Goal: Information Seeking & Learning: Learn about a topic

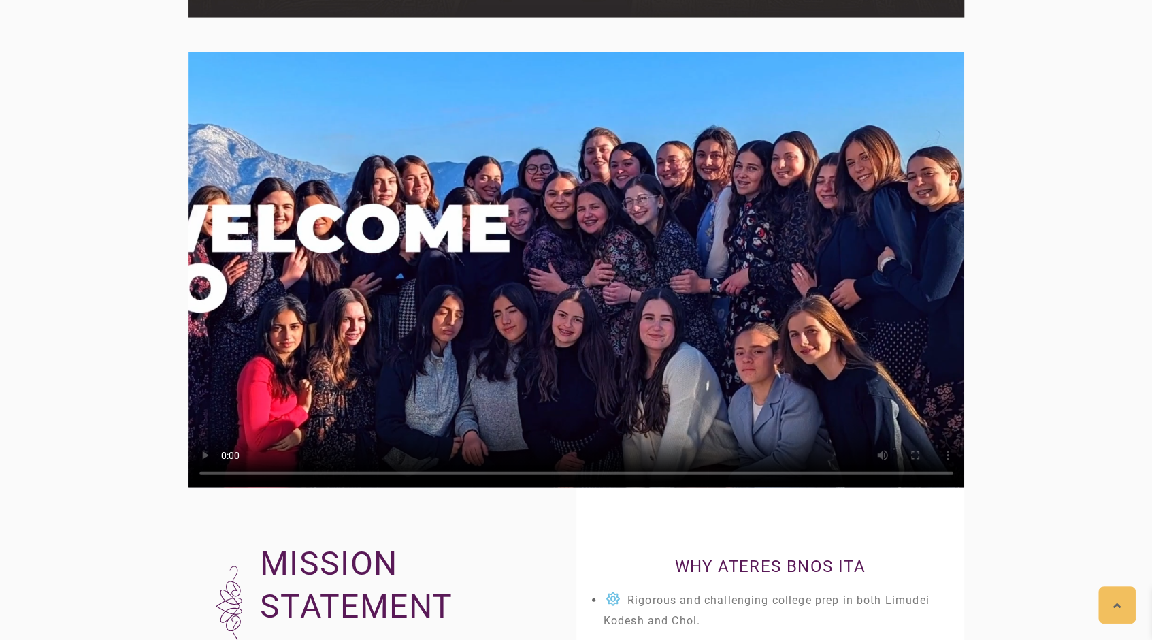
scroll to position [1949, 0]
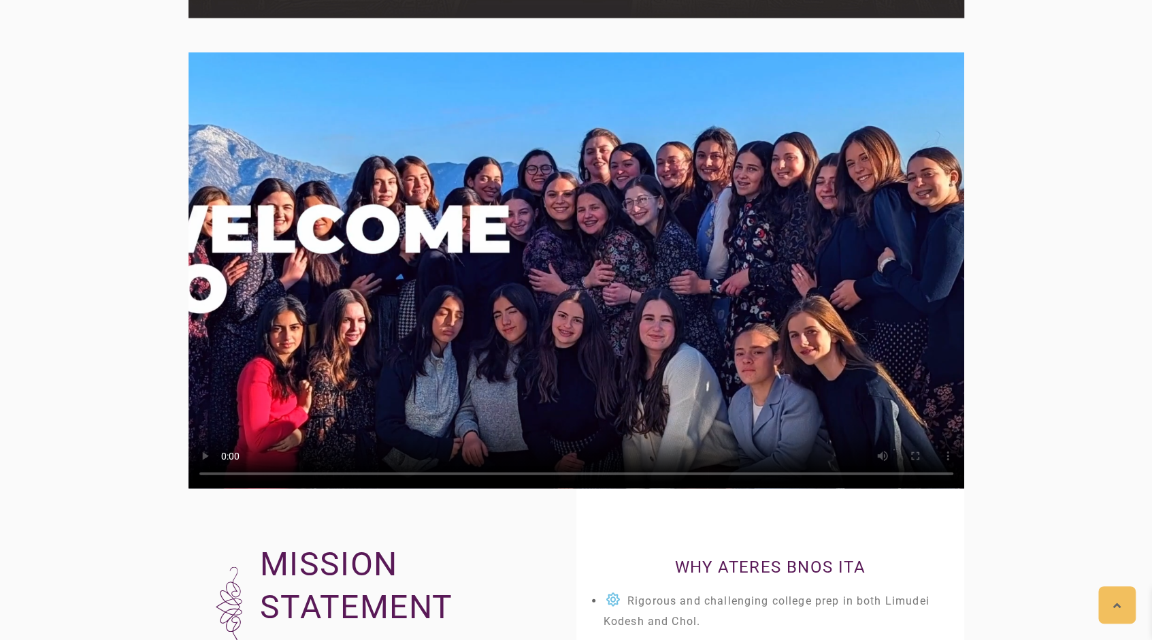
click at [757, 361] on video at bounding box center [577, 270] width 776 height 436
click at [719, 398] on video at bounding box center [577, 270] width 776 height 436
click at [607, 287] on video at bounding box center [577, 270] width 776 height 436
click at [607, 289] on video at bounding box center [577, 270] width 776 height 436
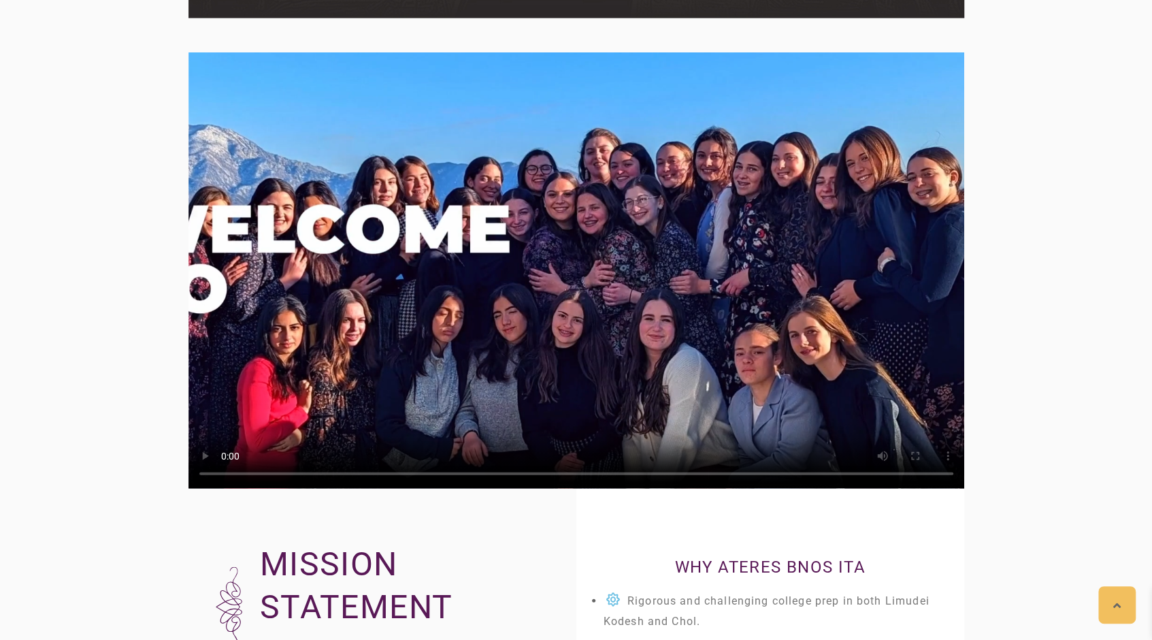
click at [607, 287] on video at bounding box center [577, 270] width 776 height 436
click at [603, 285] on video at bounding box center [577, 270] width 776 height 436
click at [644, 287] on video at bounding box center [577, 270] width 776 height 436
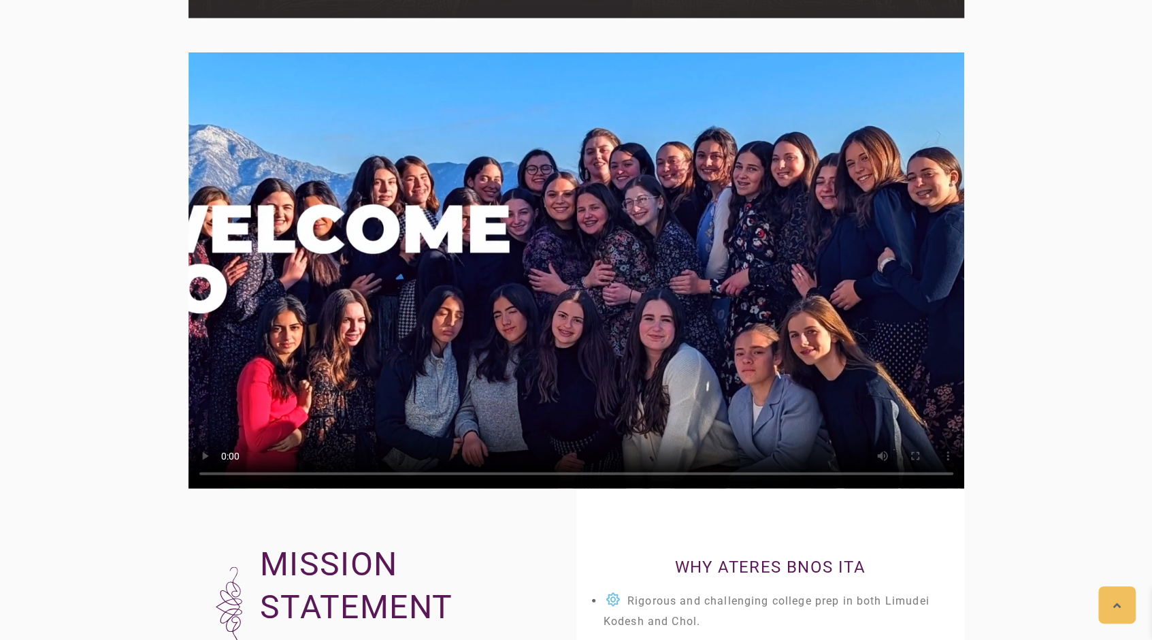
scroll to position [1594, 0]
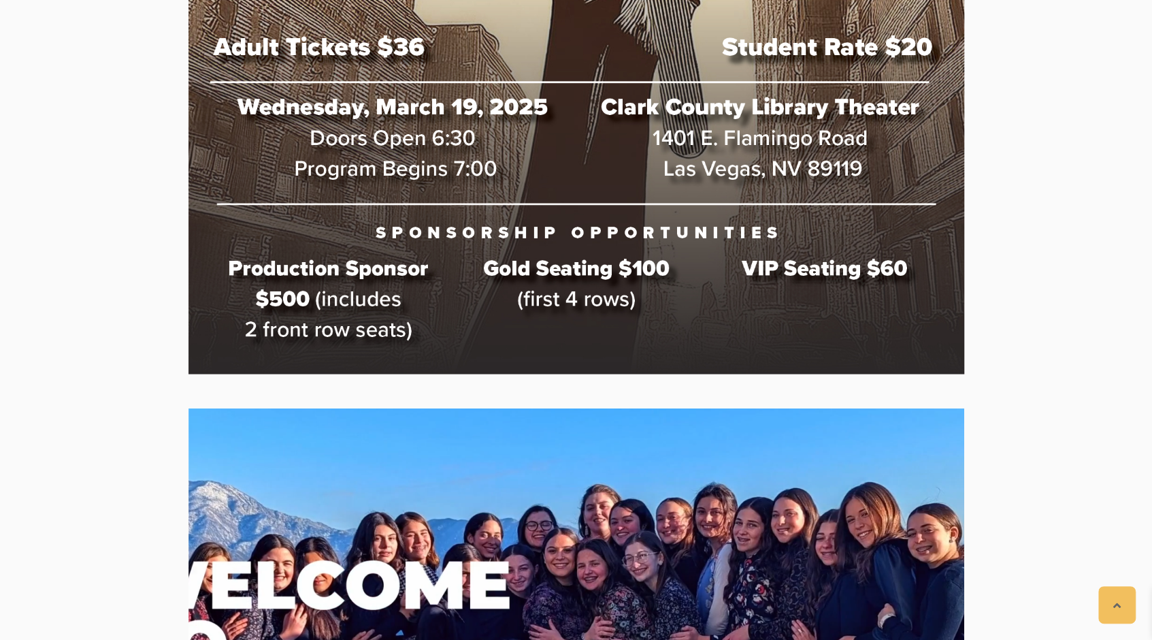
click at [487, 573] on video at bounding box center [577, 626] width 776 height 436
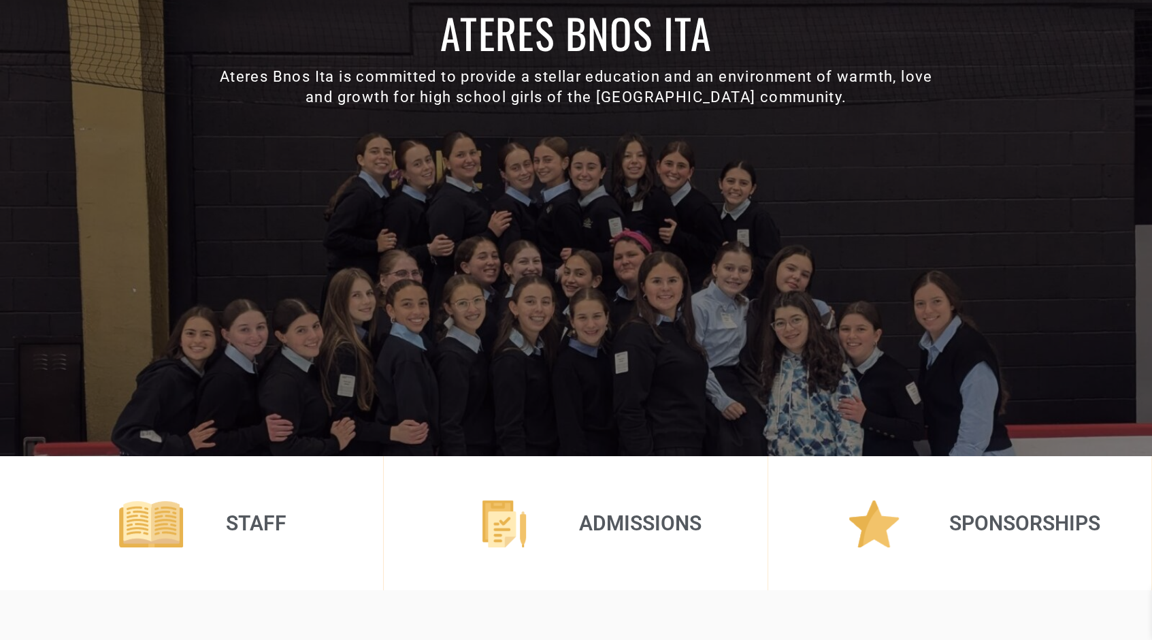
scroll to position [0, 0]
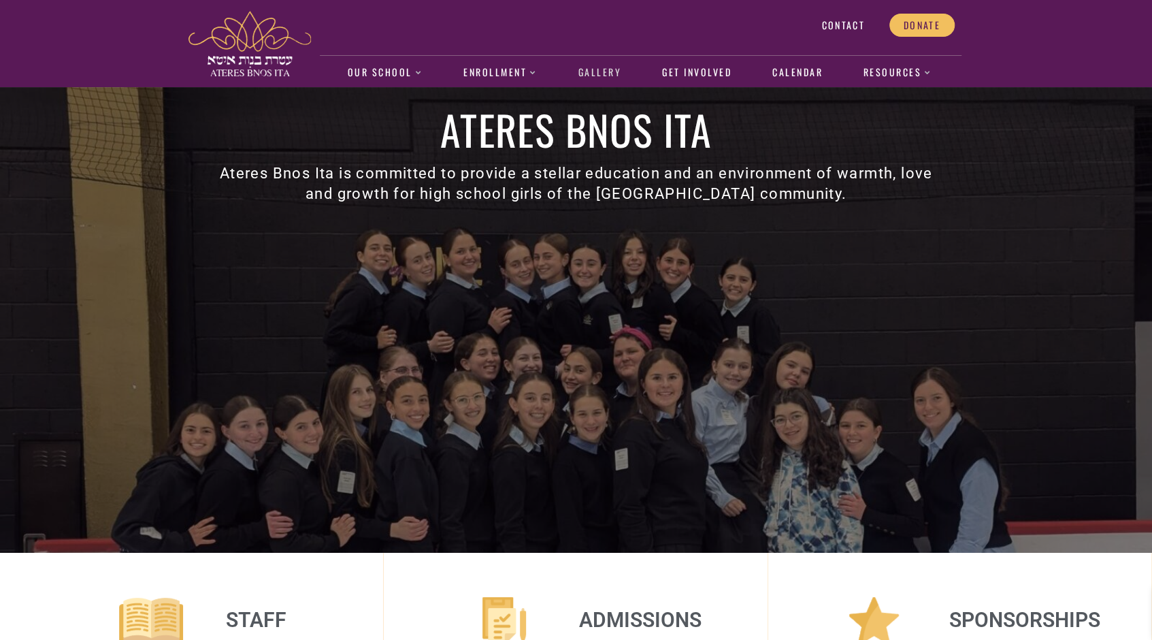
click at [598, 67] on link "Gallery" at bounding box center [599, 72] width 57 height 31
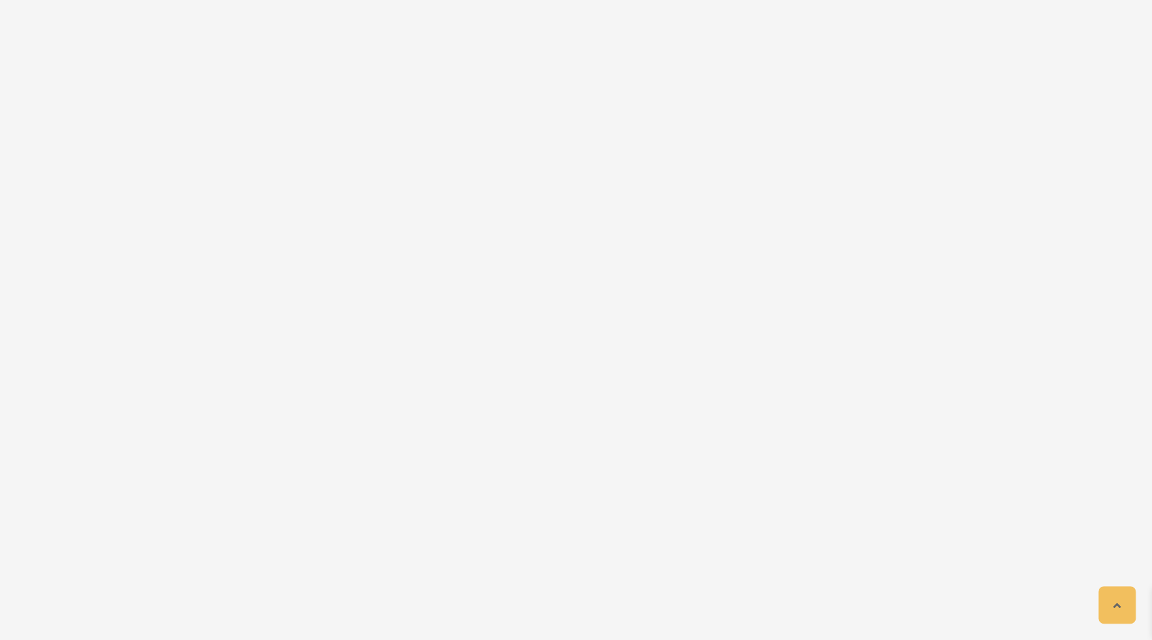
scroll to position [2514, 0]
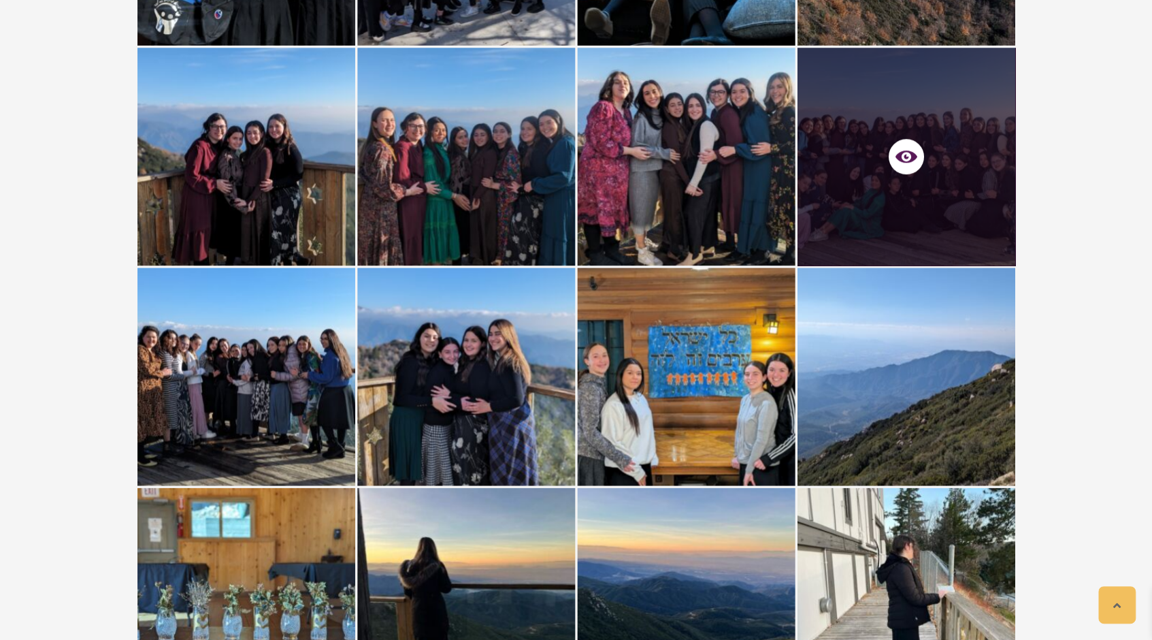
click at [934, 127] on div at bounding box center [906, 157] width 218 height 218
click at [903, 157] on icon at bounding box center [906, 157] width 22 height 22
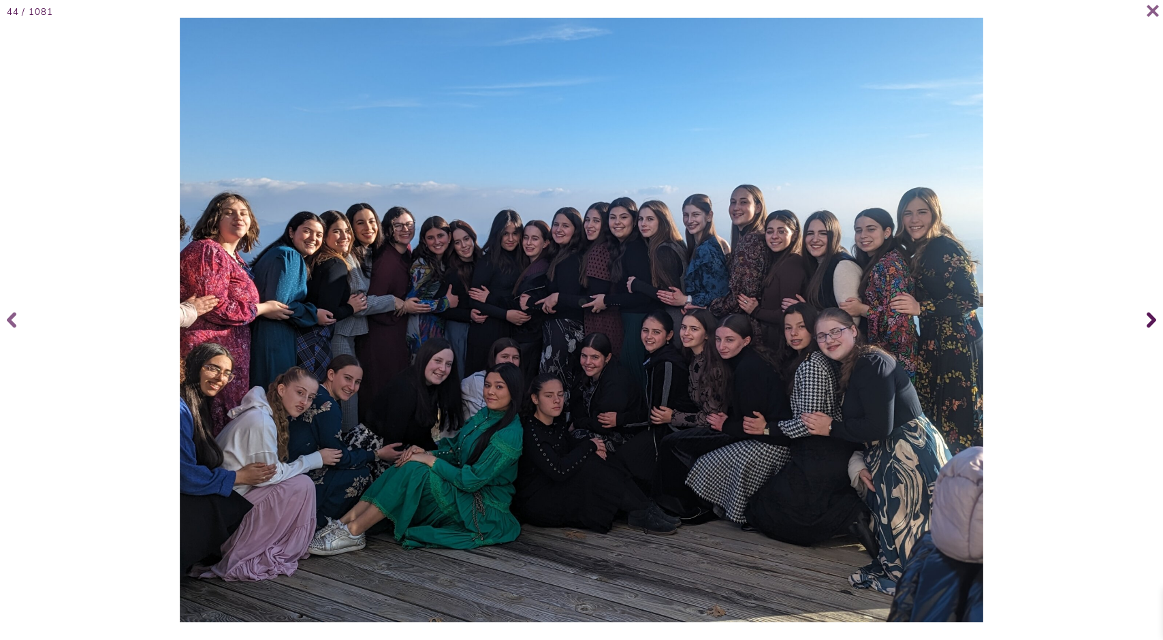
click at [1147, 318] on icon at bounding box center [1151, 320] width 10 height 54
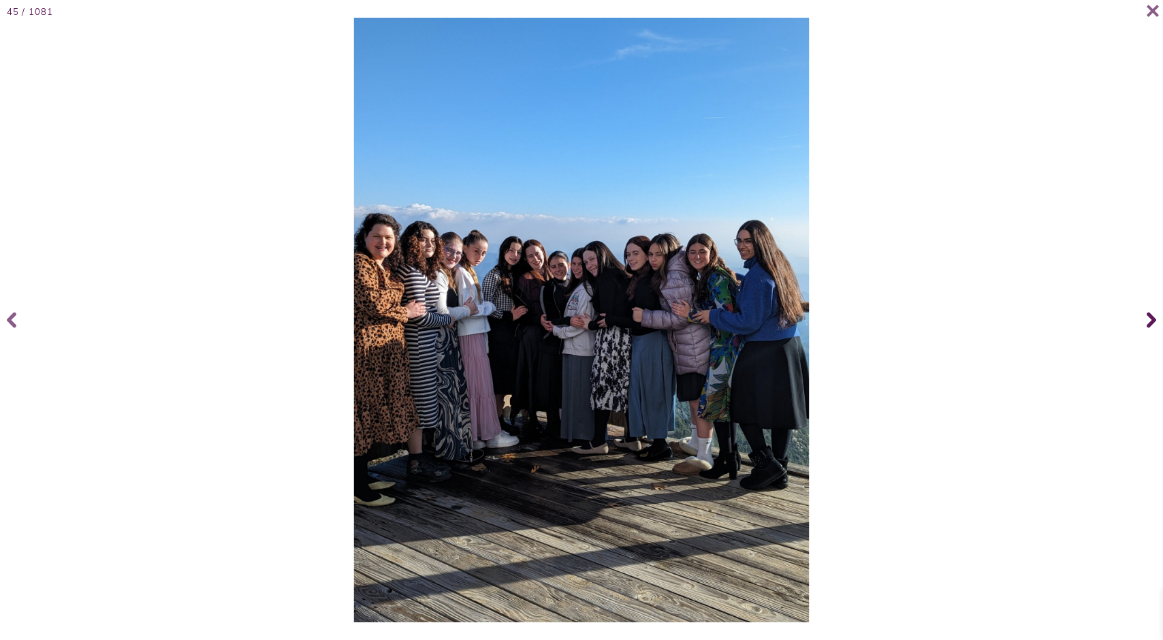
click at [1147, 318] on icon at bounding box center [1151, 320] width 10 height 54
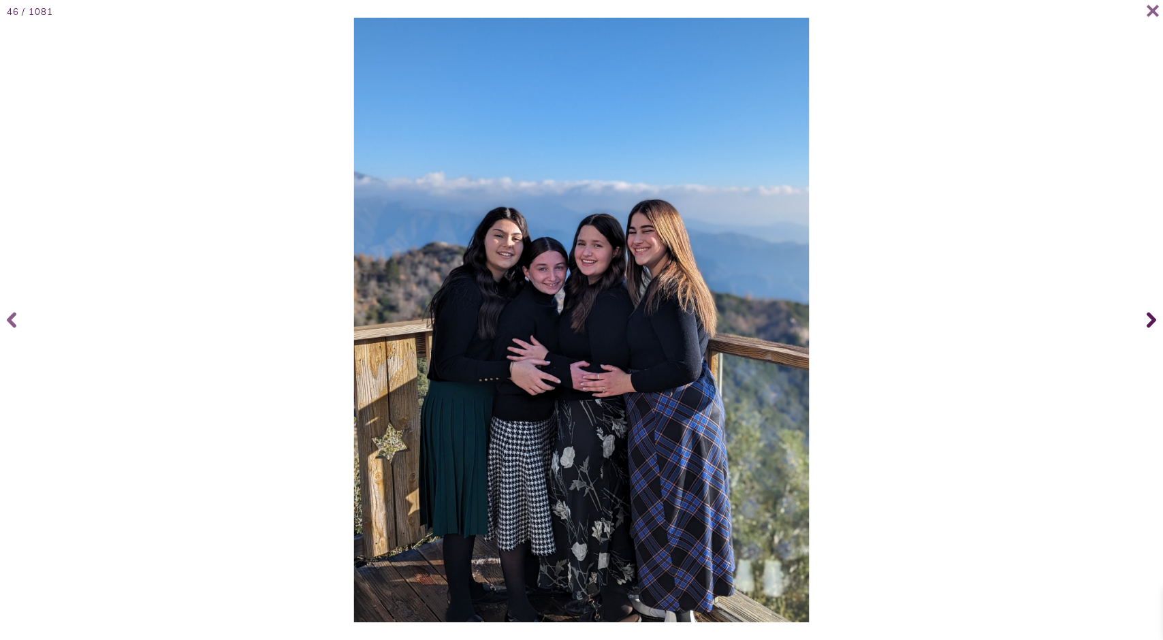
click at [1147, 318] on icon at bounding box center [1151, 320] width 10 height 54
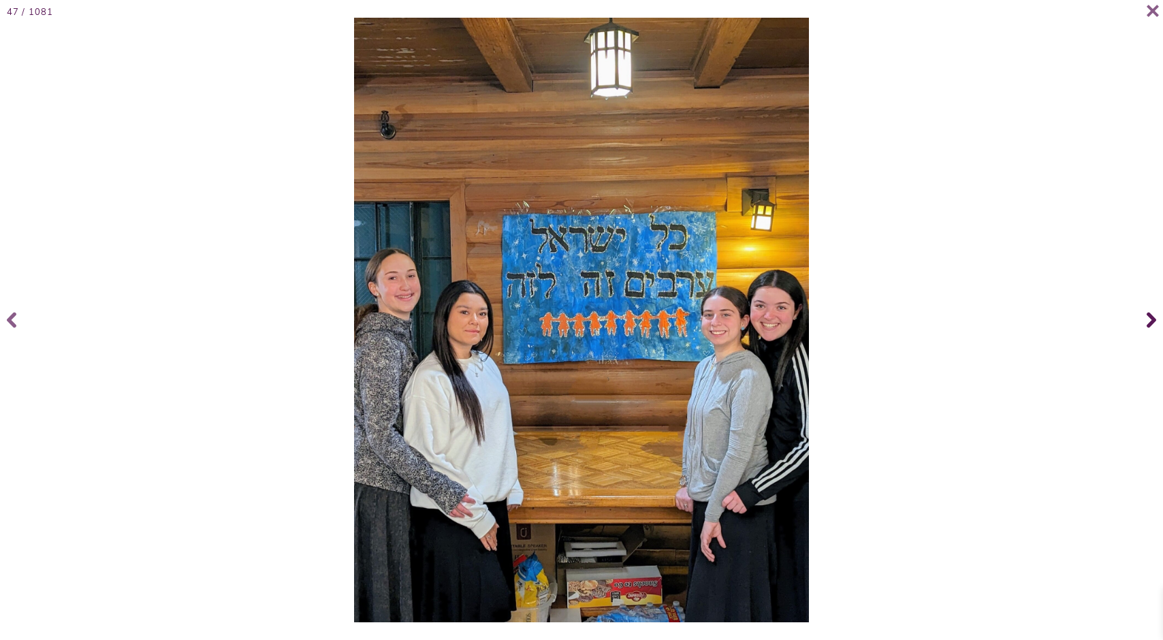
click at [1147, 319] on icon at bounding box center [1151, 320] width 10 height 54
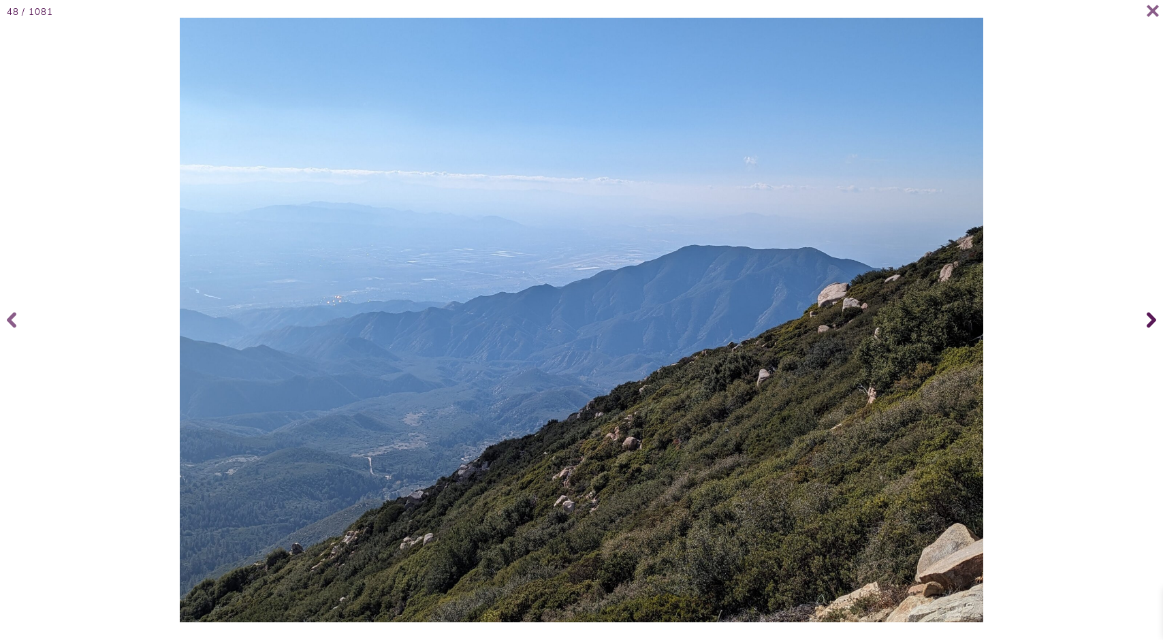
click at [1147, 318] on icon at bounding box center [1151, 320] width 10 height 54
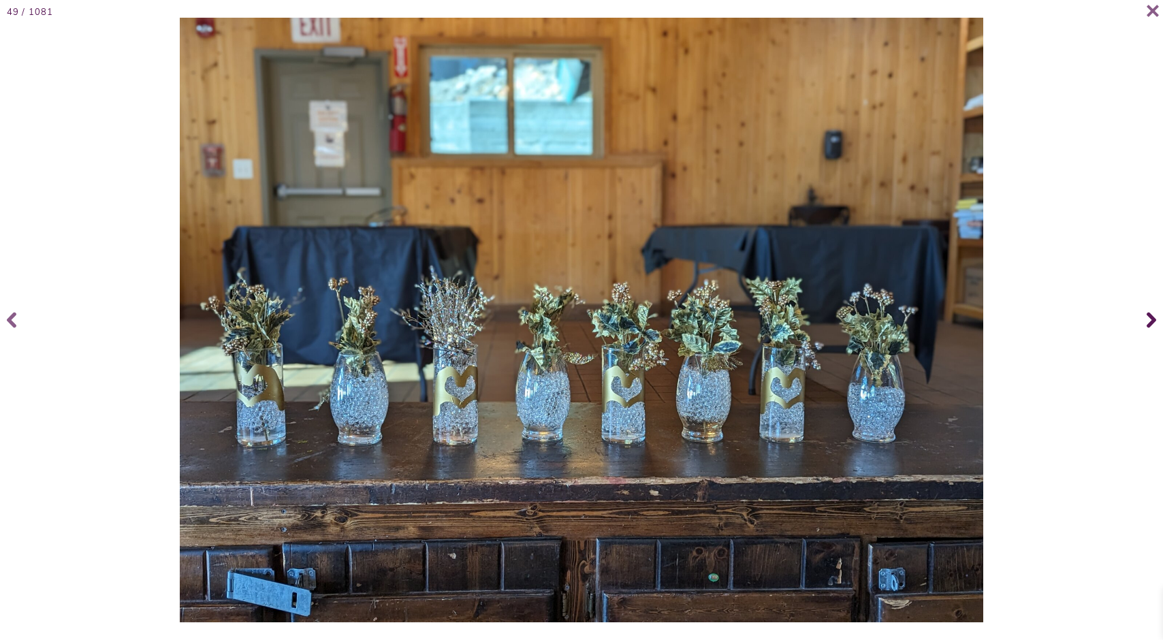
click at [1147, 318] on icon at bounding box center [1151, 320] width 10 height 54
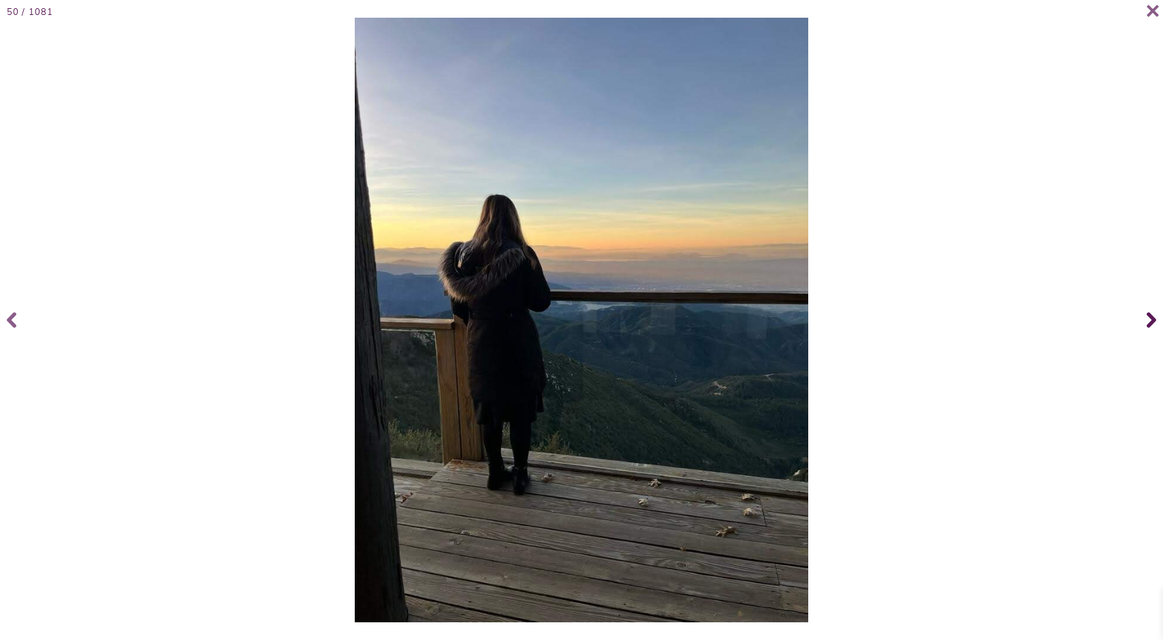
click at [1147, 318] on icon at bounding box center [1151, 320] width 10 height 54
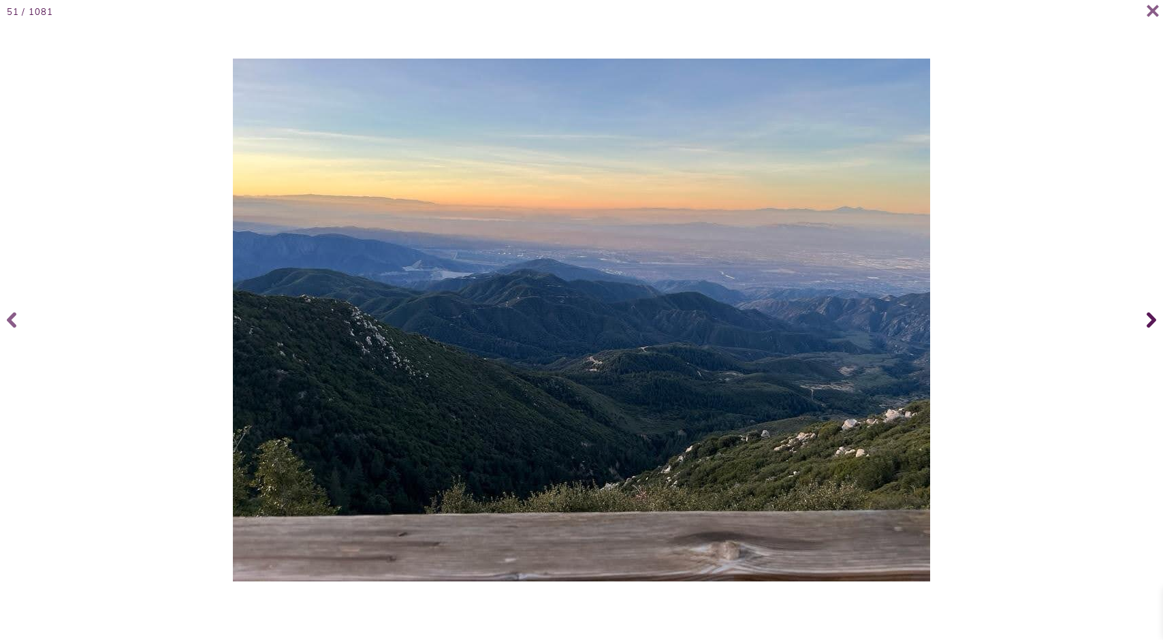
click at [1147, 318] on icon at bounding box center [1151, 320] width 10 height 54
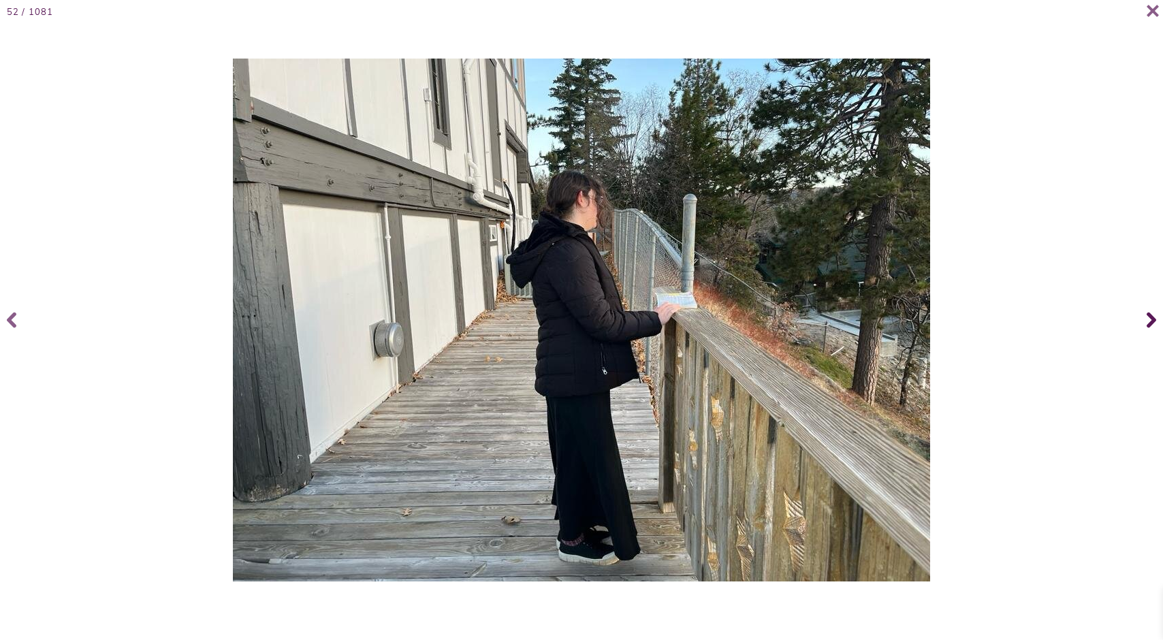
click at [1147, 318] on icon at bounding box center [1151, 320] width 10 height 54
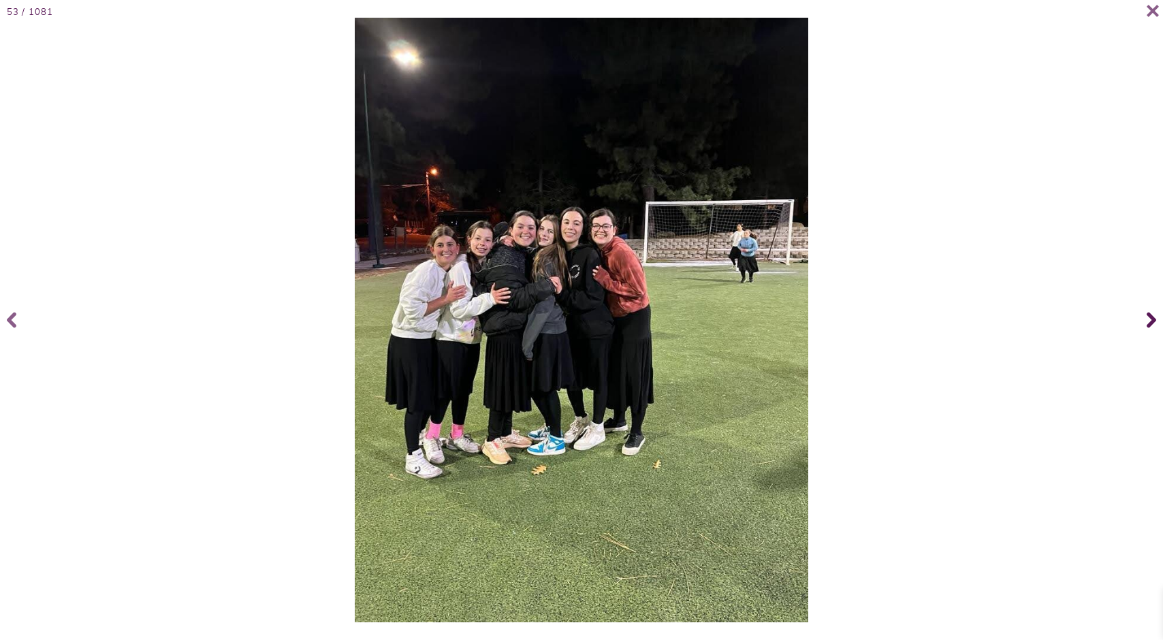
click at [1146, 318] on icon at bounding box center [1151, 320] width 10 height 54
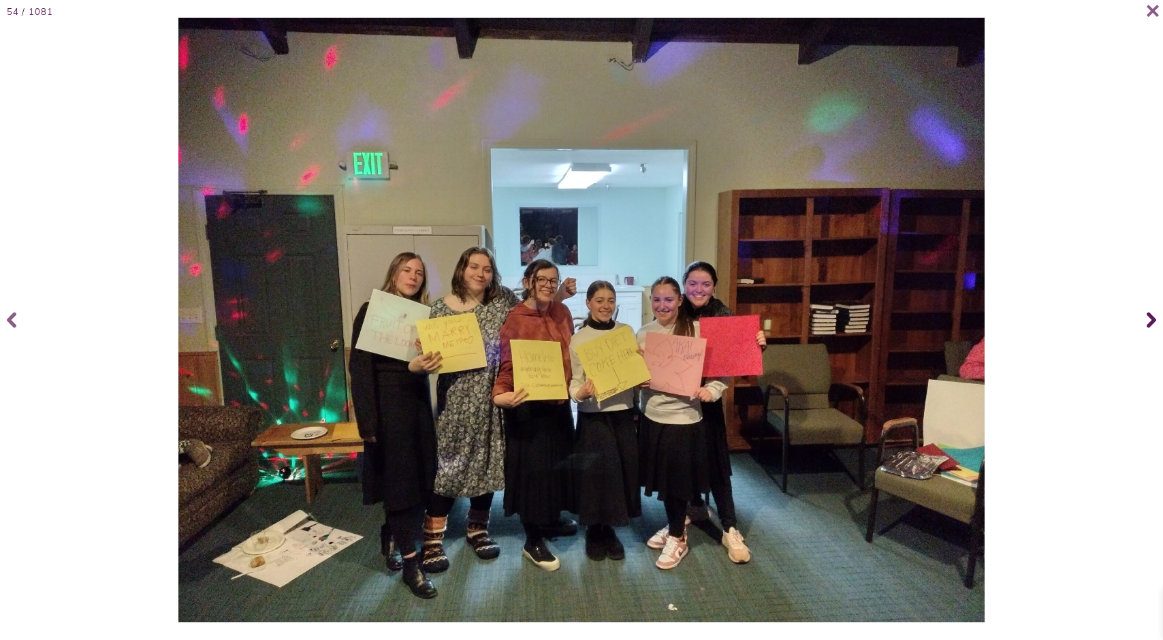
click at [1146, 318] on icon at bounding box center [1151, 320] width 10 height 54
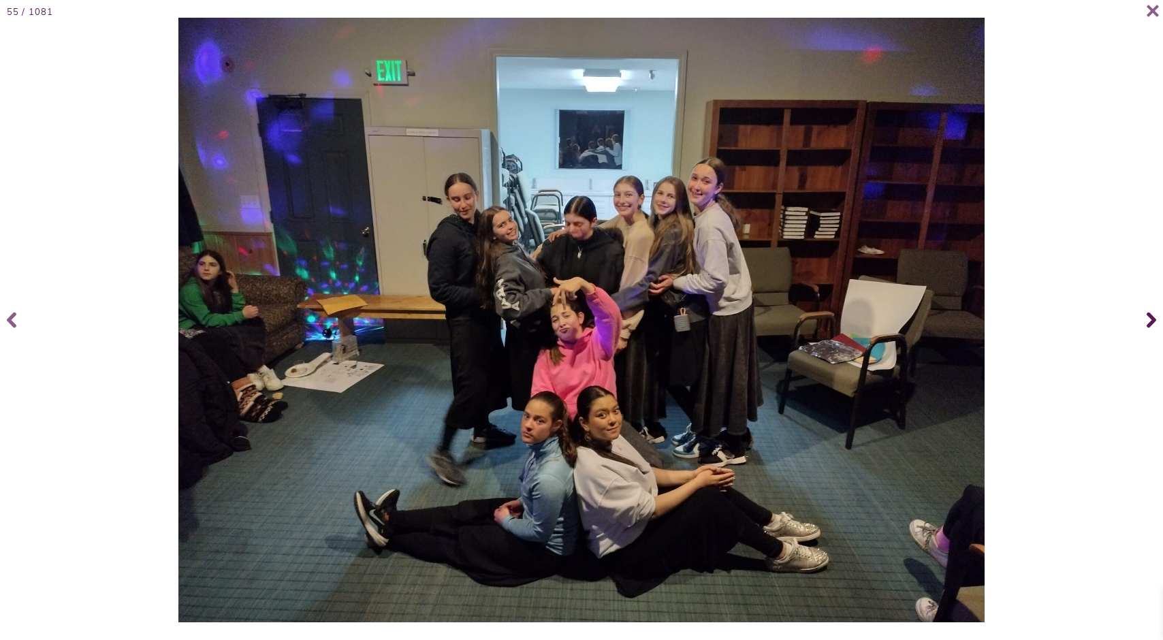
click at [1146, 318] on icon at bounding box center [1151, 320] width 10 height 54
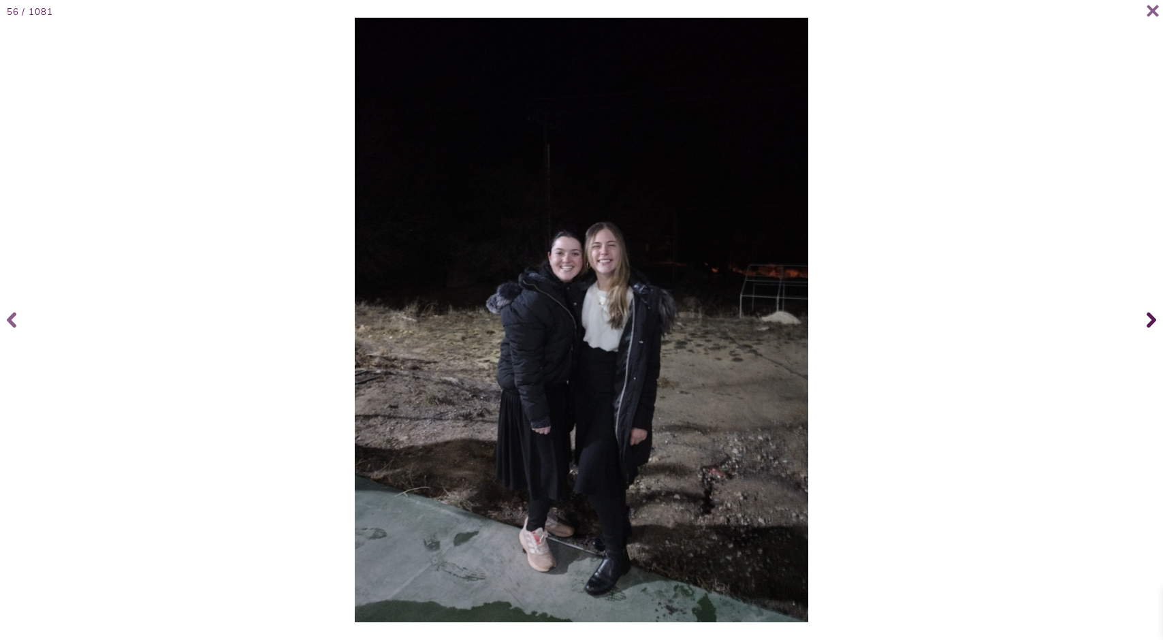
click at [1146, 318] on icon at bounding box center [1151, 320] width 10 height 54
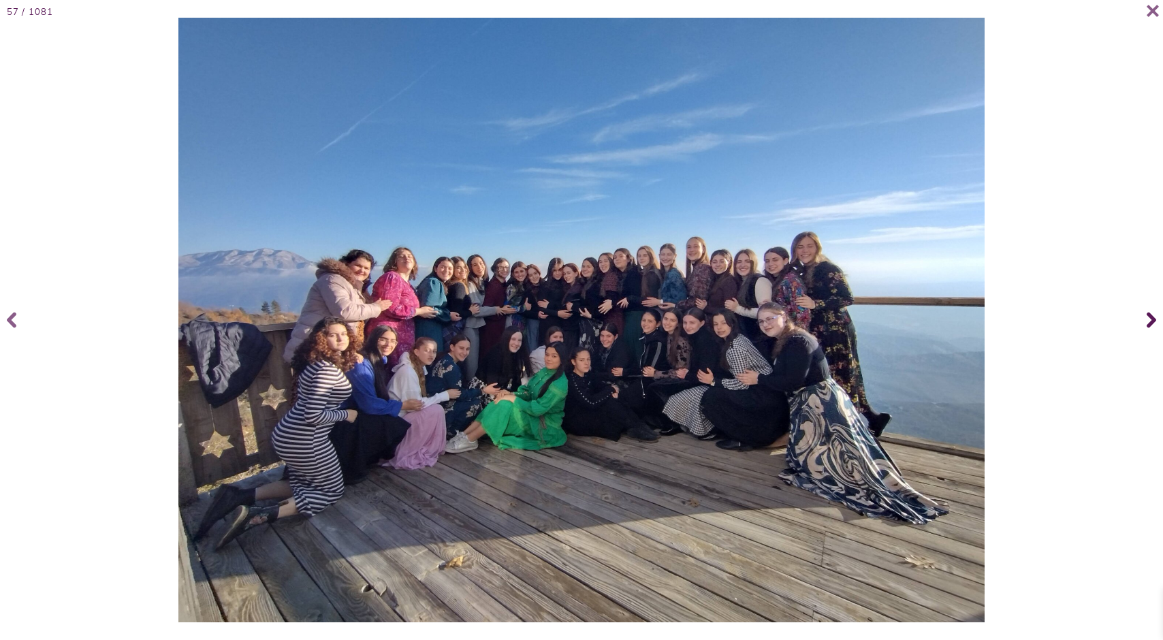
click at [1146, 318] on icon at bounding box center [1151, 320] width 10 height 54
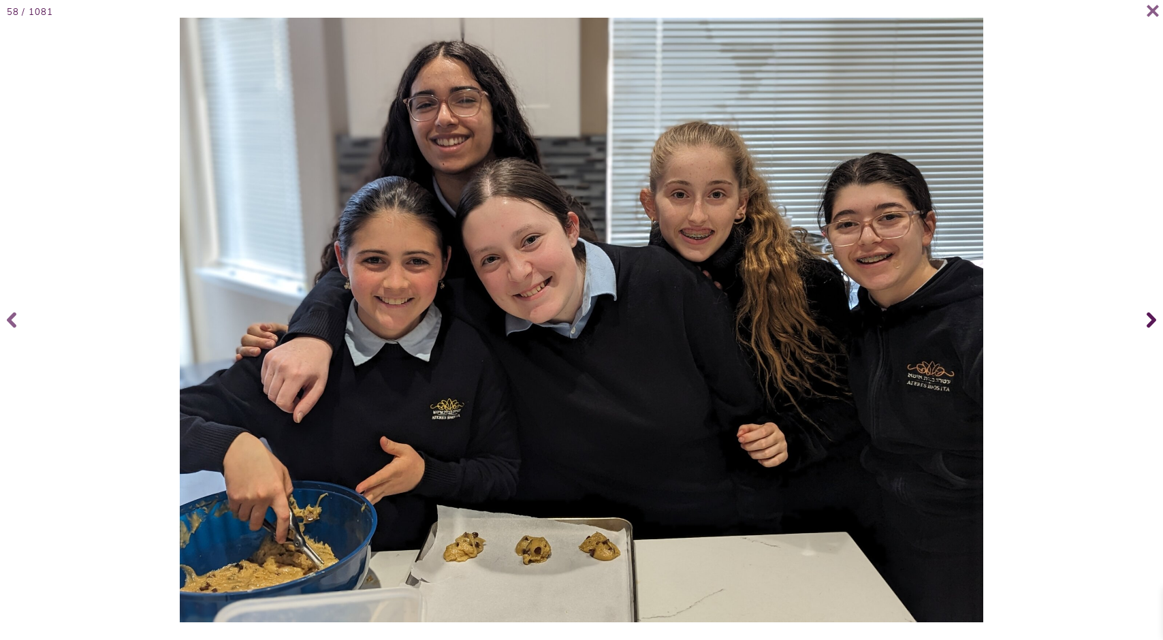
click at [1146, 318] on icon at bounding box center [1151, 320] width 10 height 54
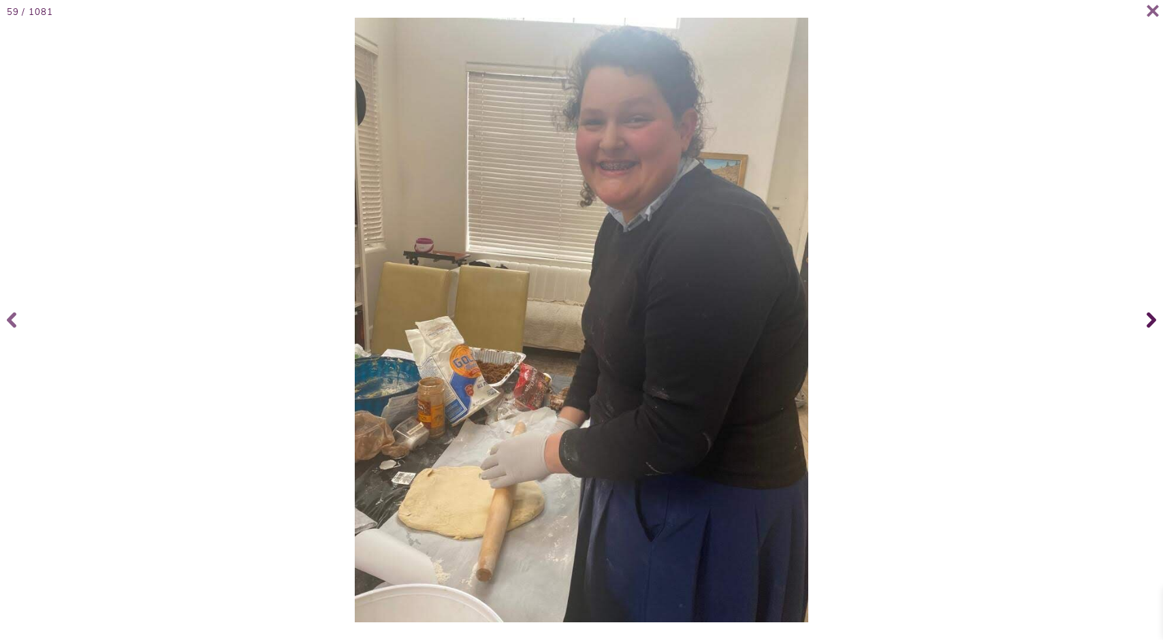
click at [1143, 316] on span at bounding box center [1148, 320] width 27 height 54
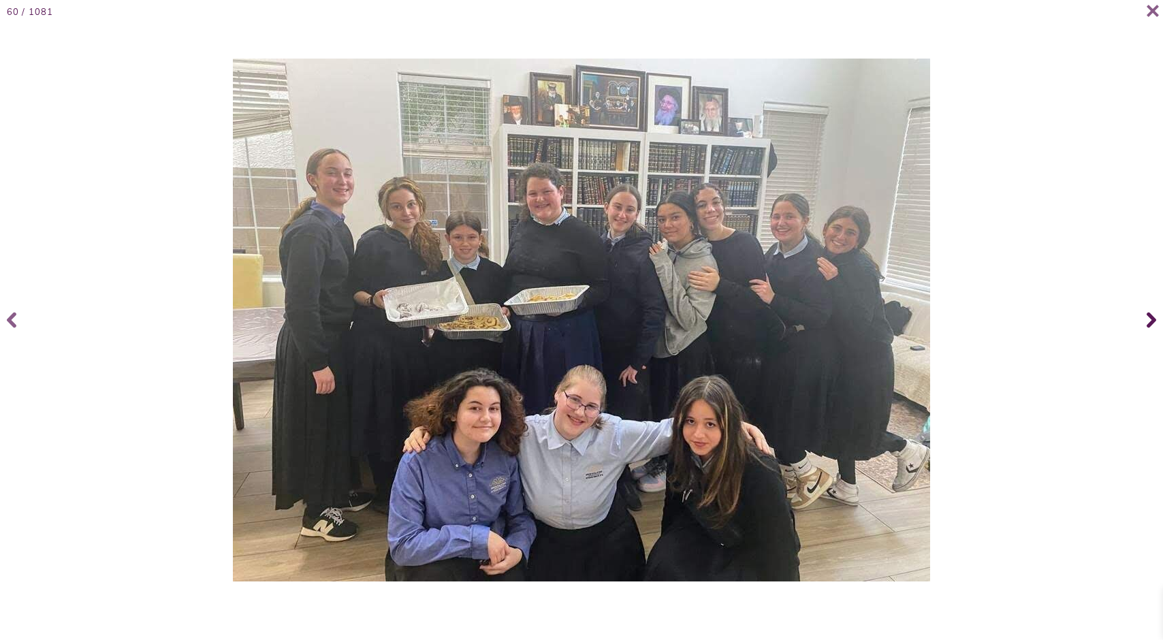
click at [1143, 316] on span at bounding box center [1148, 320] width 27 height 54
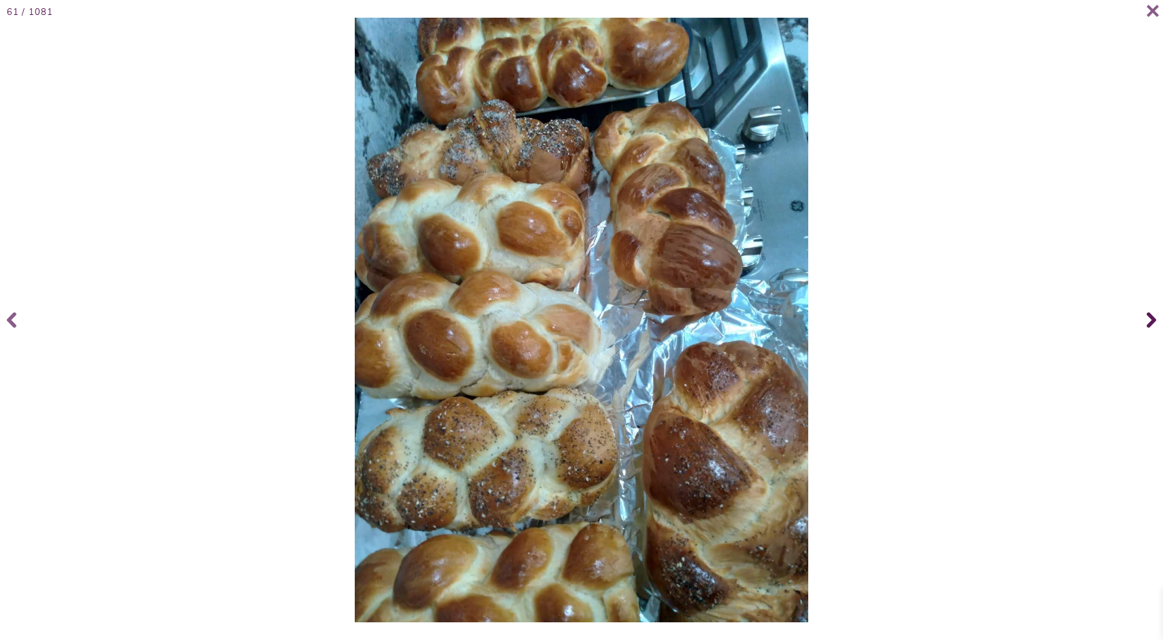
click at [1143, 316] on span at bounding box center [1148, 320] width 27 height 54
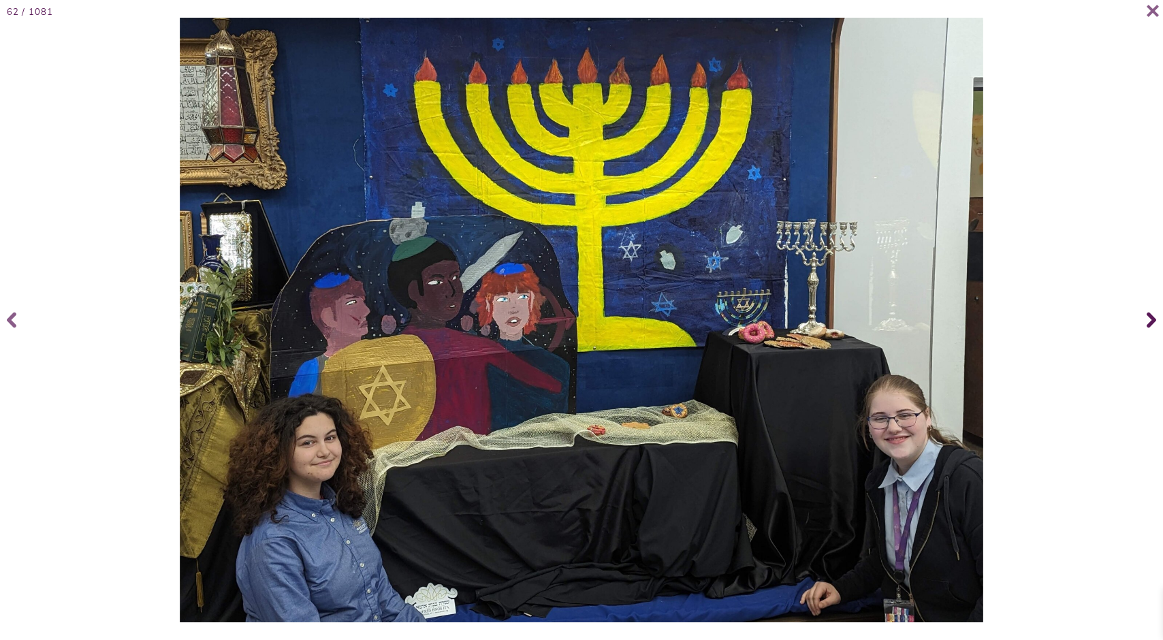
click at [1143, 316] on span at bounding box center [1148, 320] width 27 height 54
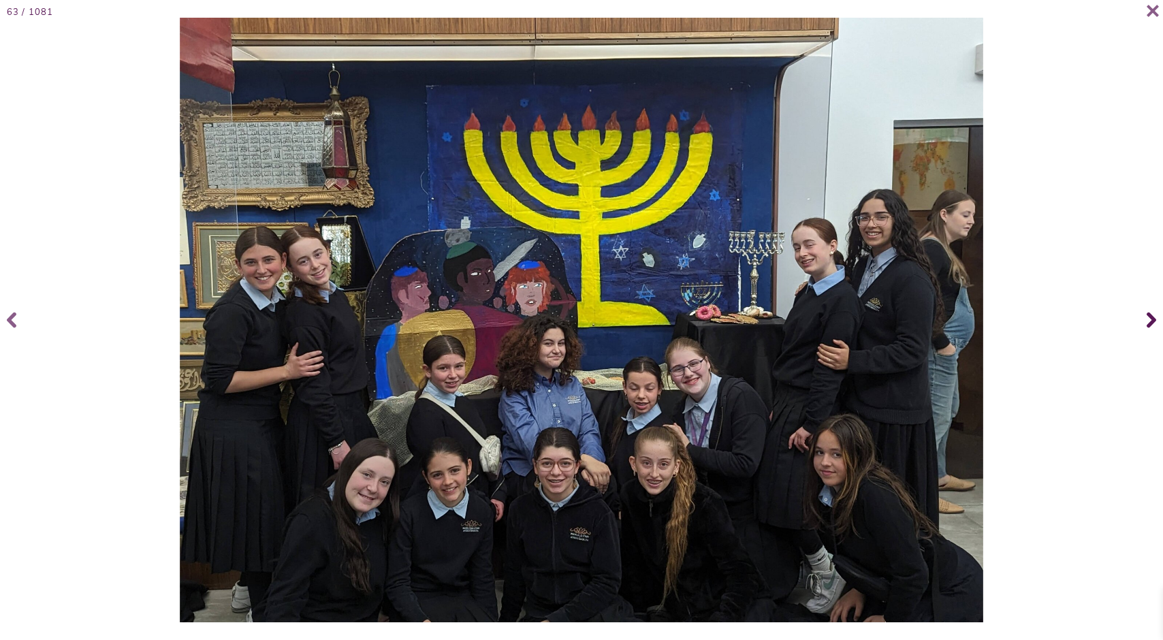
click at [1143, 316] on span at bounding box center [1148, 320] width 27 height 54
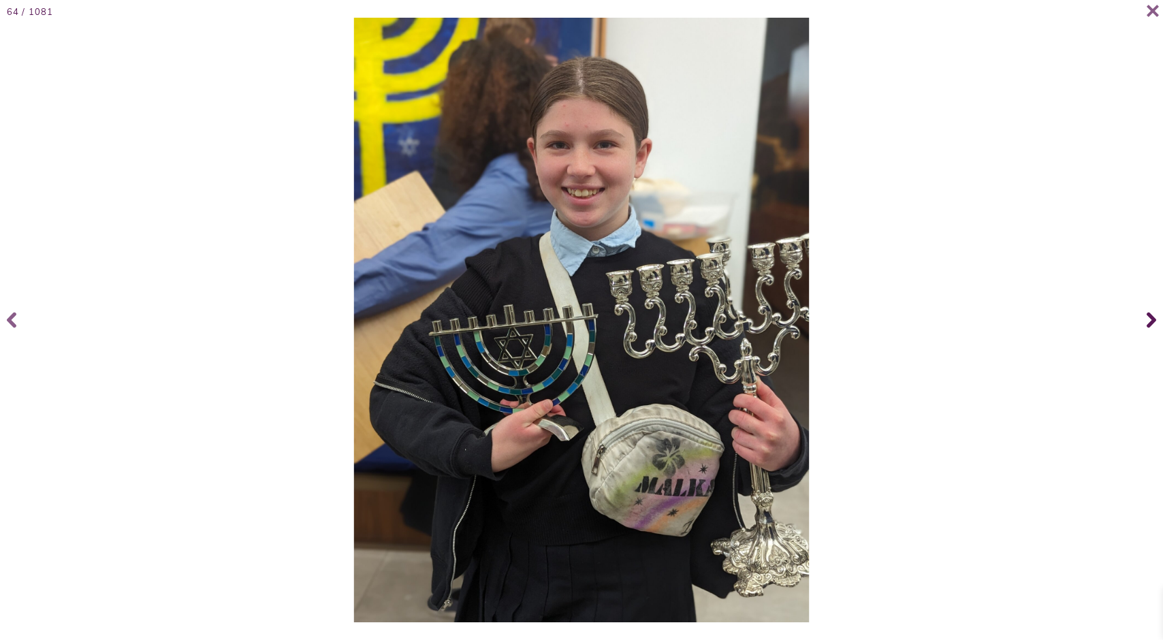
click at [1143, 316] on span at bounding box center [1148, 320] width 27 height 54
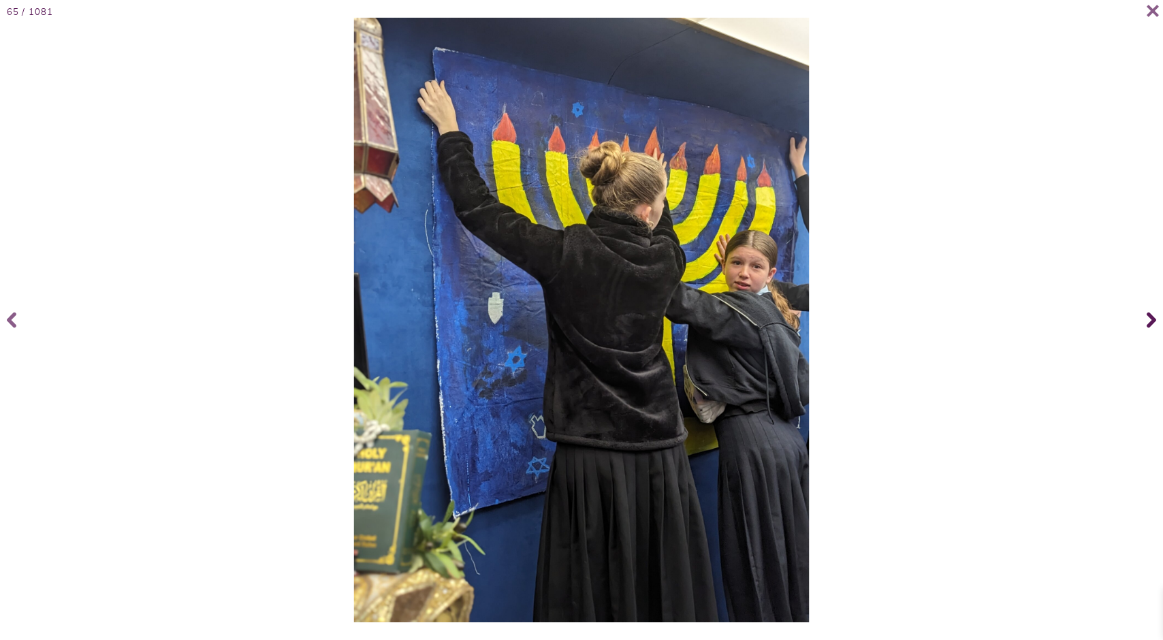
click at [1143, 316] on span at bounding box center [1148, 320] width 27 height 54
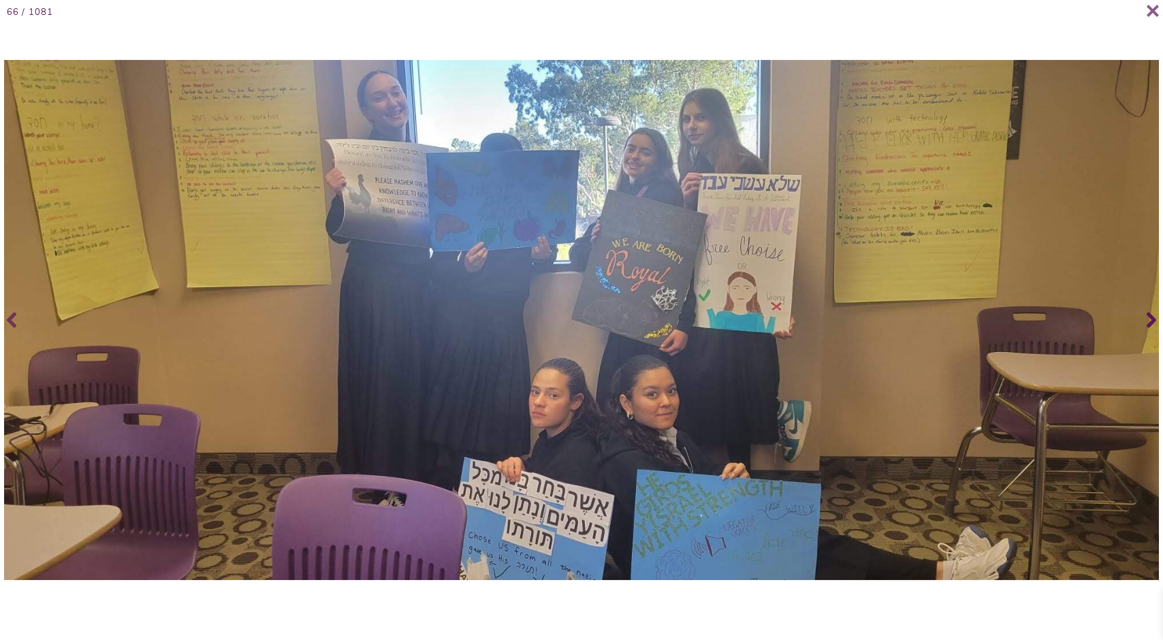
click at [1143, 316] on span at bounding box center [1148, 320] width 27 height 54
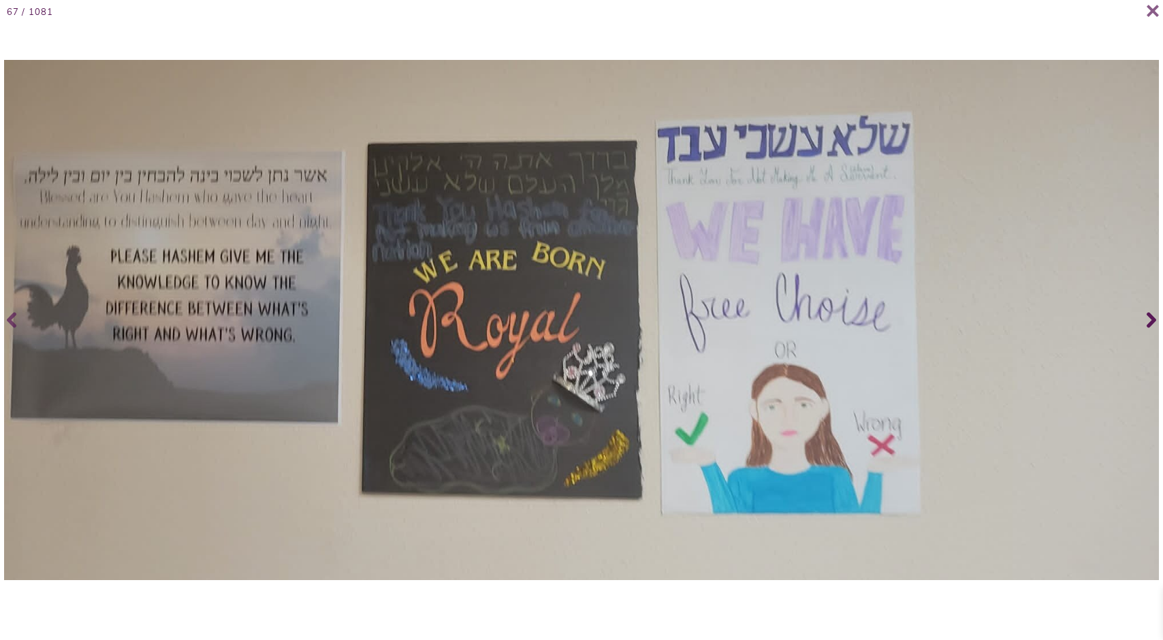
click at [1143, 316] on span at bounding box center [1148, 320] width 27 height 54
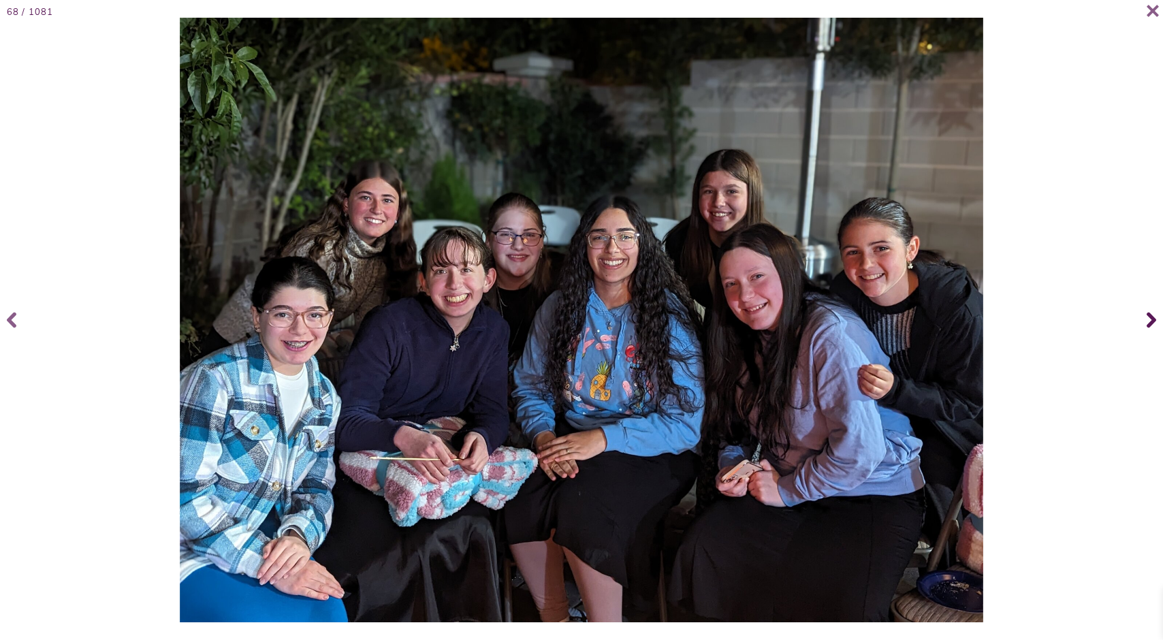
click at [1143, 316] on span at bounding box center [1148, 320] width 27 height 54
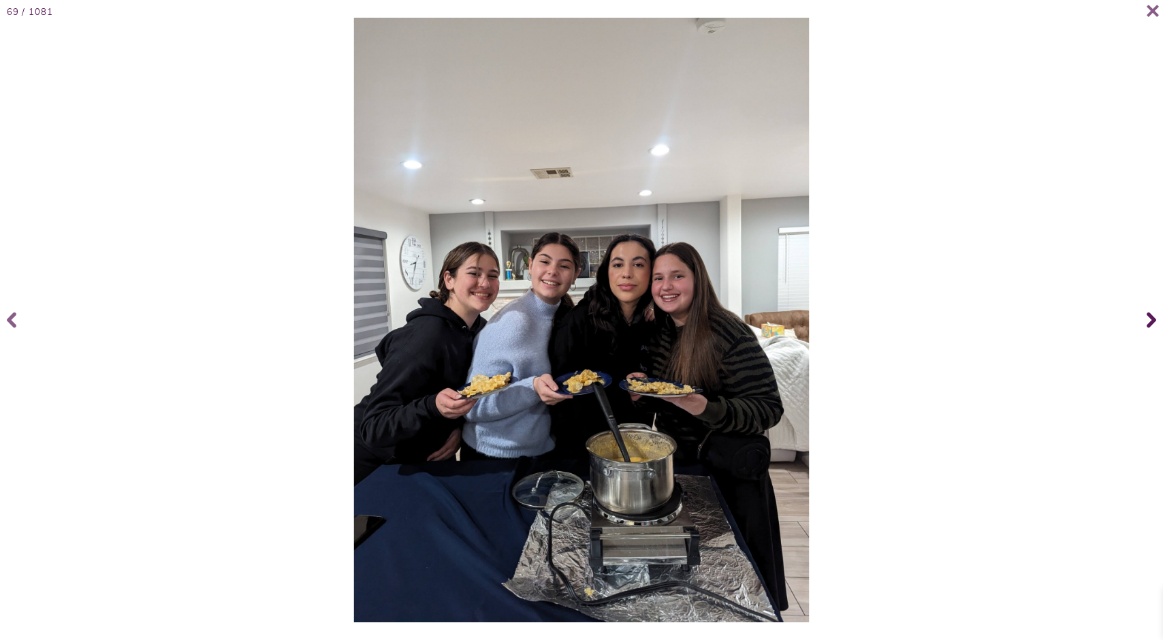
click at [1143, 316] on span at bounding box center [1148, 320] width 27 height 54
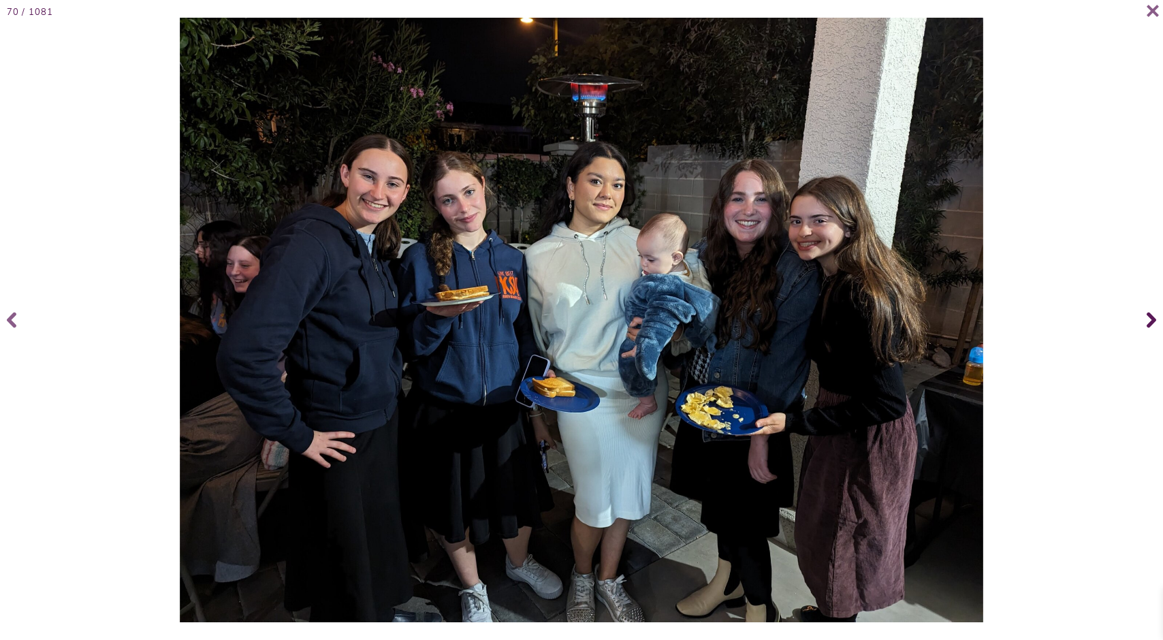
click at [1143, 316] on span at bounding box center [1148, 320] width 27 height 54
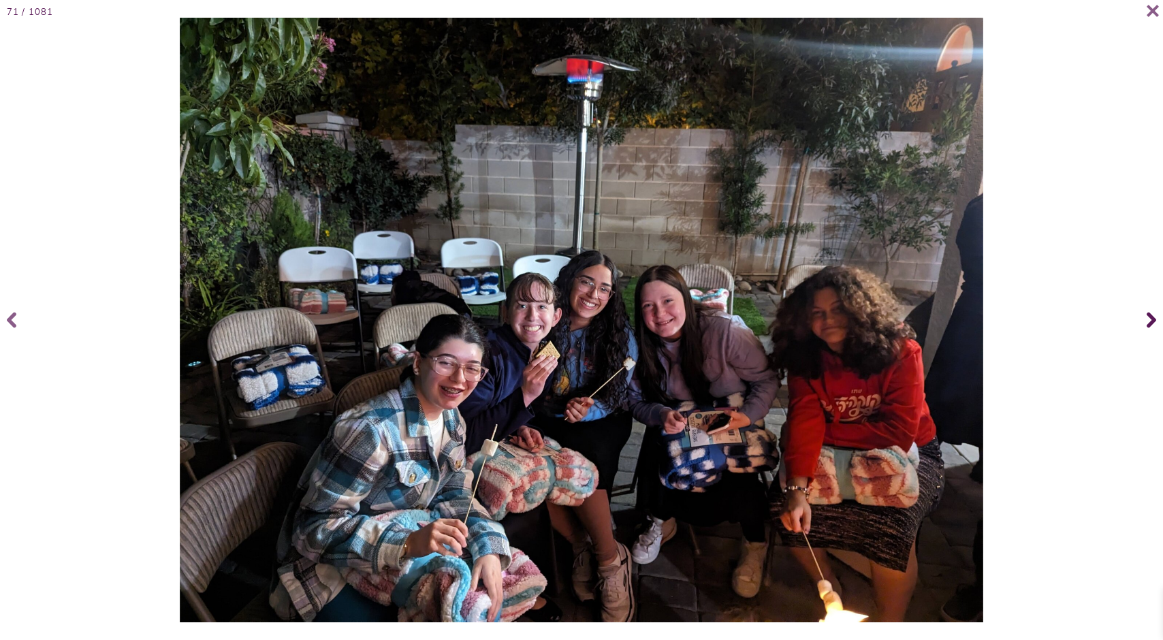
click at [1143, 316] on span at bounding box center [1148, 320] width 27 height 54
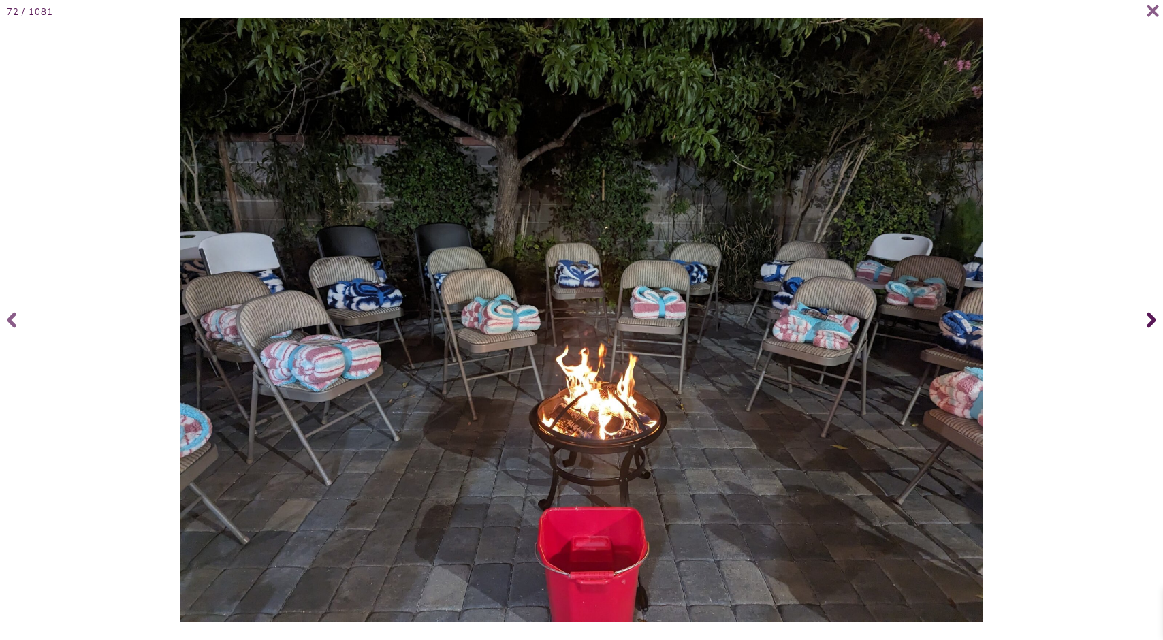
click at [1143, 316] on span at bounding box center [1148, 320] width 27 height 54
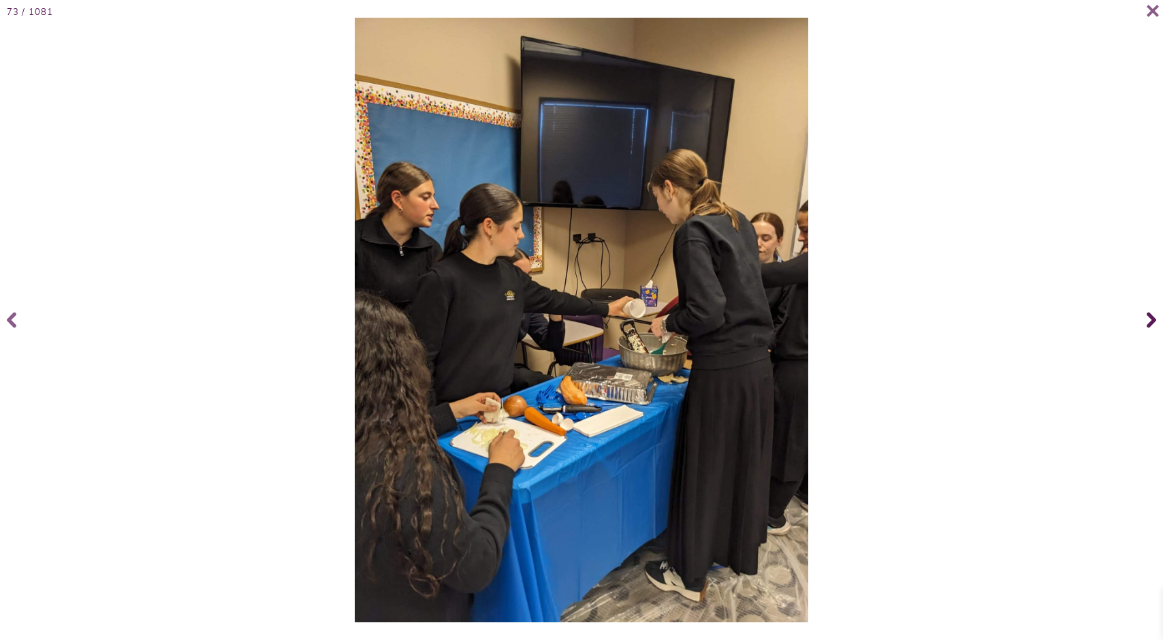
click at [1143, 316] on span at bounding box center [1148, 320] width 27 height 54
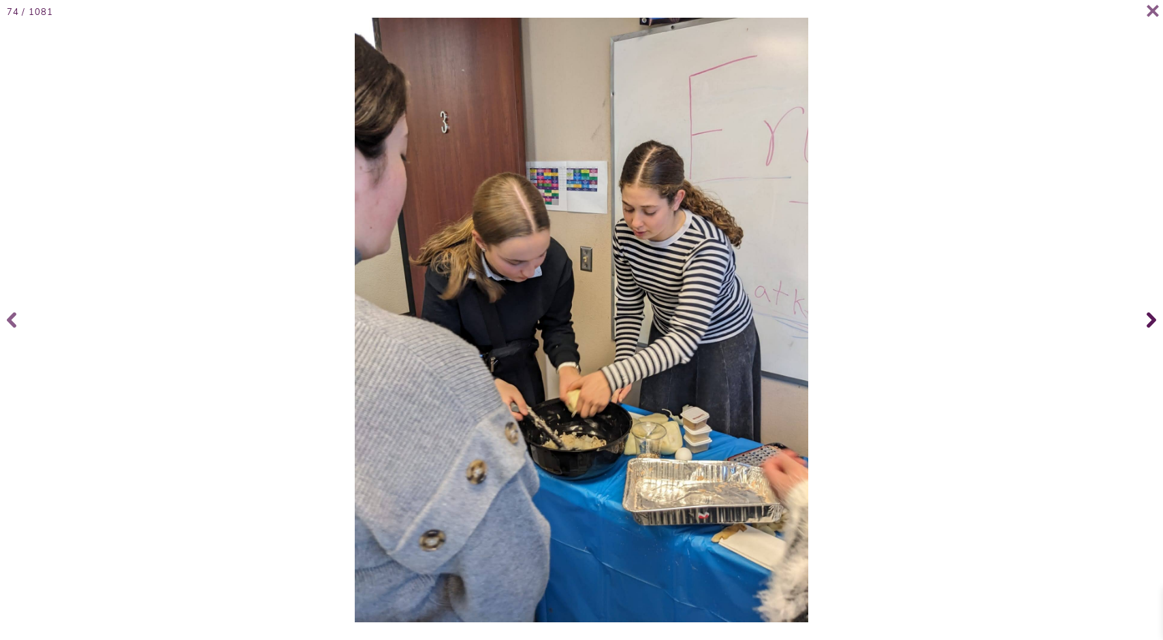
click at [1143, 316] on span at bounding box center [1148, 320] width 27 height 54
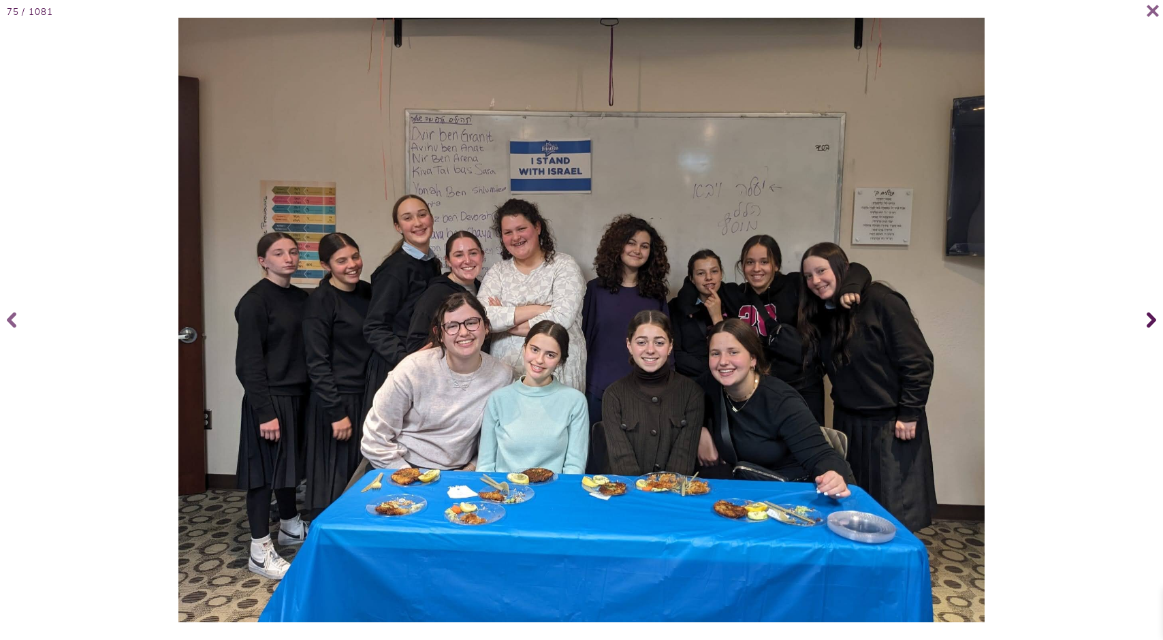
click at [1152, 315] on icon at bounding box center [1151, 320] width 10 height 54
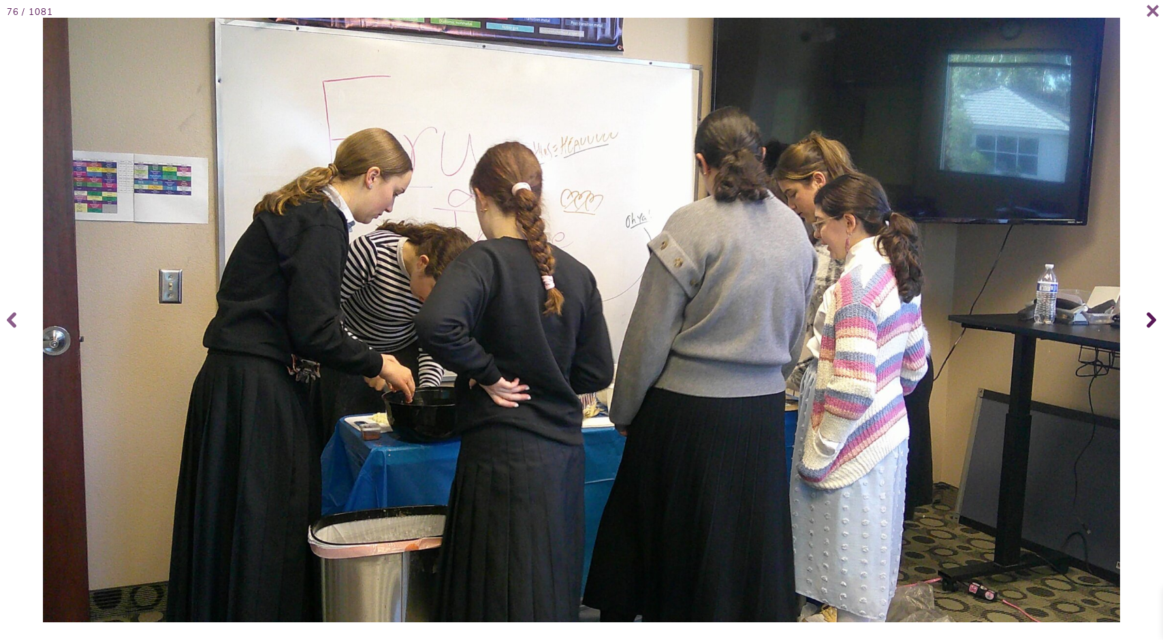
click at [1152, 312] on icon at bounding box center [1151, 320] width 10 height 54
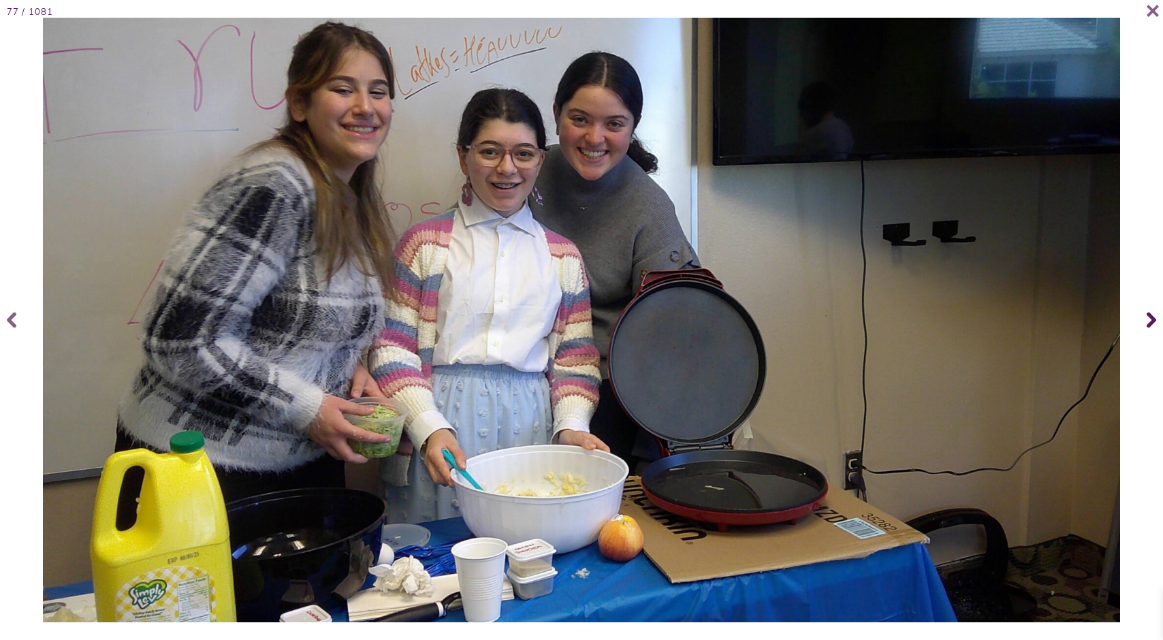
click at [1152, 312] on icon at bounding box center [1151, 320] width 10 height 54
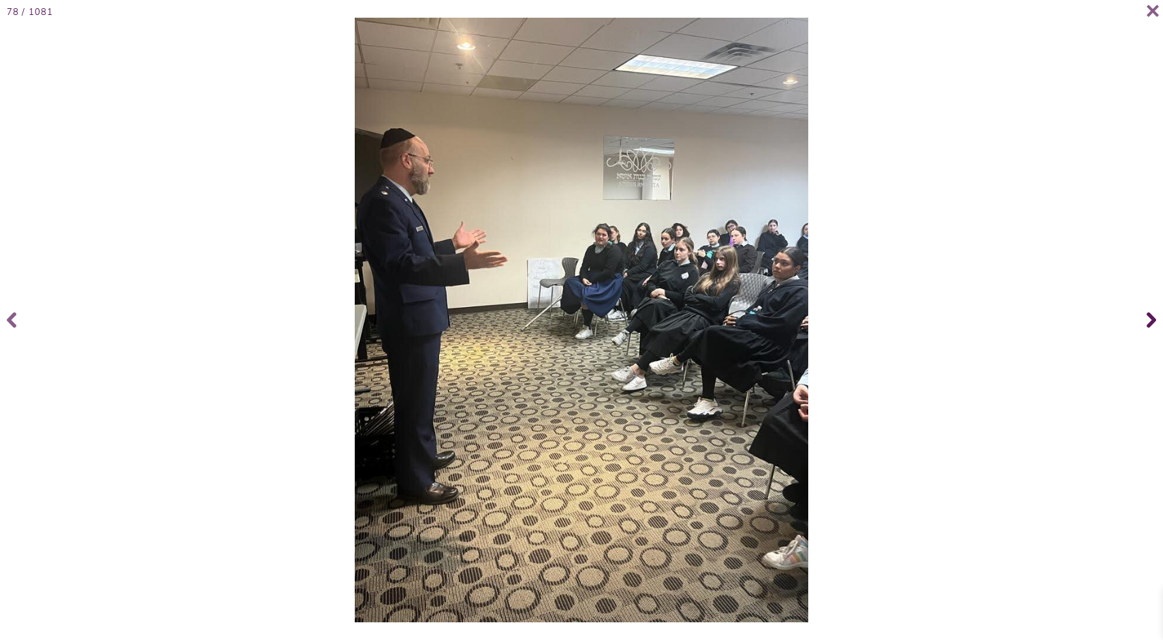
click at [1152, 312] on icon at bounding box center [1151, 320] width 10 height 54
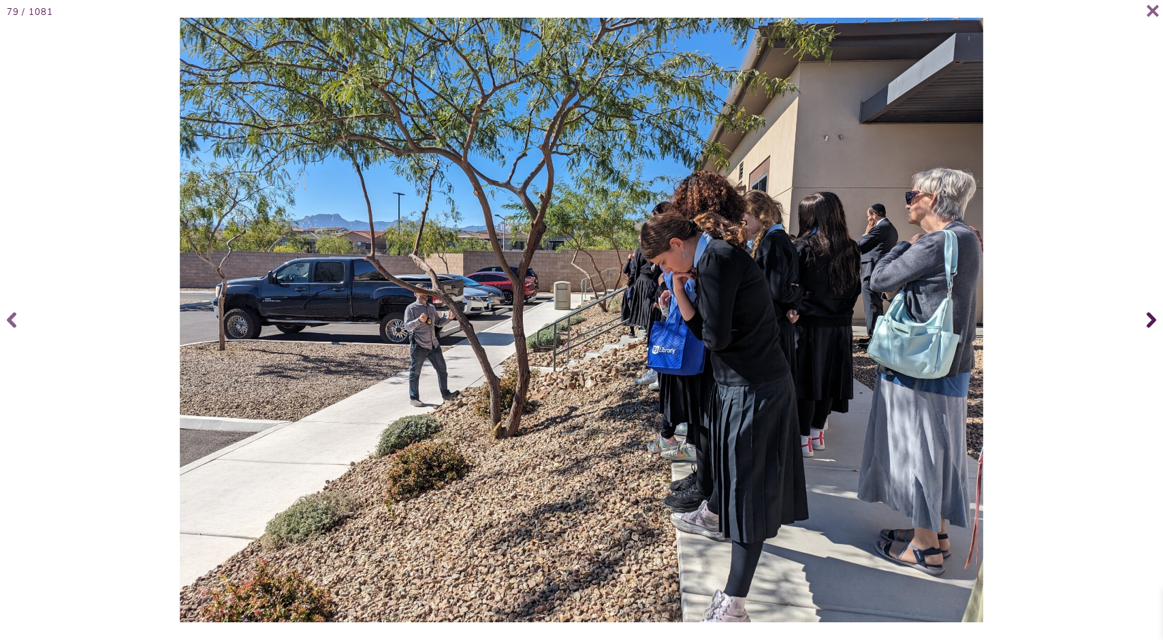
click at [1152, 312] on icon at bounding box center [1151, 320] width 10 height 54
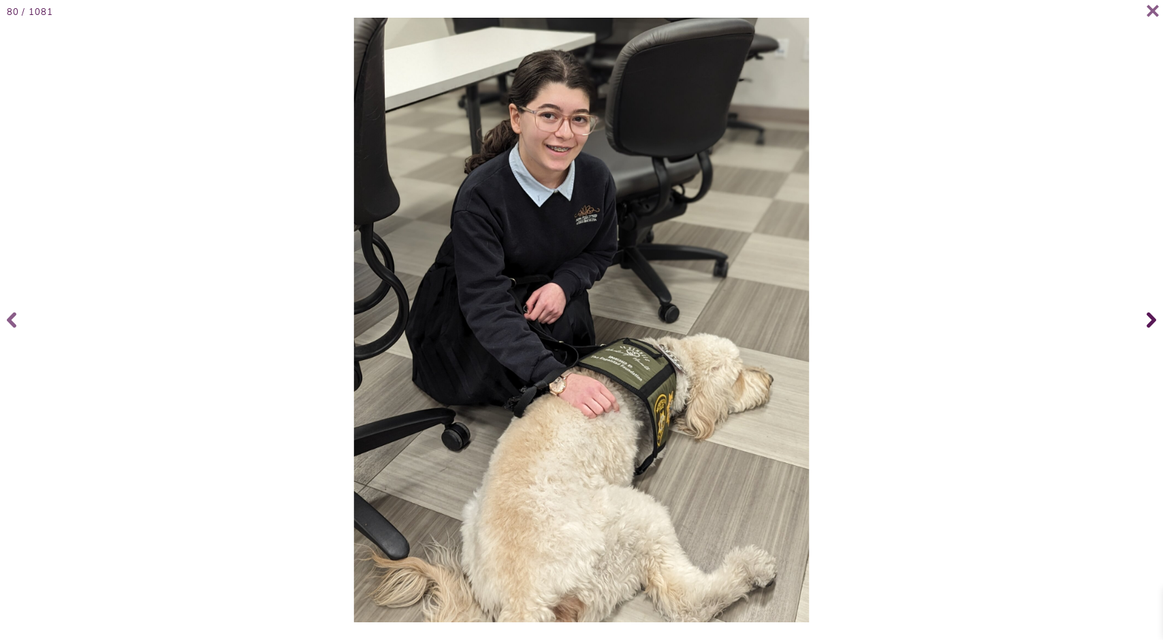
click at [1152, 312] on icon at bounding box center [1151, 320] width 10 height 54
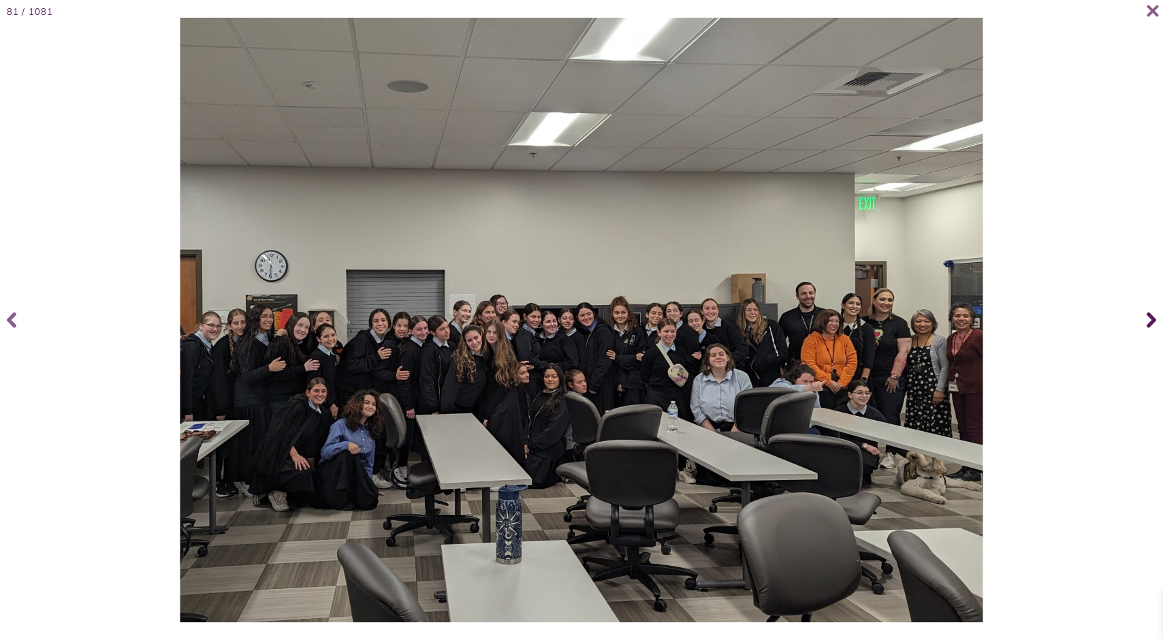
click at [1152, 312] on icon at bounding box center [1151, 320] width 10 height 54
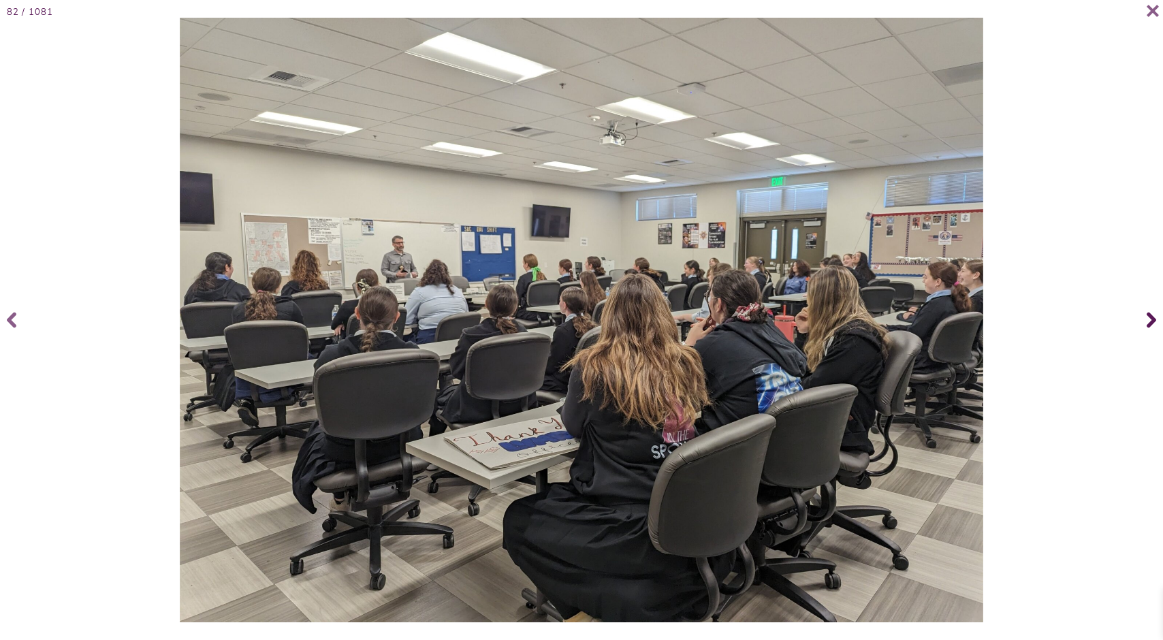
click at [1152, 312] on icon at bounding box center [1151, 320] width 10 height 54
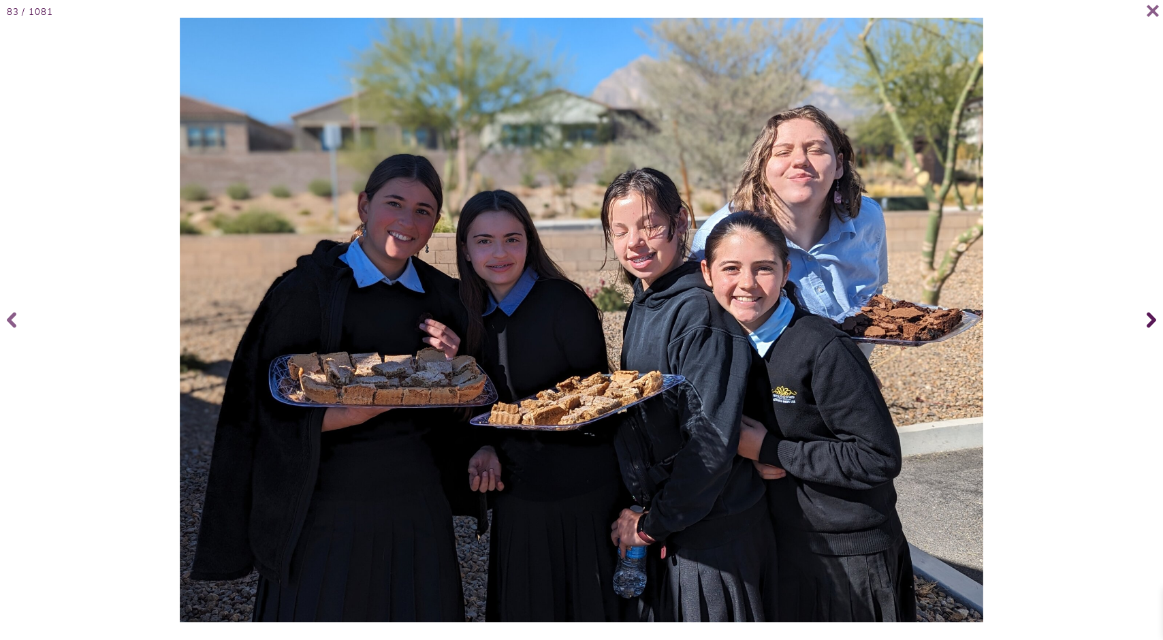
click at [1152, 312] on icon at bounding box center [1151, 320] width 10 height 54
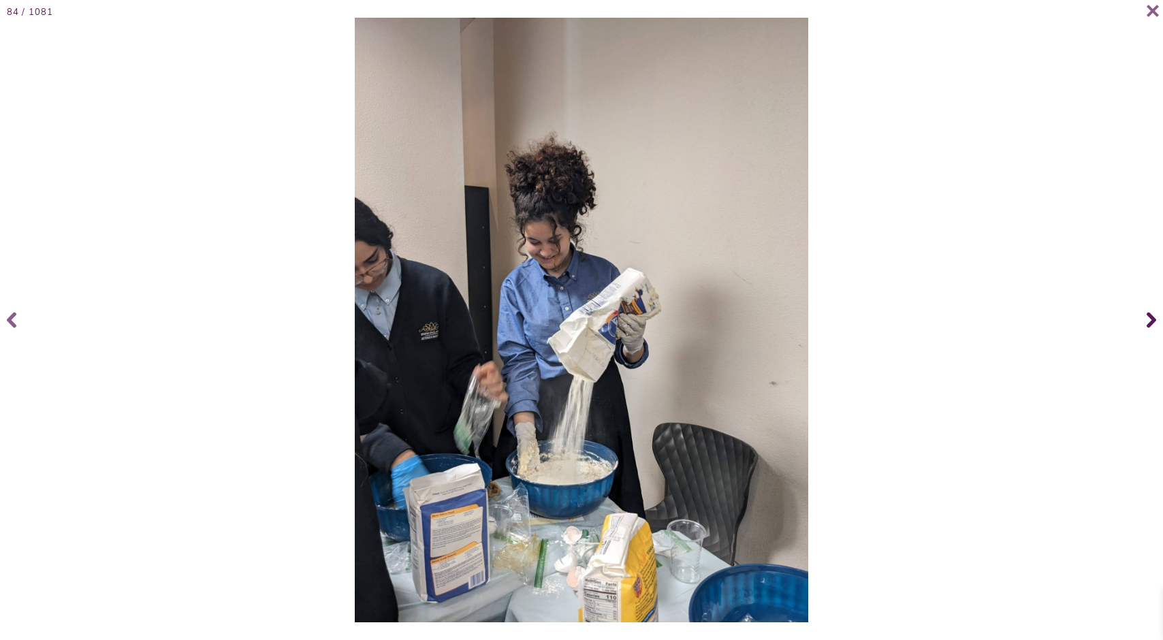
click at [1152, 312] on icon at bounding box center [1151, 320] width 10 height 54
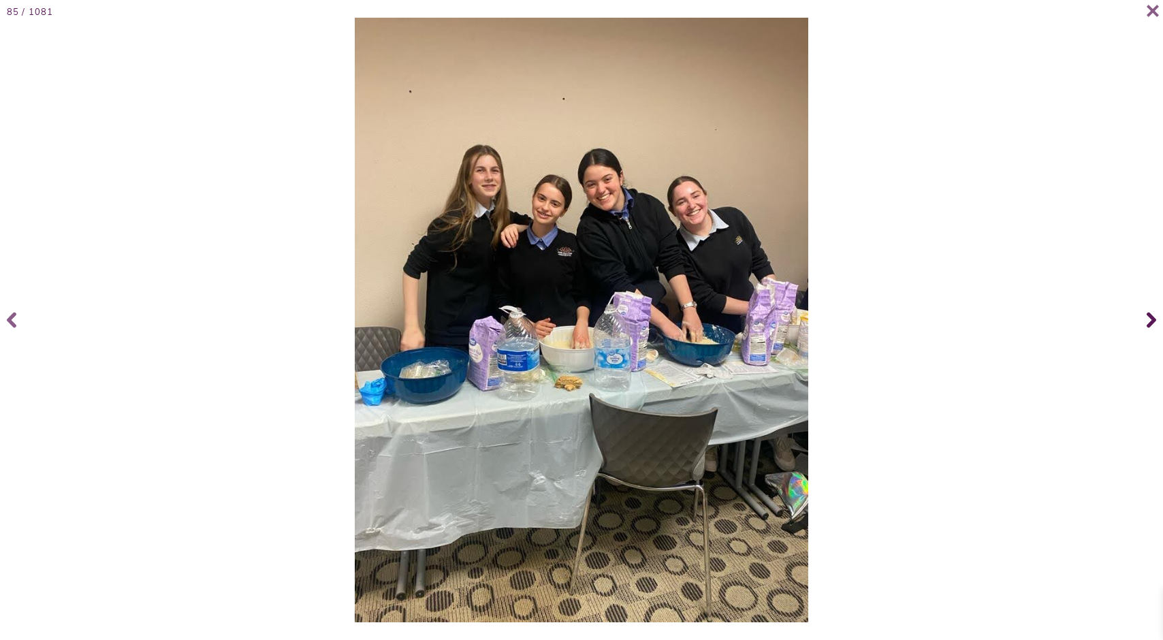
click at [1152, 312] on icon at bounding box center [1151, 320] width 10 height 54
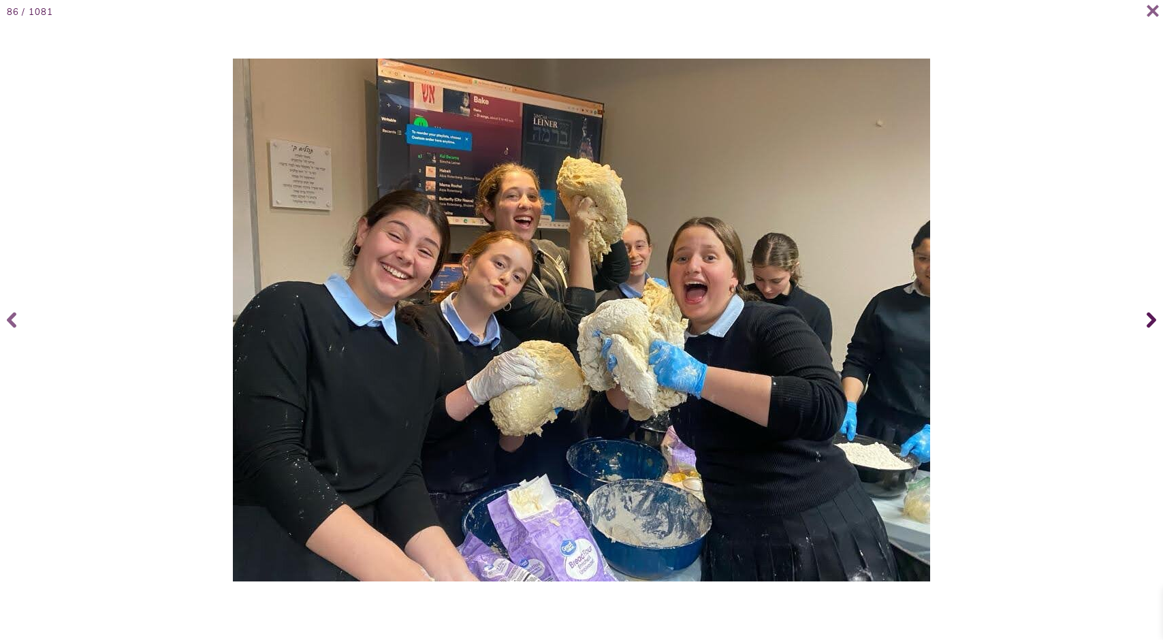
click at [1152, 312] on icon at bounding box center [1151, 320] width 10 height 54
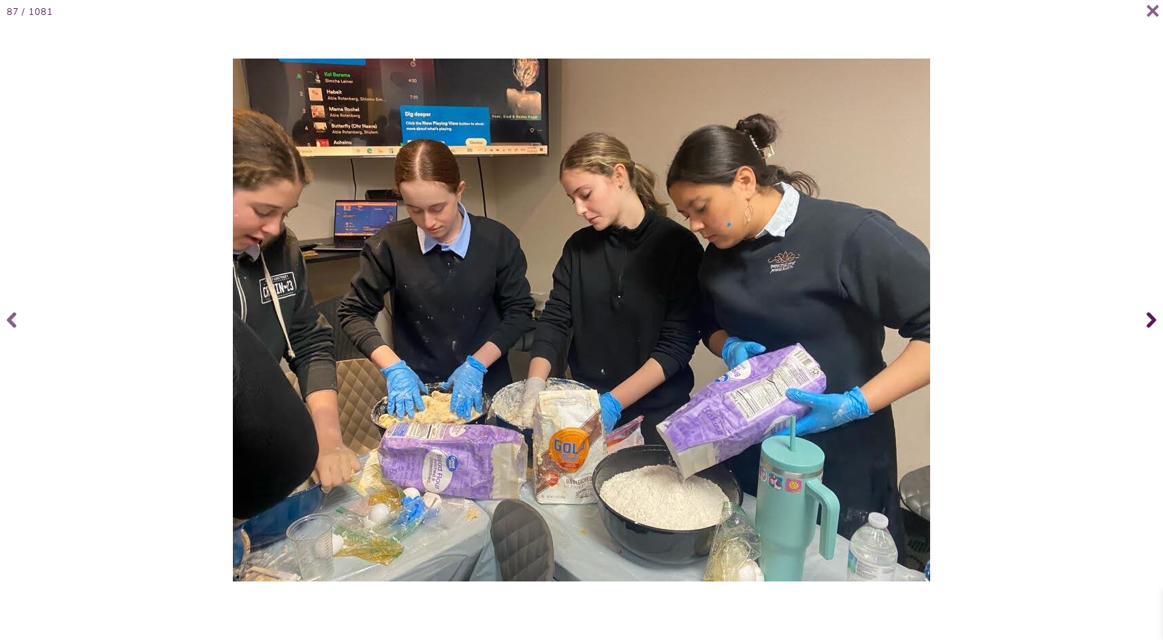
click at [1152, 315] on icon at bounding box center [1151, 320] width 10 height 54
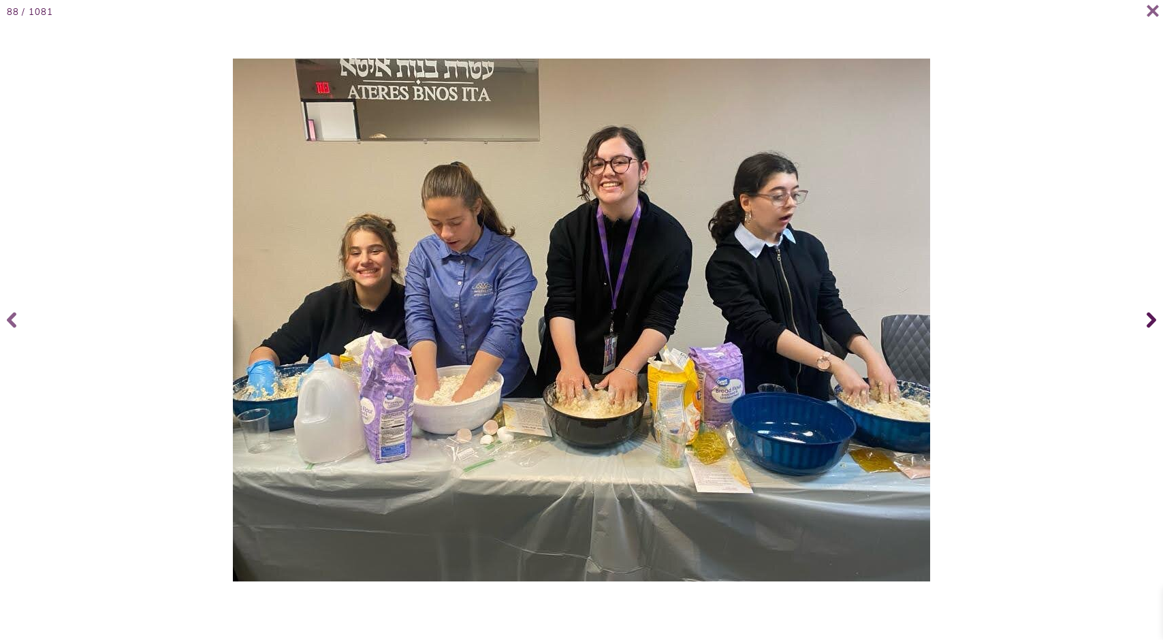
click at [1152, 315] on icon at bounding box center [1151, 320] width 10 height 54
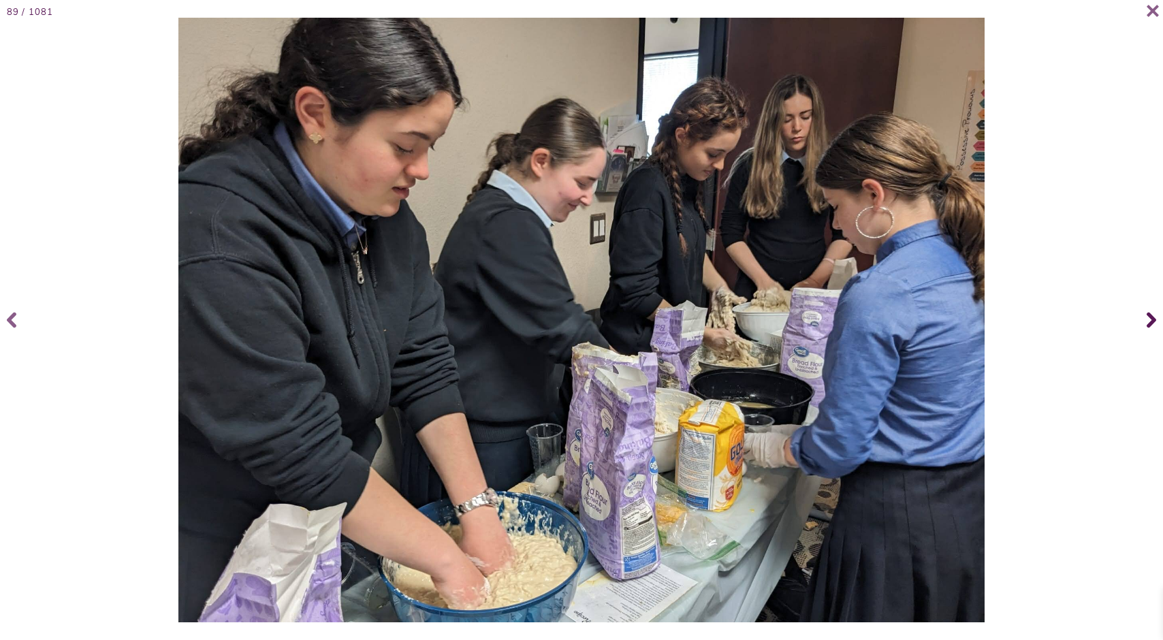
click at [1152, 315] on icon at bounding box center [1151, 320] width 10 height 54
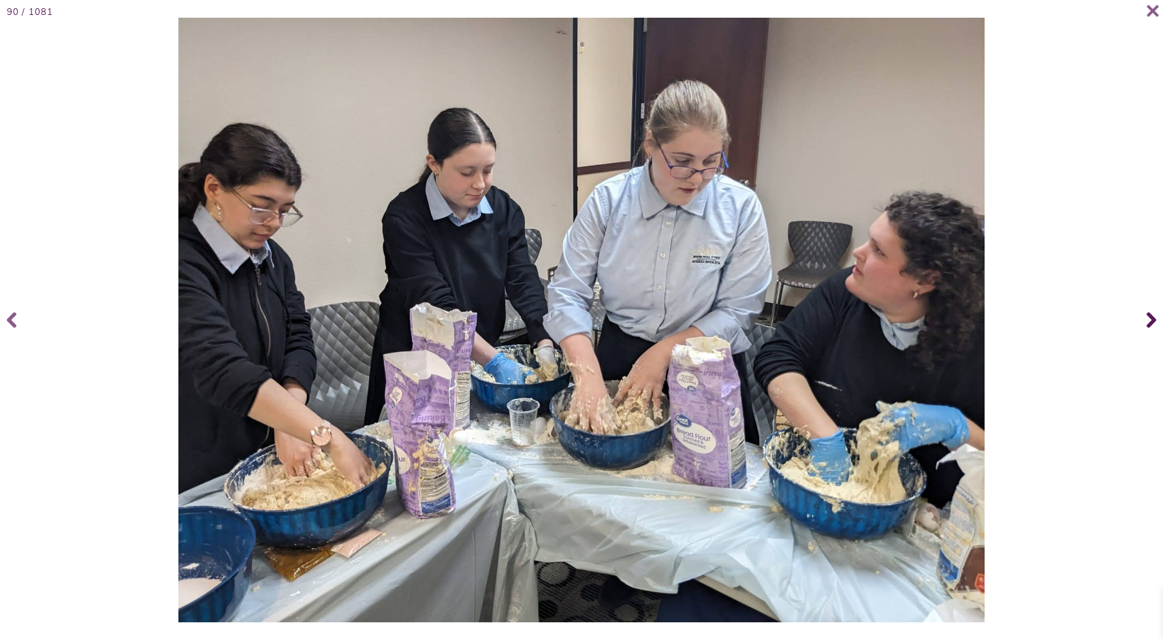
click at [1152, 315] on icon at bounding box center [1151, 320] width 10 height 54
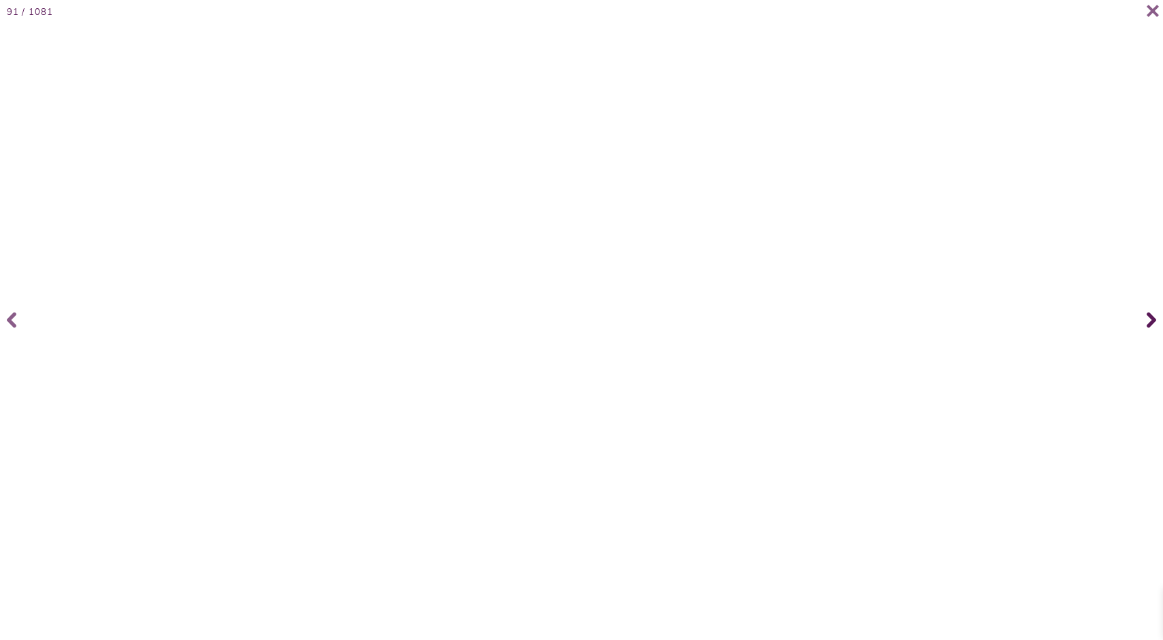
click at [1152, 315] on icon at bounding box center [1151, 320] width 10 height 54
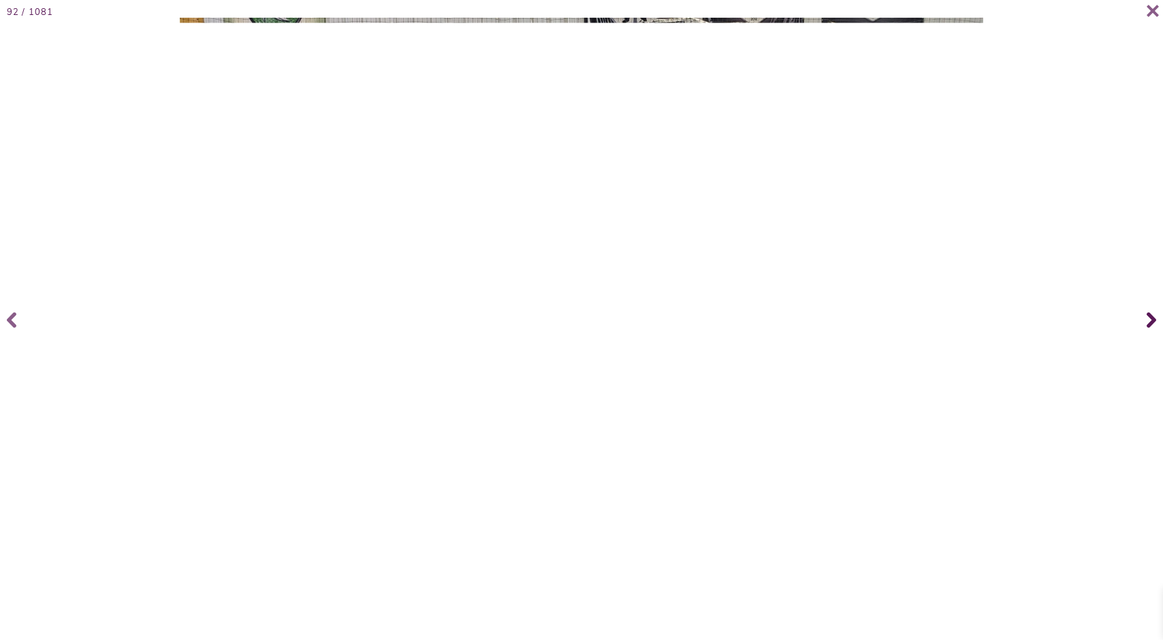
click at [1152, 315] on icon at bounding box center [1151, 320] width 10 height 54
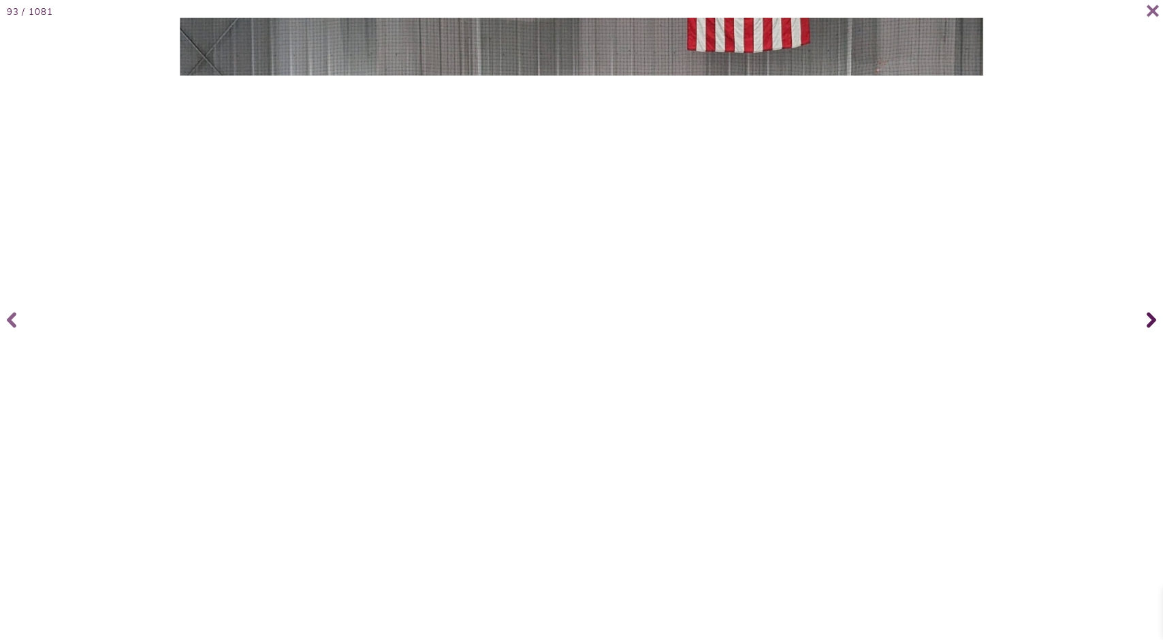
click at [1152, 315] on icon at bounding box center [1151, 320] width 10 height 54
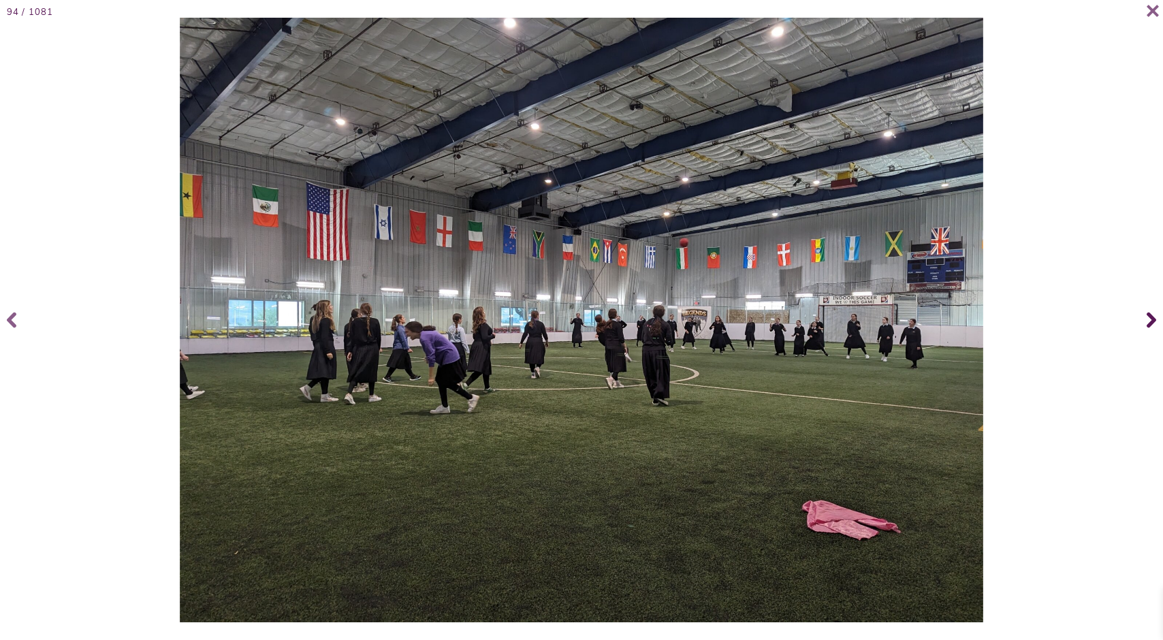
click at [1152, 315] on icon at bounding box center [1151, 320] width 10 height 54
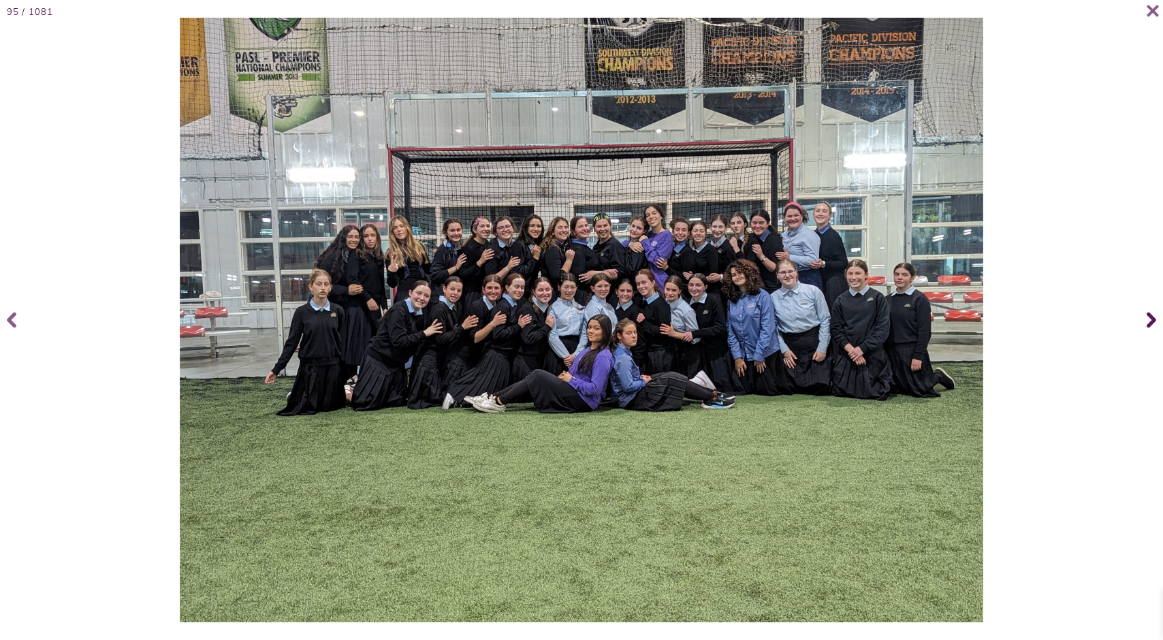
click at [1152, 315] on icon at bounding box center [1151, 320] width 10 height 54
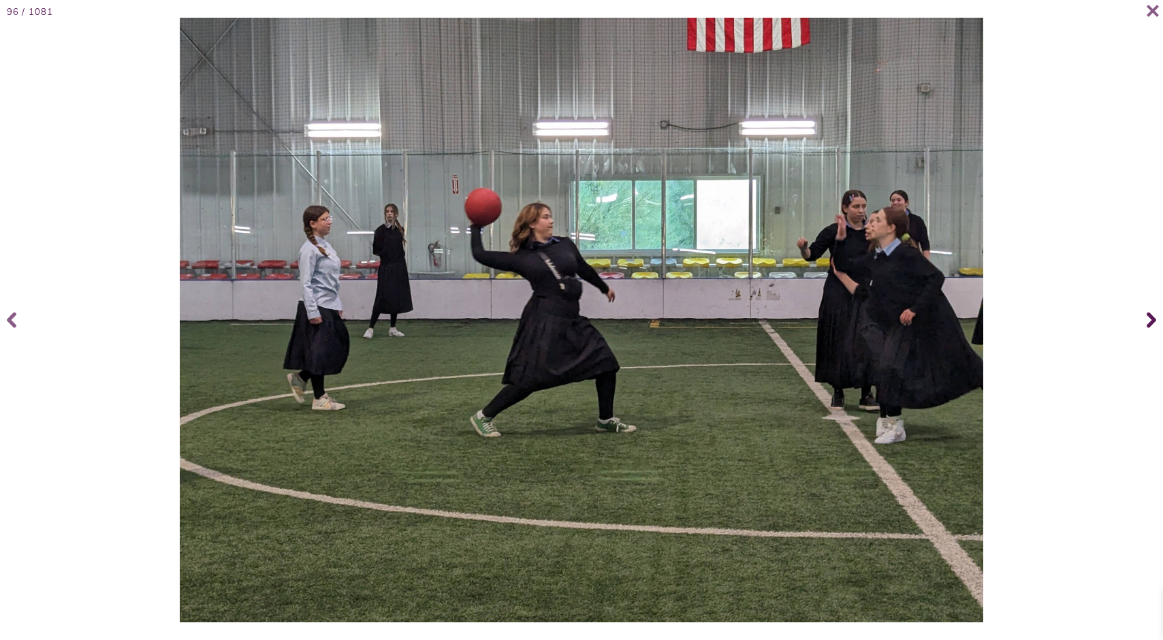
click at [1152, 315] on icon at bounding box center [1151, 320] width 10 height 54
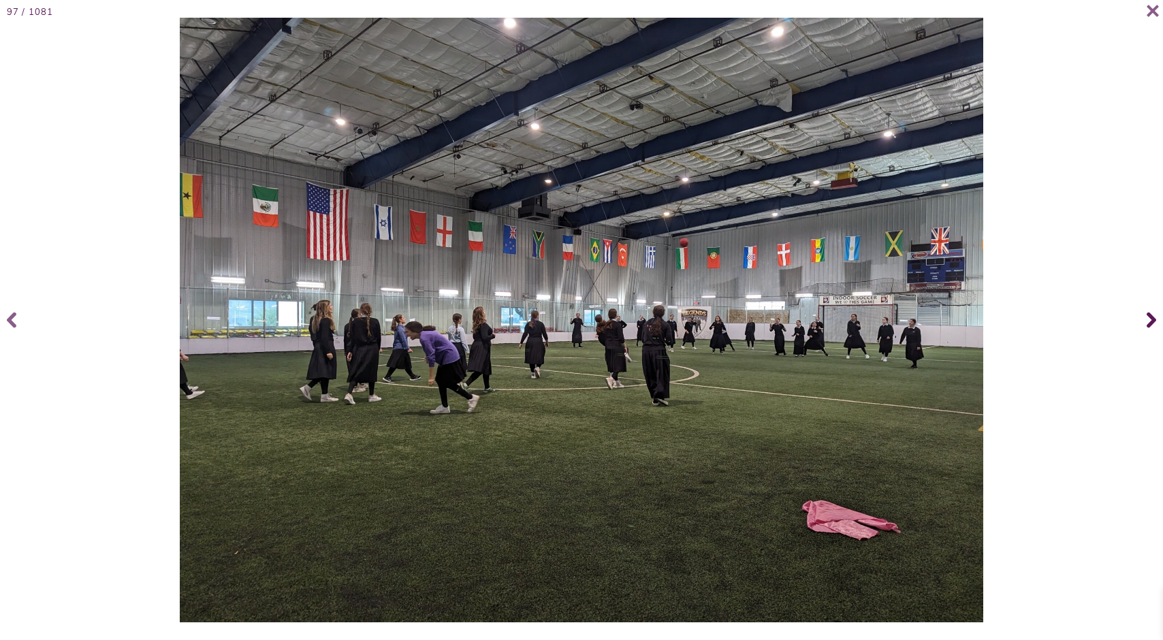
click at [1152, 315] on icon at bounding box center [1151, 320] width 10 height 54
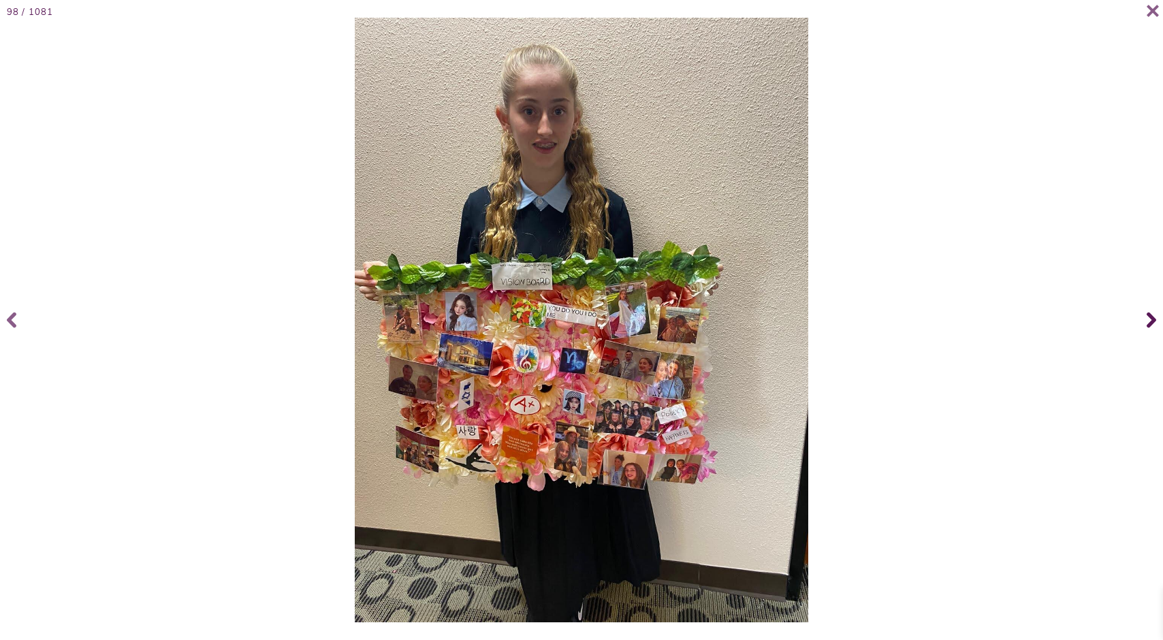
click at [1152, 315] on icon at bounding box center [1151, 320] width 10 height 54
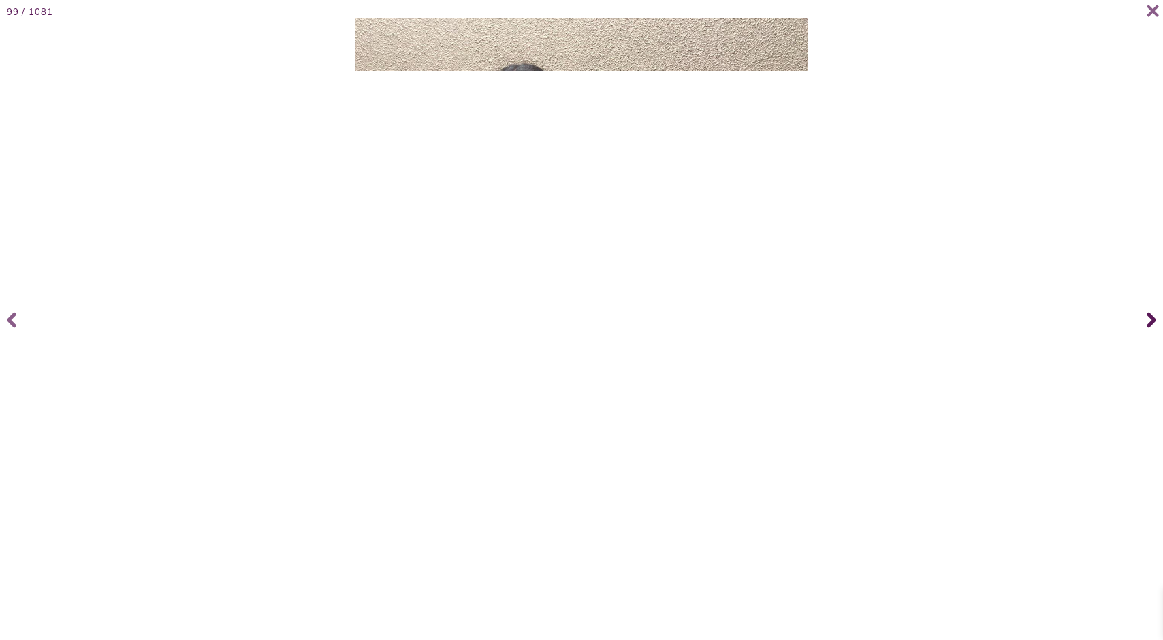
click at [1152, 315] on icon at bounding box center [1151, 320] width 10 height 54
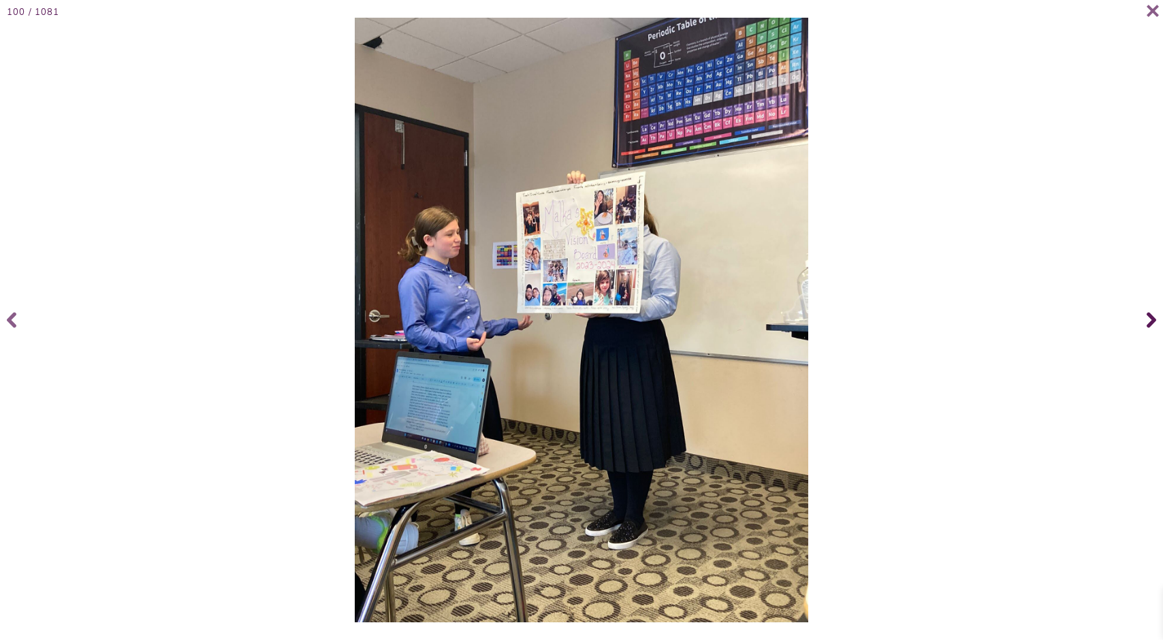
click at [1152, 315] on icon at bounding box center [1151, 320] width 10 height 54
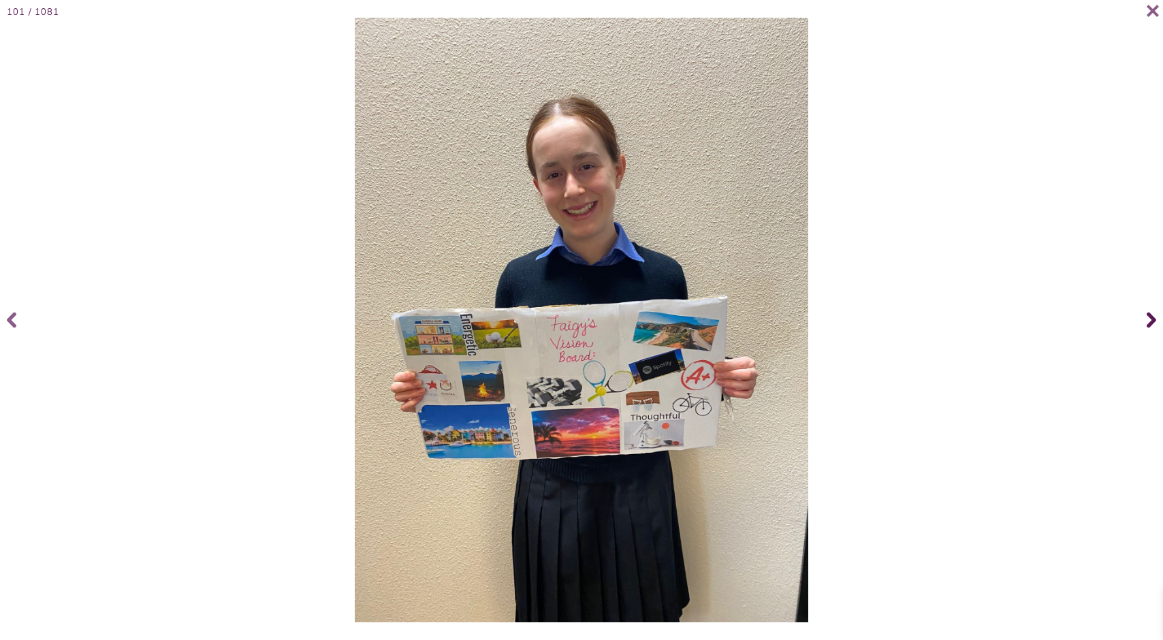
click at [1152, 315] on icon at bounding box center [1151, 320] width 10 height 54
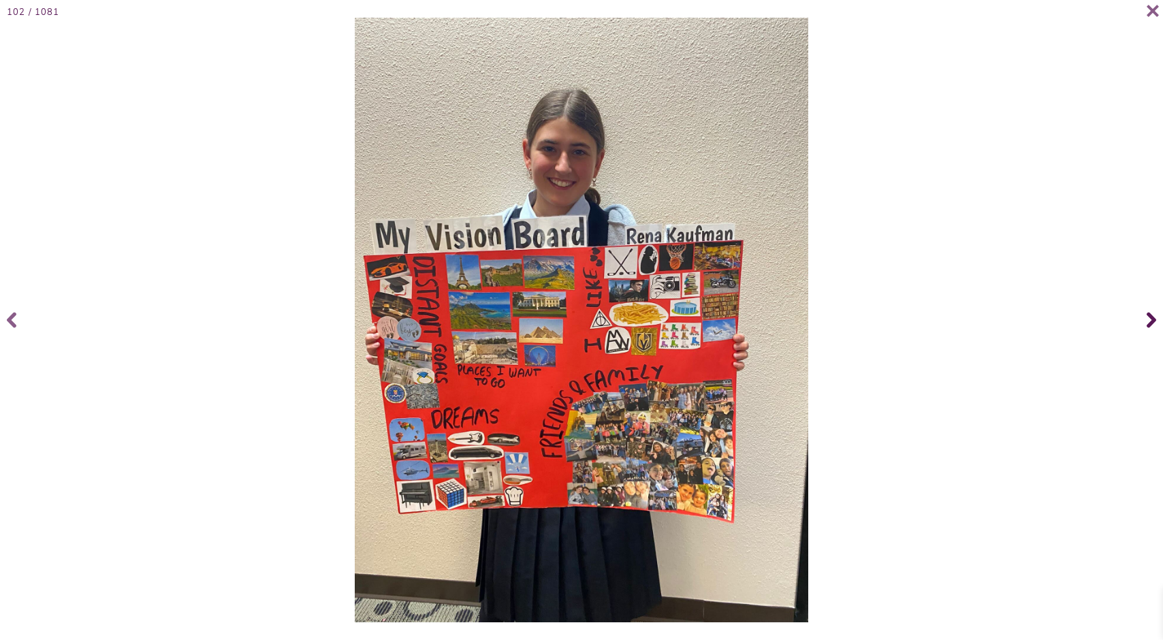
click at [1152, 315] on icon at bounding box center [1151, 320] width 10 height 54
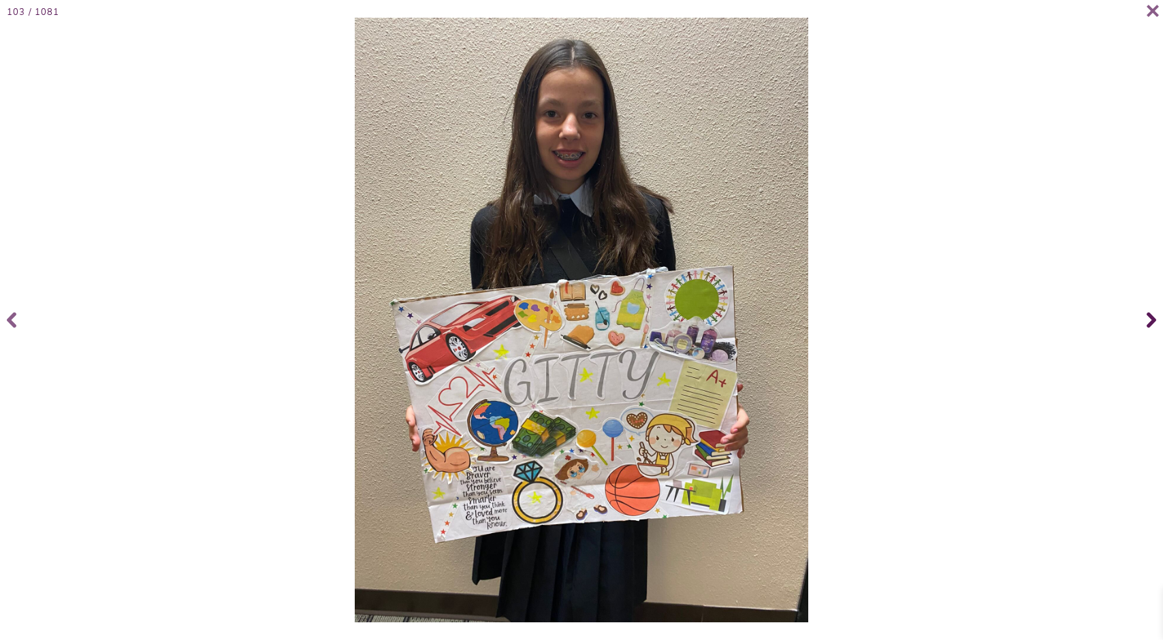
click at [1152, 315] on icon at bounding box center [1151, 320] width 10 height 54
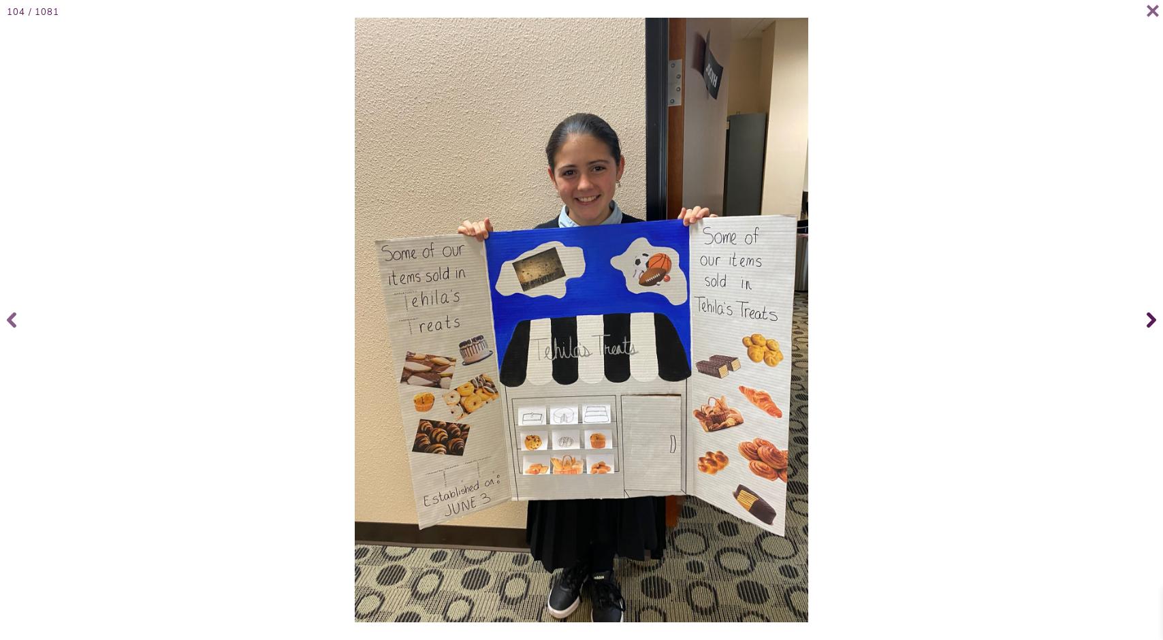
click at [1152, 315] on icon at bounding box center [1151, 320] width 10 height 54
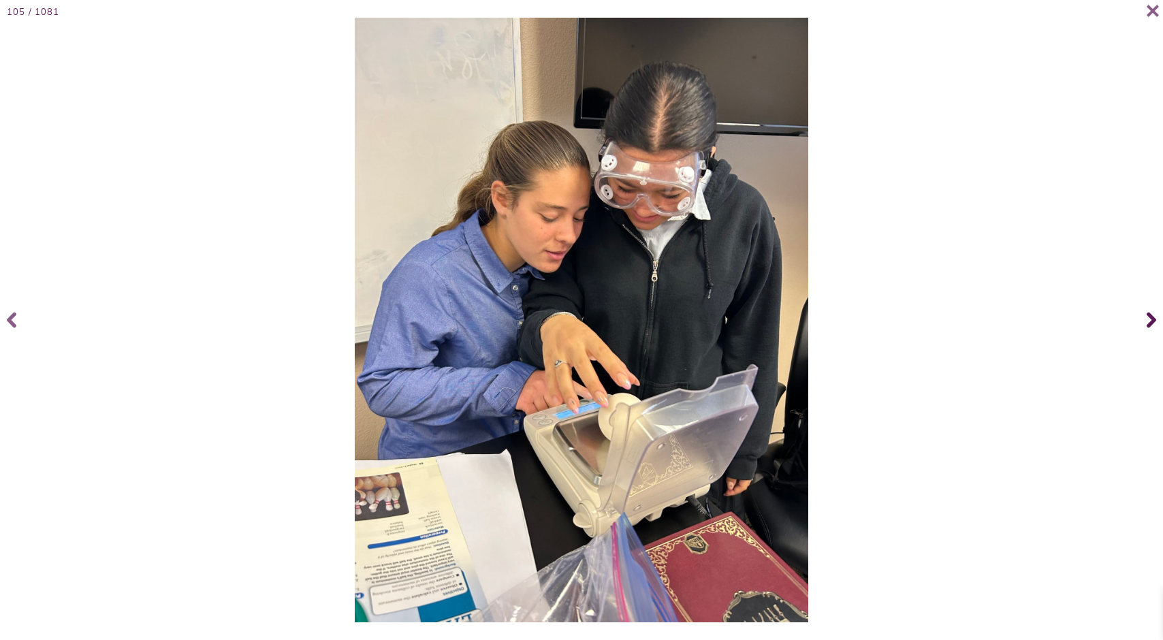
click at [1152, 315] on icon at bounding box center [1151, 320] width 10 height 54
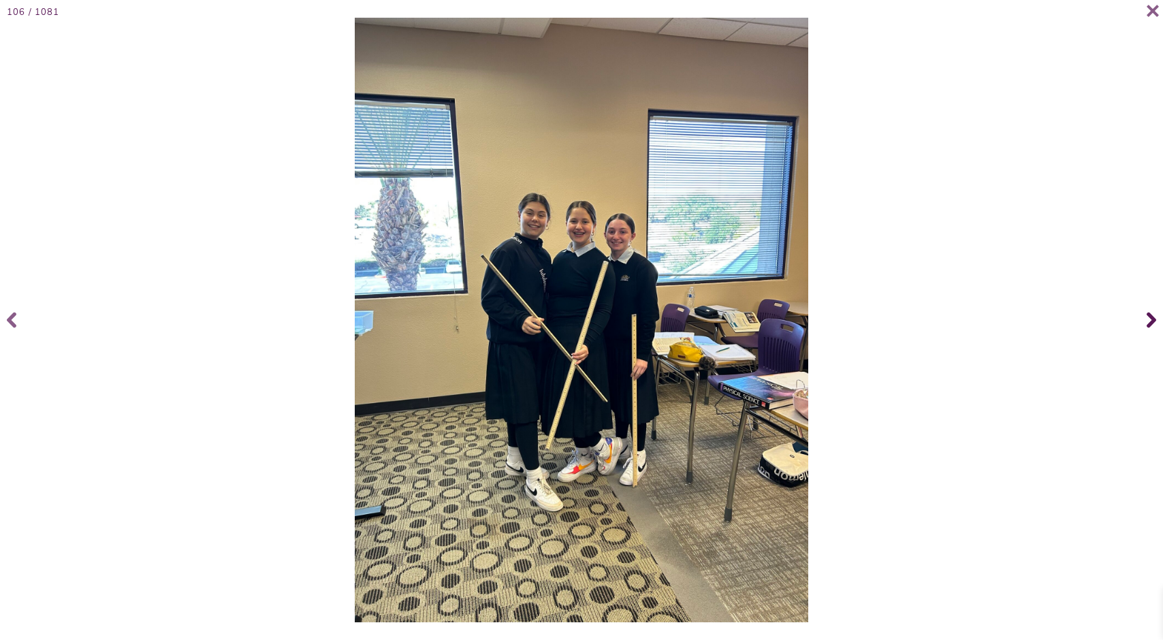
click at [1152, 315] on icon at bounding box center [1151, 320] width 10 height 54
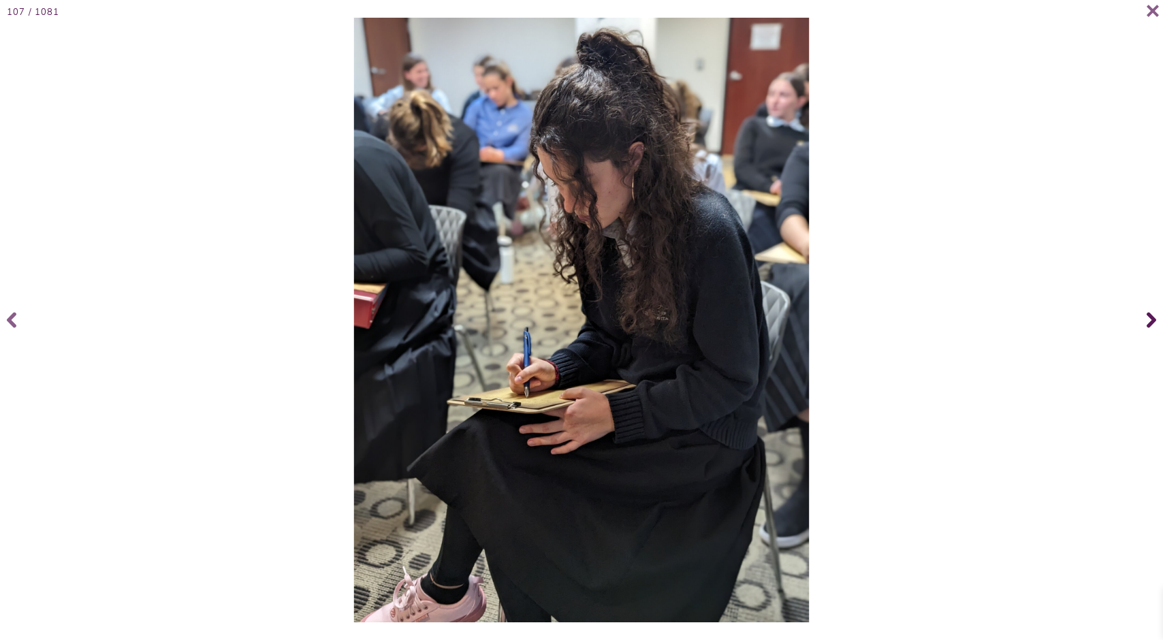
click at [1152, 315] on icon at bounding box center [1151, 320] width 10 height 54
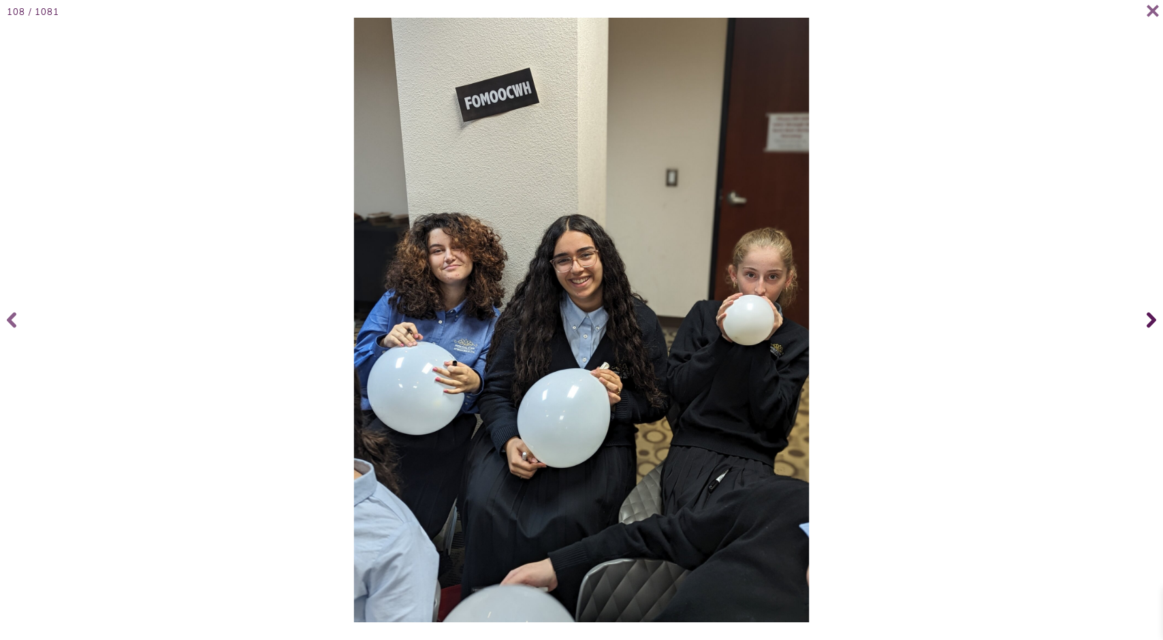
click at [1152, 315] on icon at bounding box center [1151, 320] width 10 height 54
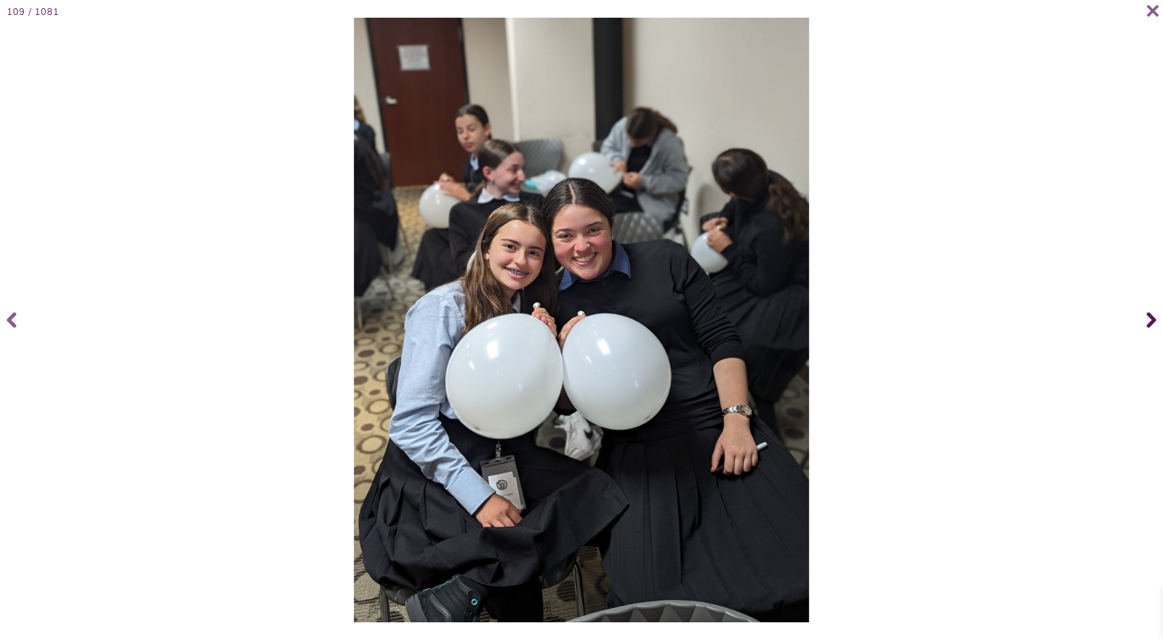
click at [1152, 315] on icon at bounding box center [1151, 320] width 10 height 54
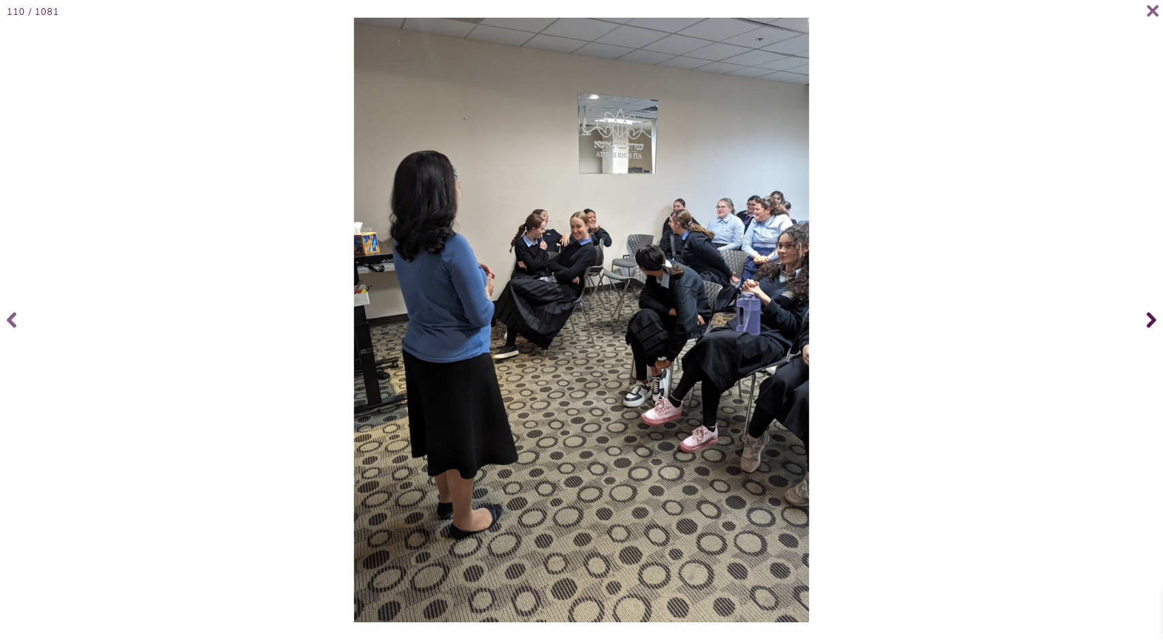
click at [1152, 315] on icon at bounding box center [1151, 320] width 10 height 54
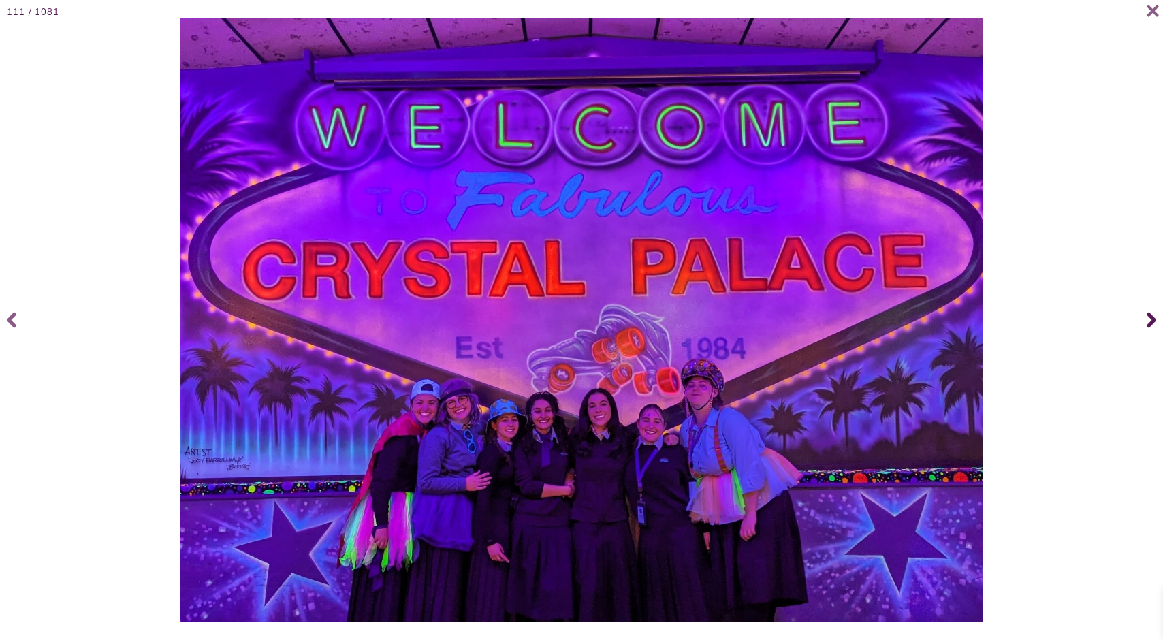
click at [1152, 315] on icon at bounding box center [1151, 320] width 10 height 54
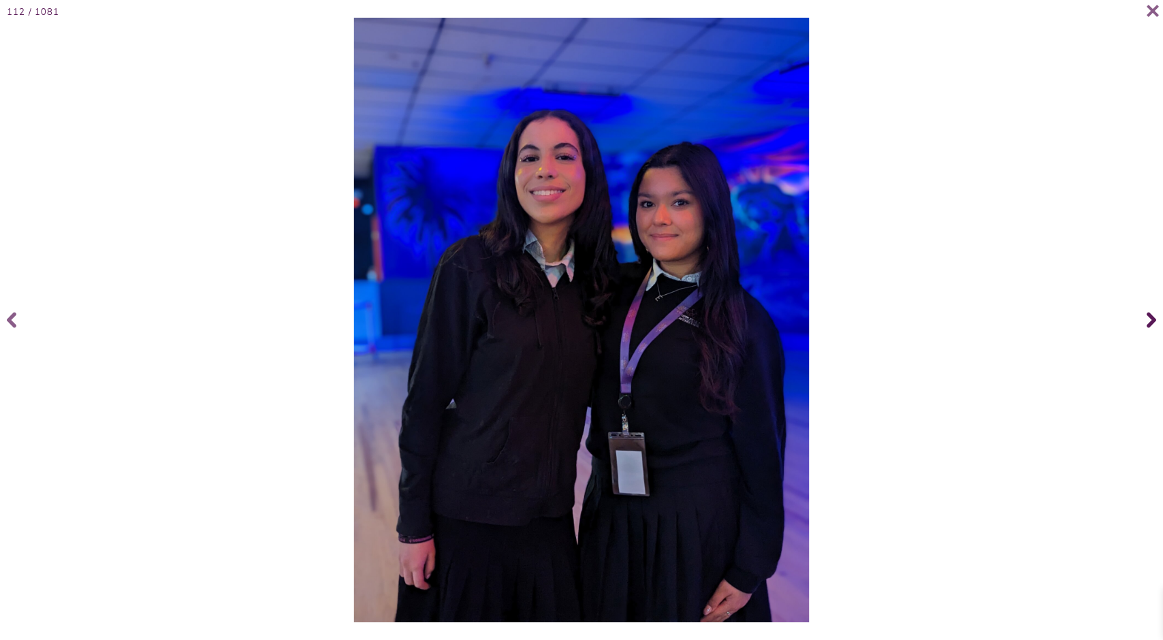
click at [1152, 315] on icon at bounding box center [1151, 320] width 10 height 54
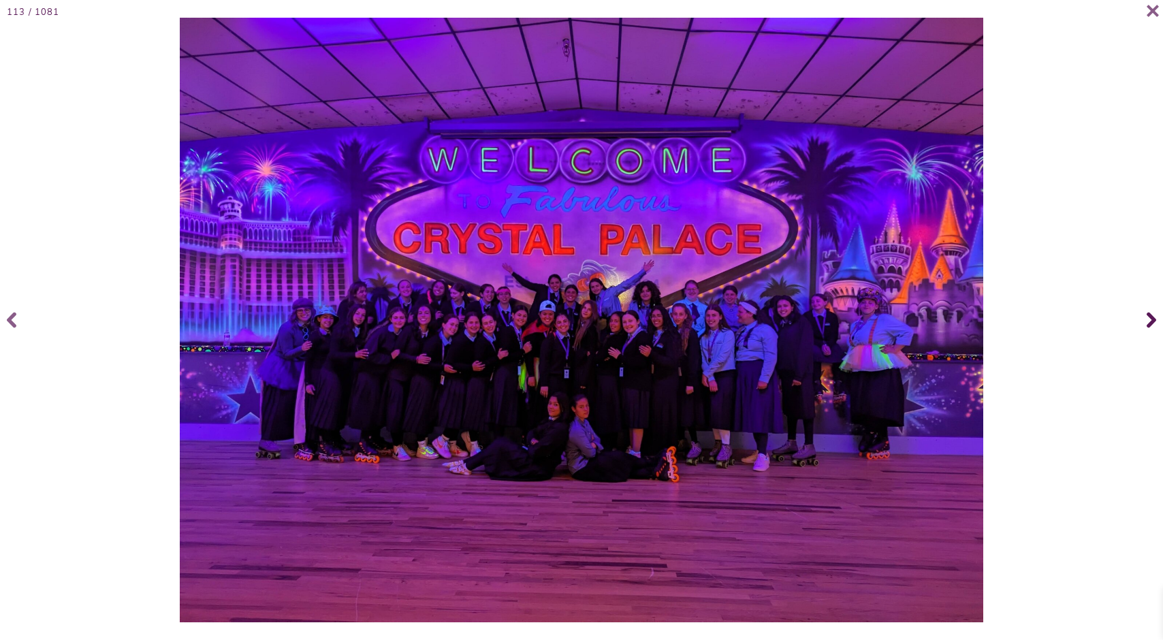
click at [1152, 315] on icon at bounding box center [1151, 320] width 10 height 54
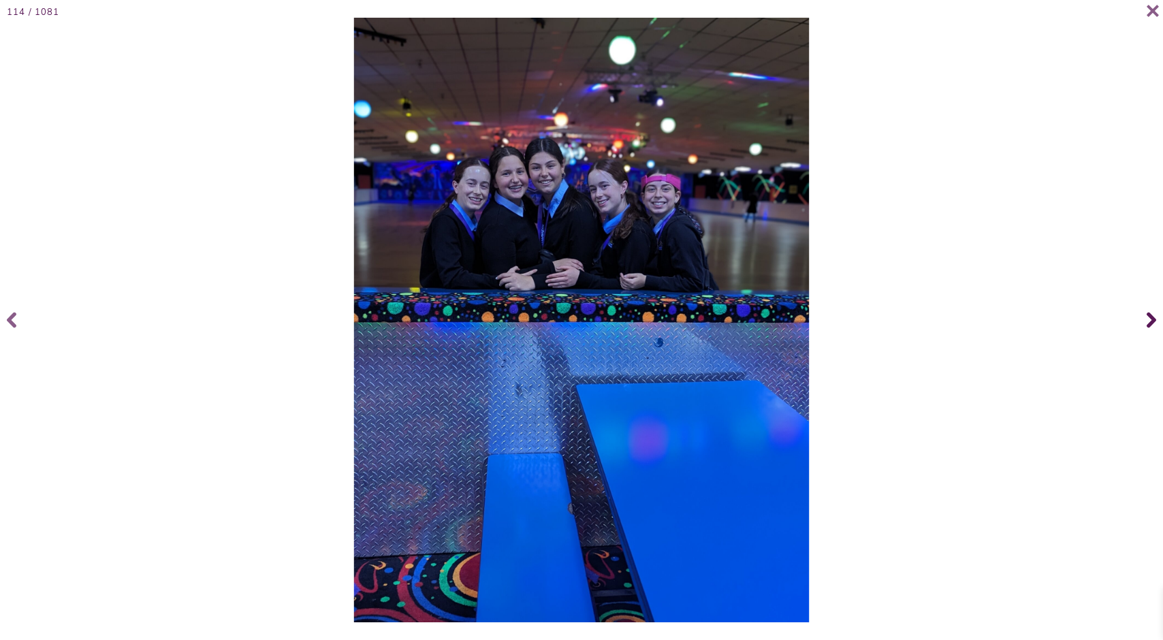
click at [1152, 315] on icon at bounding box center [1151, 320] width 10 height 54
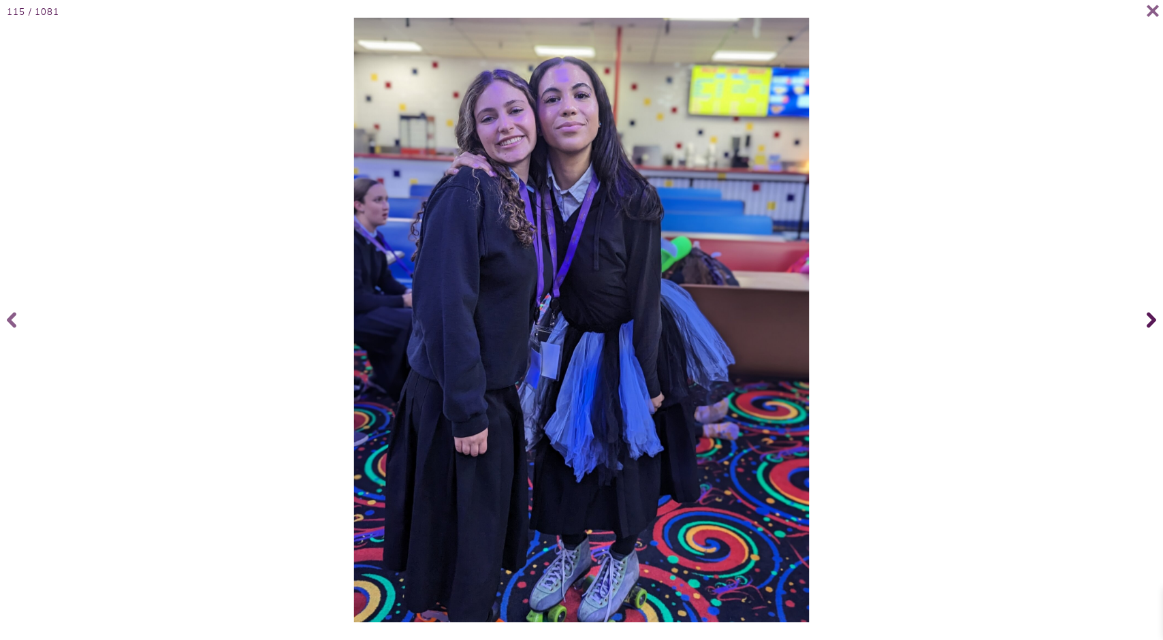
click at [1150, 315] on icon at bounding box center [1151, 320] width 10 height 16
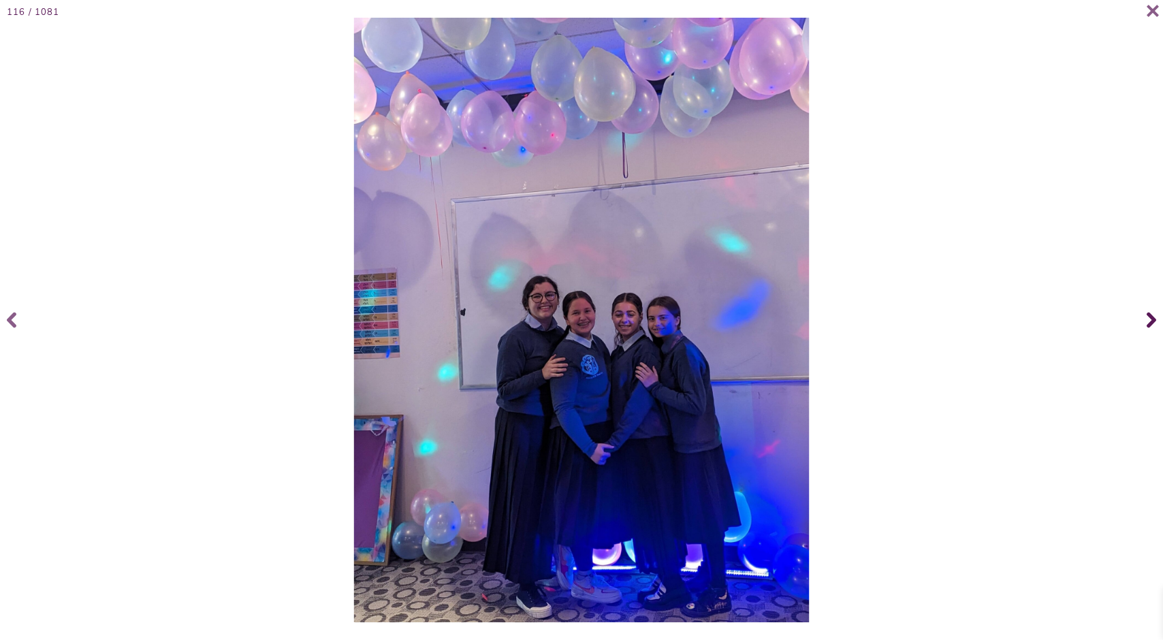
click at [1150, 315] on icon at bounding box center [1151, 320] width 10 height 16
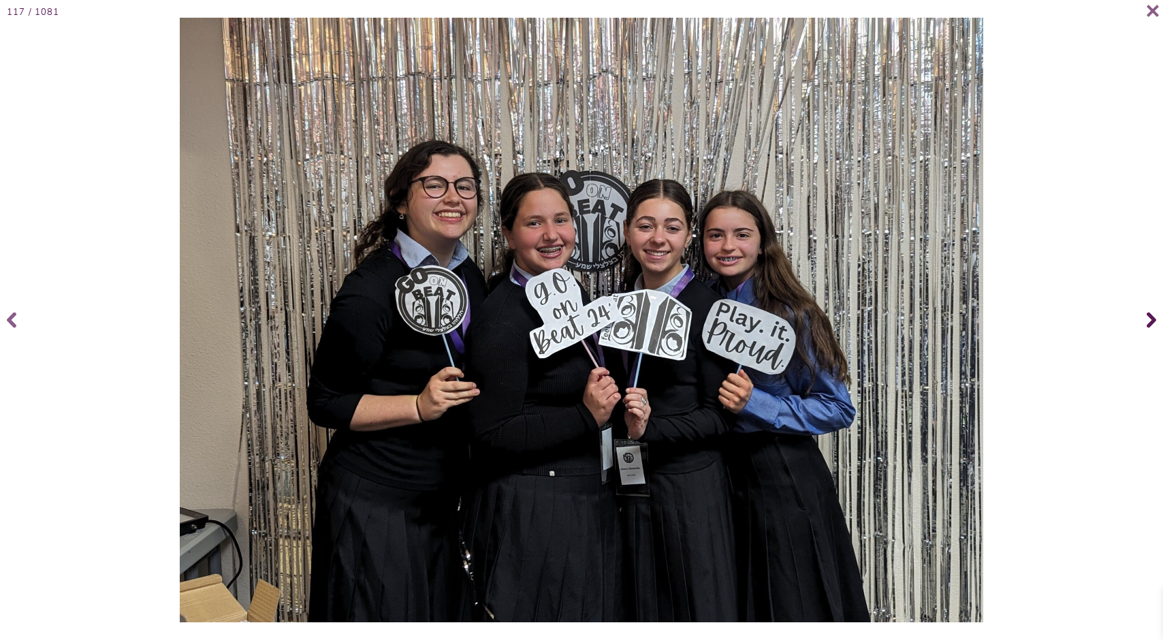
click at [1150, 315] on icon at bounding box center [1151, 320] width 10 height 16
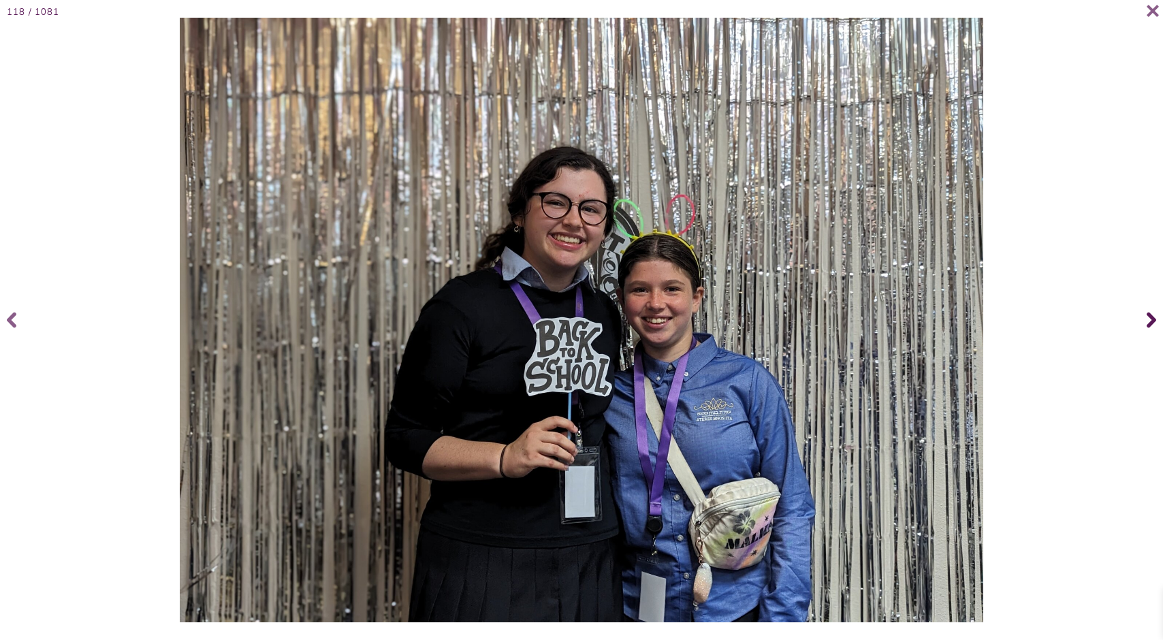
click at [1150, 315] on icon at bounding box center [1151, 320] width 10 height 16
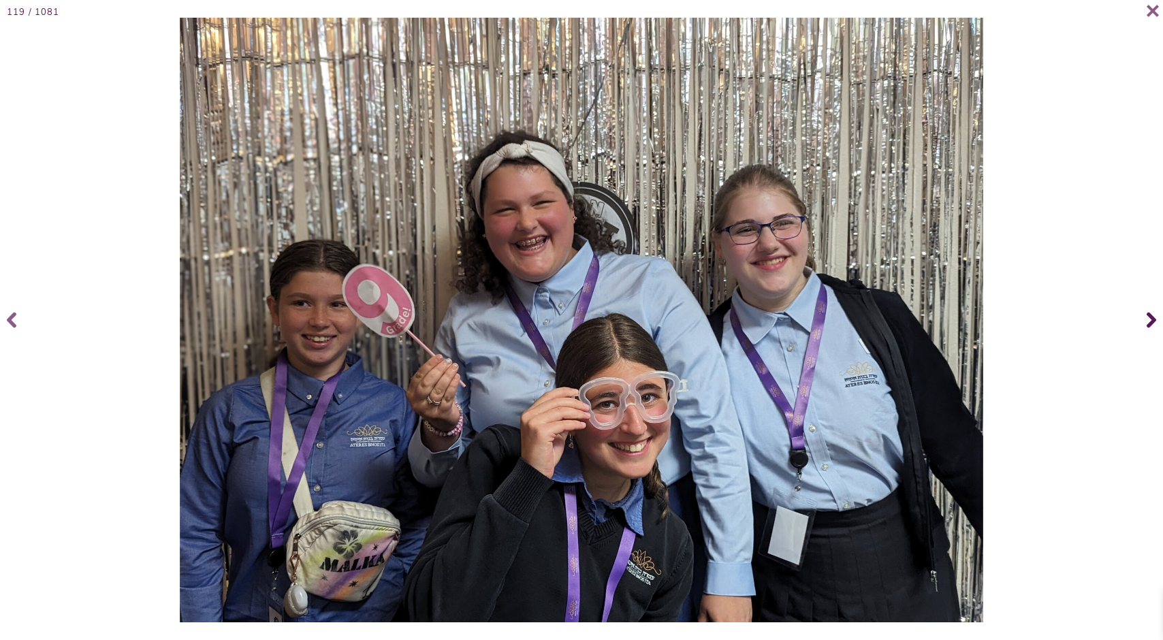
click at [1150, 315] on icon at bounding box center [1151, 320] width 10 height 16
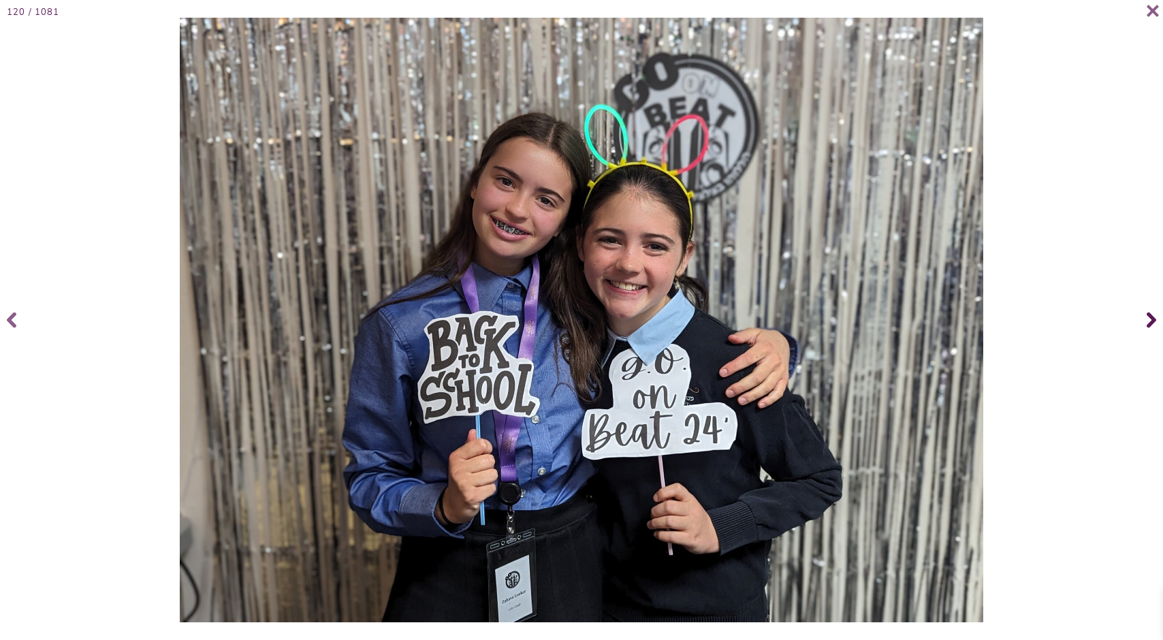
click at [1150, 315] on icon at bounding box center [1151, 320] width 10 height 16
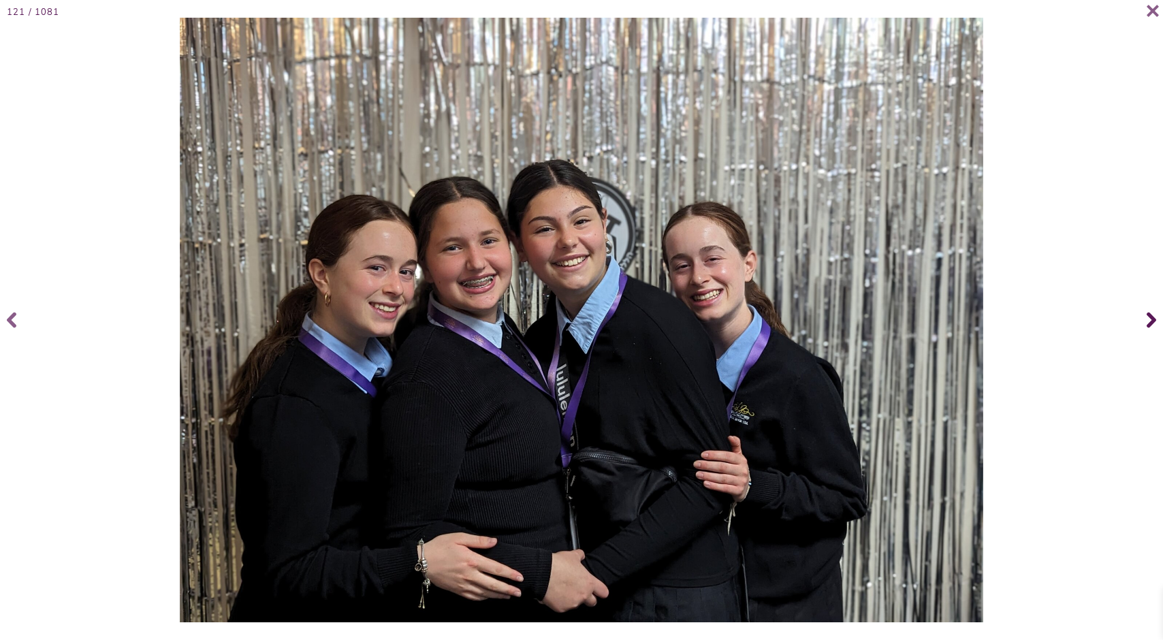
click at [1150, 315] on icon at bounding box center [1151, 320] width 10 height 16
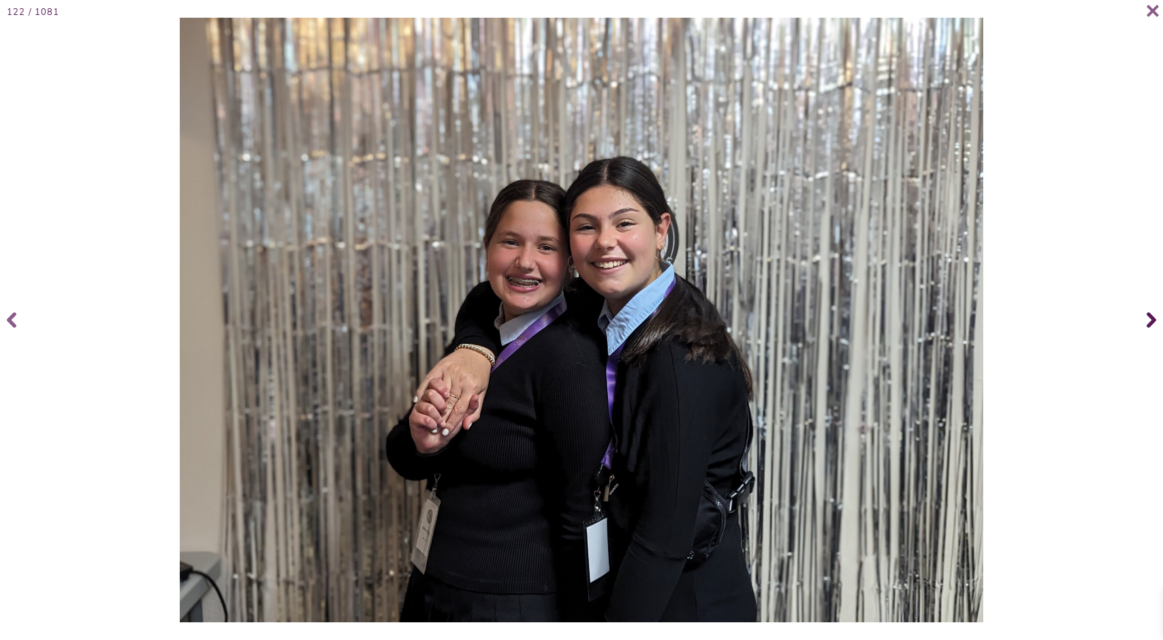
click at [1150, 315] on icon at bounding box center [1151, 320] width 10 height 16
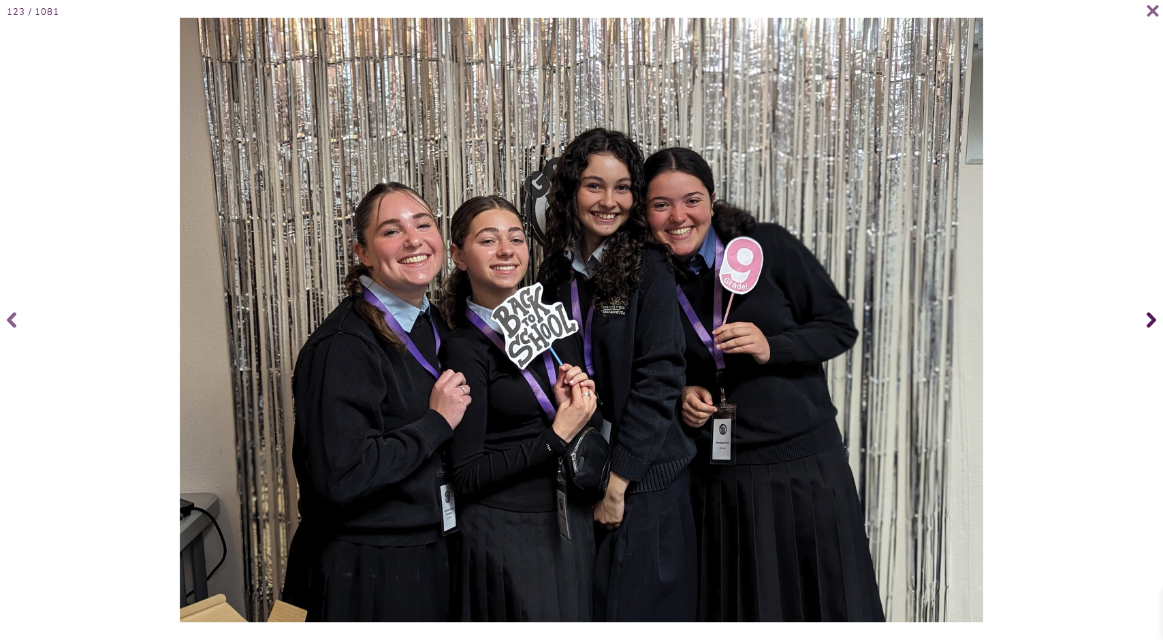
click at [1150, 315] on icon at bounding box center [1151, 320] width 10 height 16
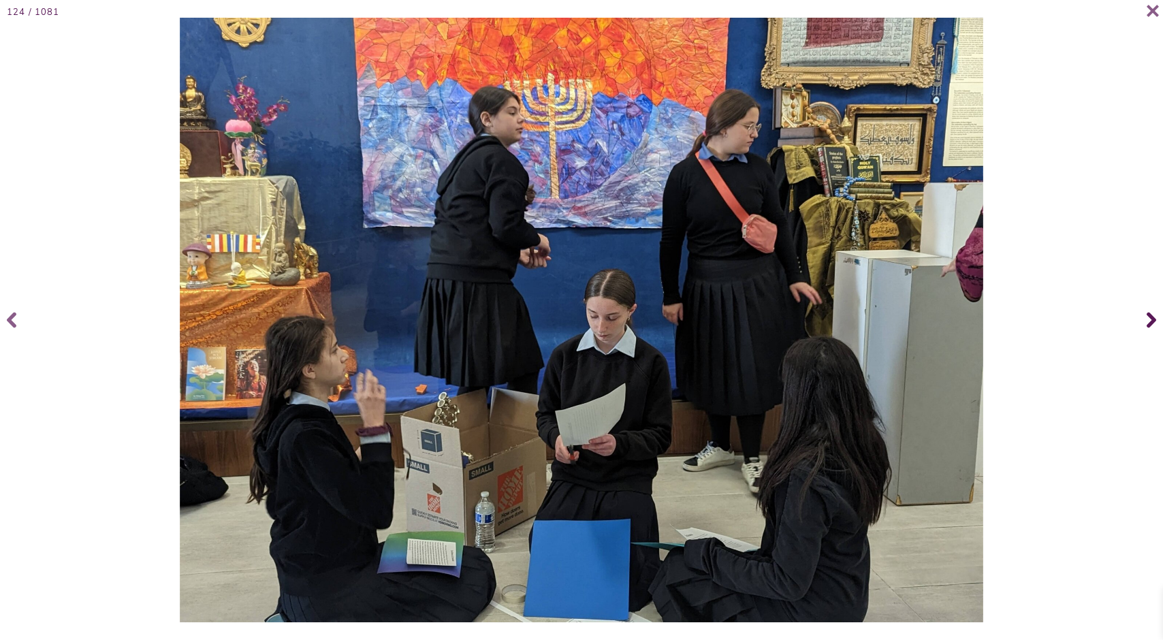
click at [1150, 315] on icon at bounding box center [1151, 320] width 10 height 16
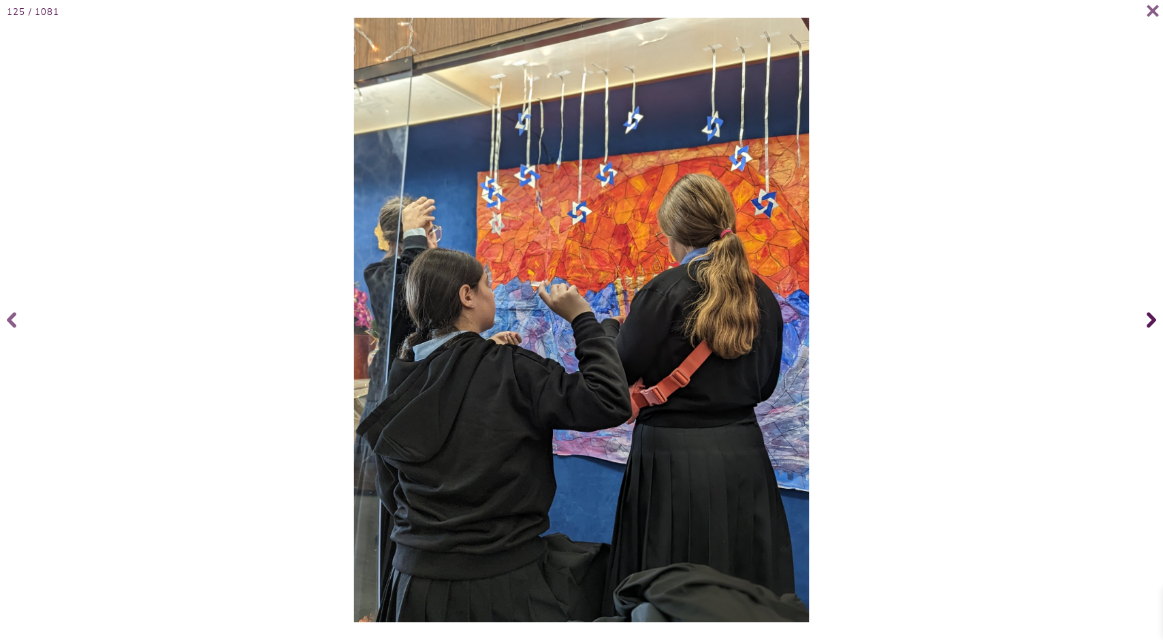
click at [1150, 315] on icon at bounding box center [1151, 320] width 10 height 16
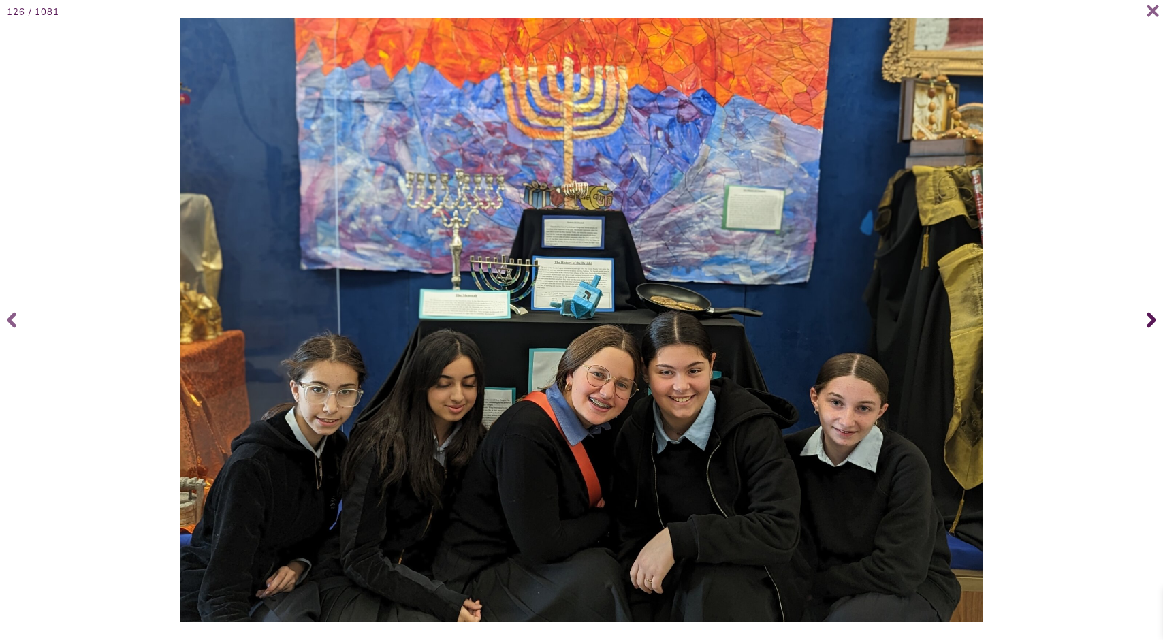
click at [1150, 315] on icon at bounding box center [1151, 320] width 10 height 16
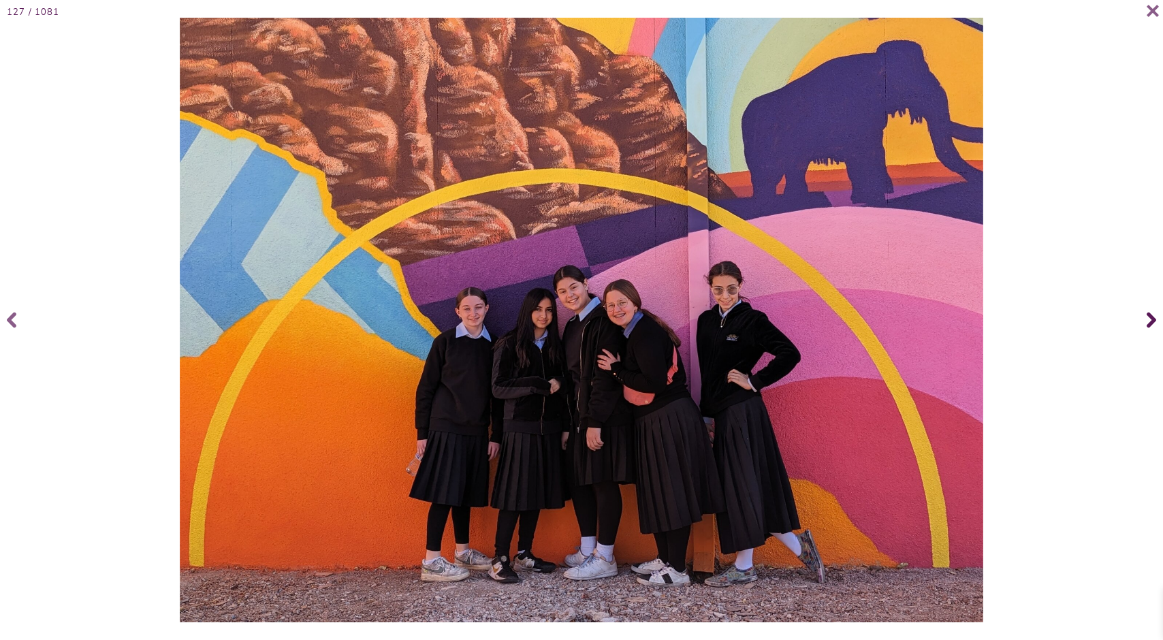
click at [1150, 315] on icon at bounding box center [1151, 320] width 10 height 16
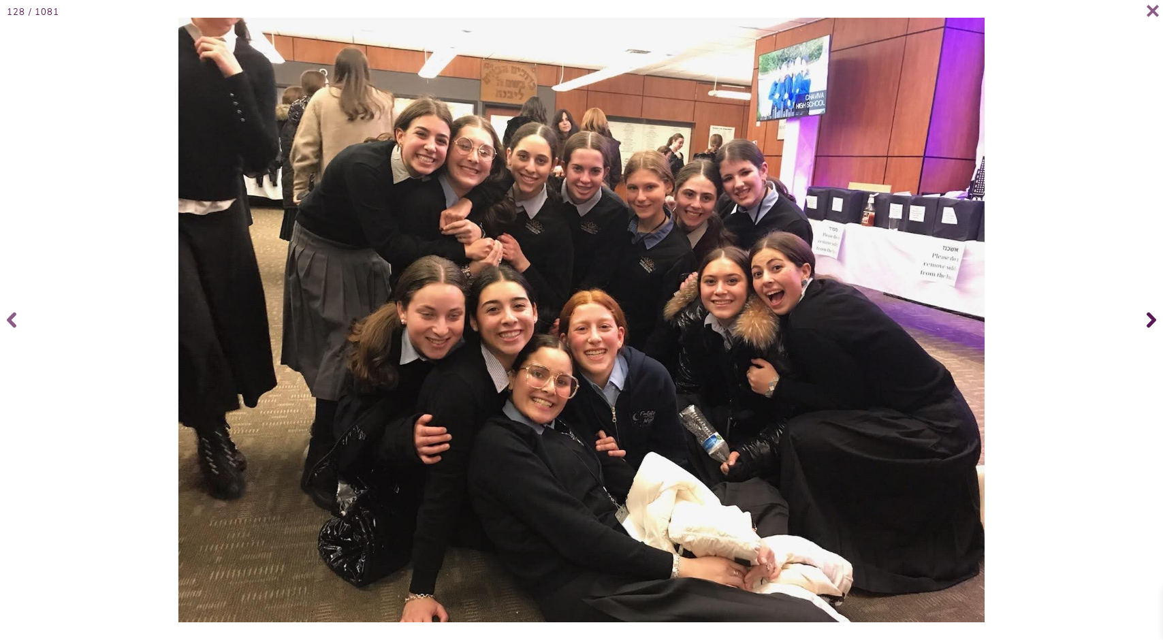
click at [1150, 315] on icon at bounding box center [1151, 320] width 10 height 16
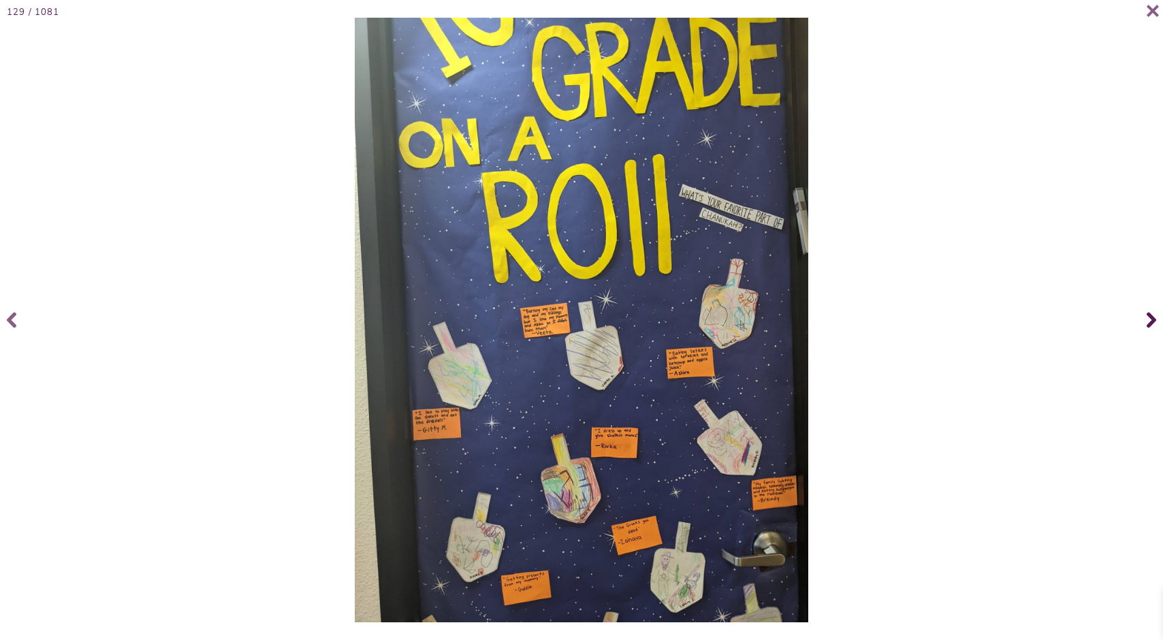
click at [1150, 315] on icon at bounding box center [1151, 320] width 10 height 16
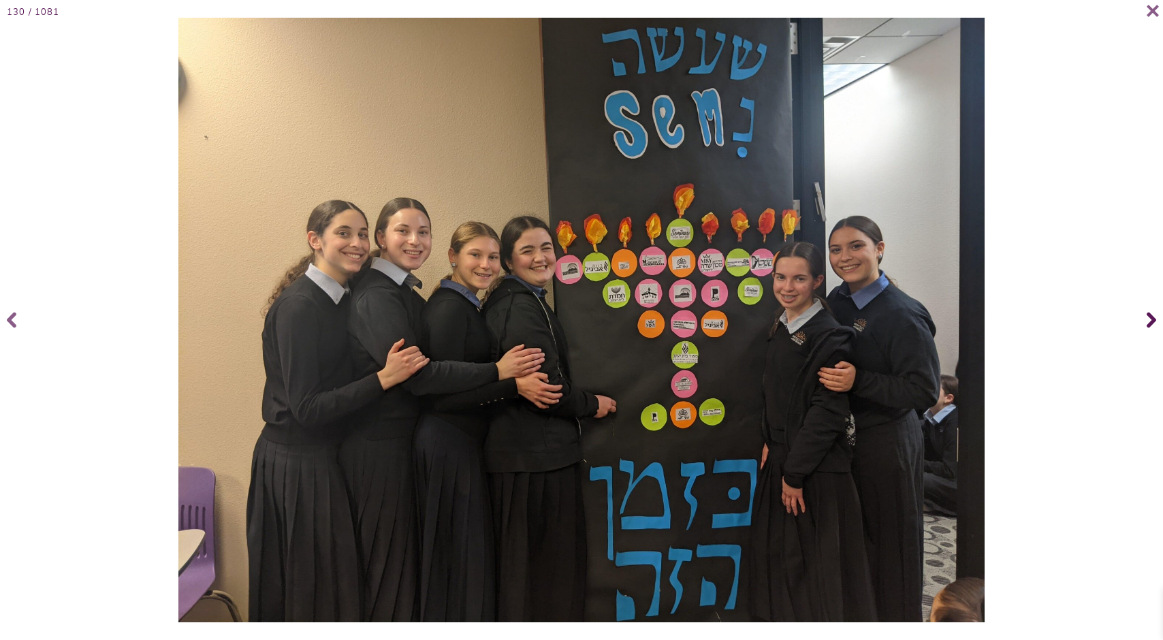
click at [1150, 315] on icon at bounding box center [1151, 320] width 10 height 16
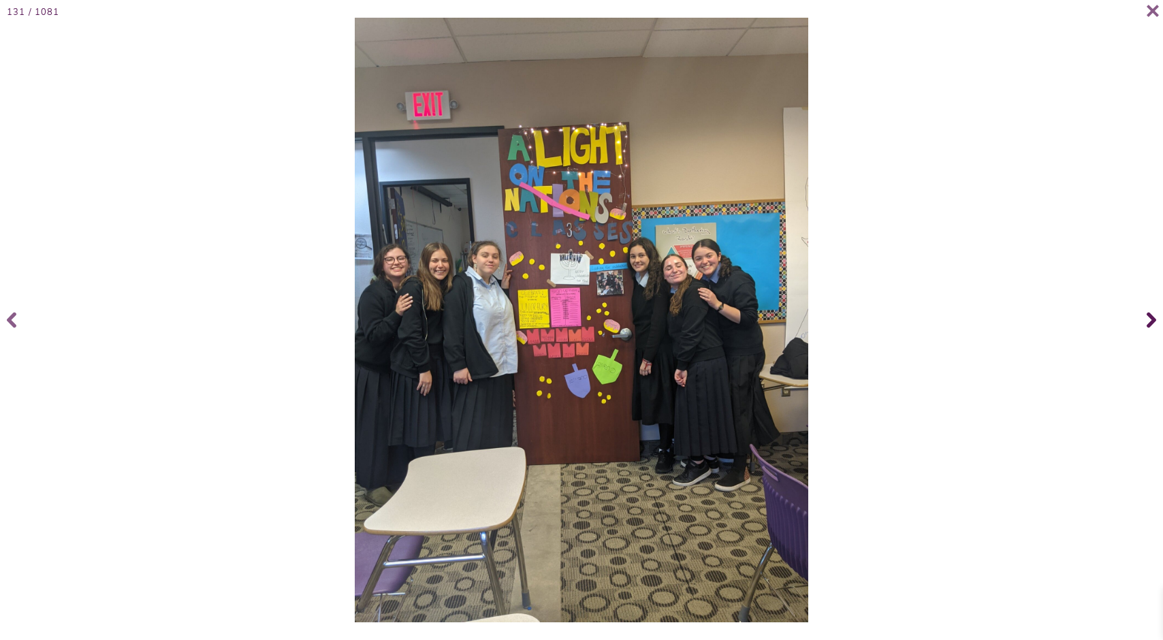
click at [1150, 315] on icon at bounding box center [1151, 320] width 10 height 16
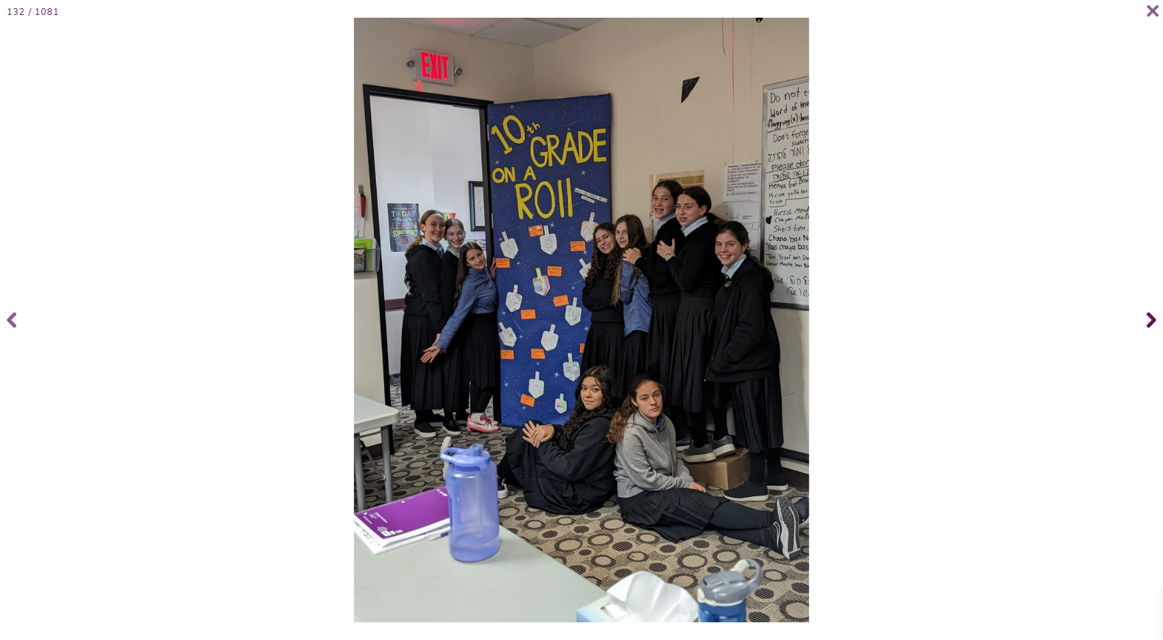
click at [1150, 315] on icon at bounding box center [1151, 320] width 10 height 16
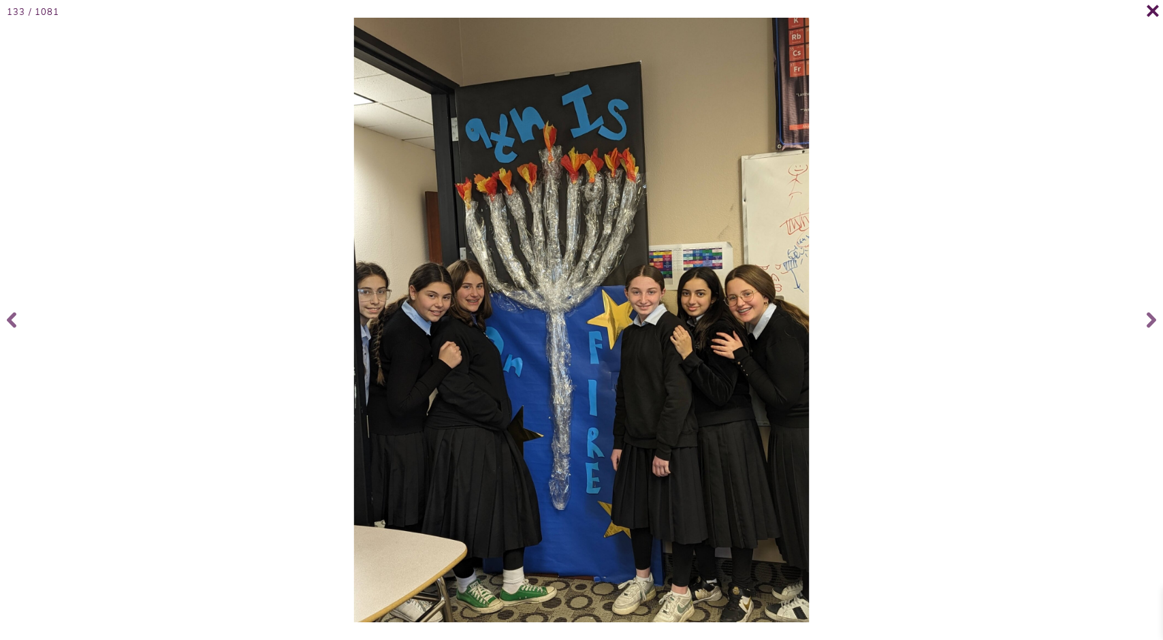
click at [1146, 16] on icon at bounding box center [1153, 11] width 14 height 14
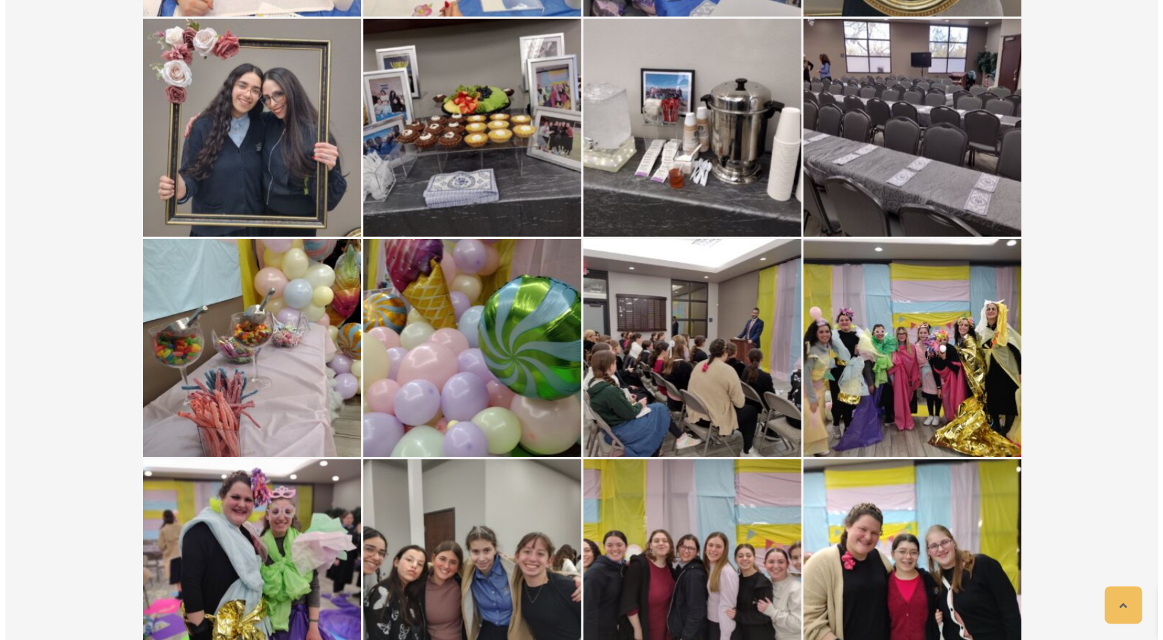
scroll to position [0, 0]
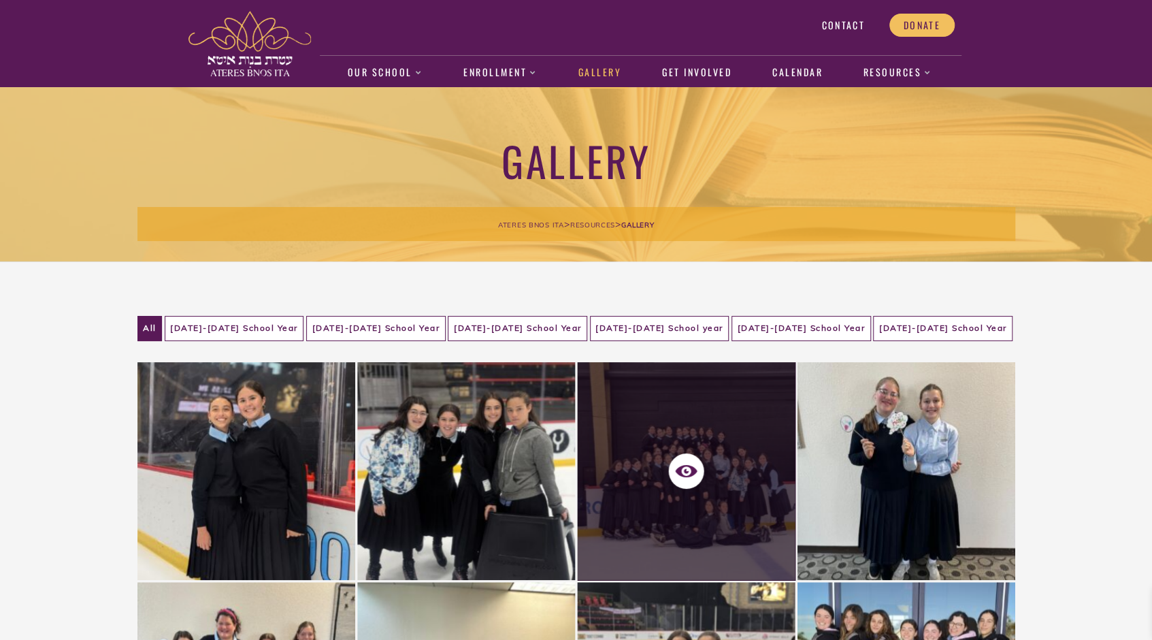
click at [693, 457] on div at bounding box center [686, 471] width 218 height 218
click at [687, 466] on icon at bounding box center [686, 471] width 22 height 22
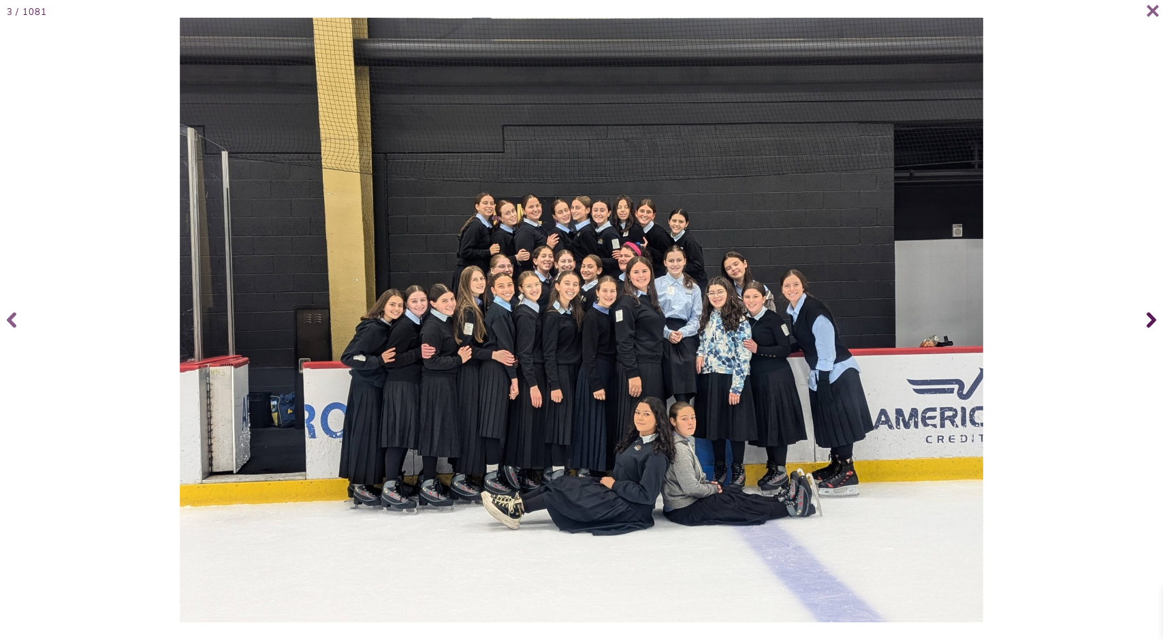
click at [1152, 315] on icon at bounding box center [1151, 320] width 10 height 54
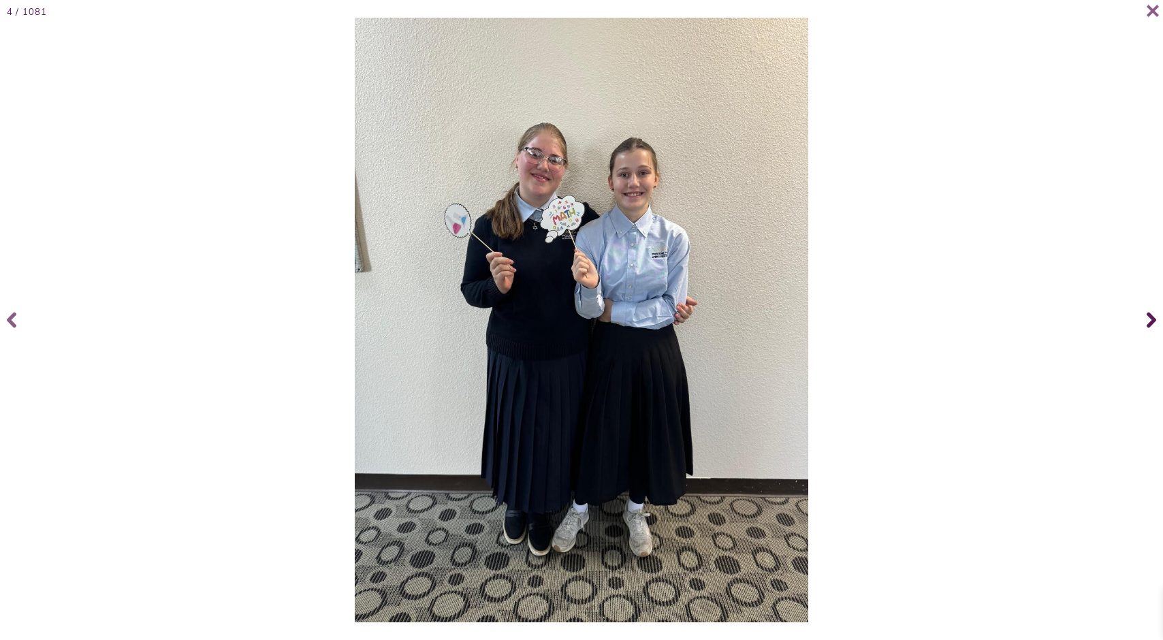
click at [1151, 315] on icon at bounding box center [1151, 320] width 10 height 16
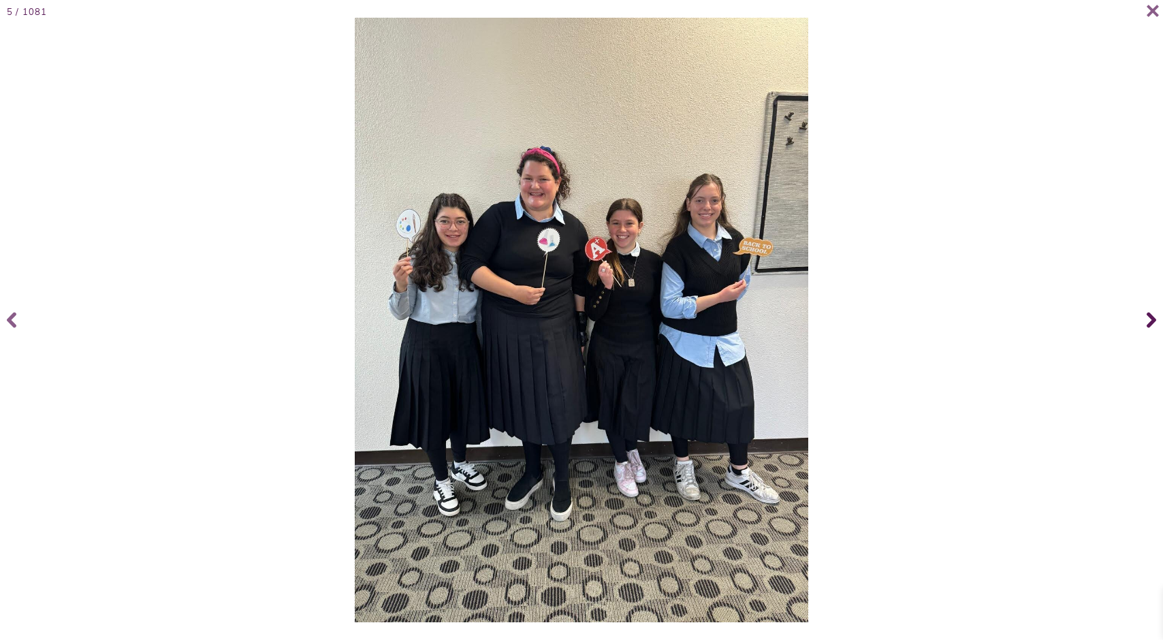
click at [1151, 315] on icon at bounding box center [1151, 320] width 10 height 16
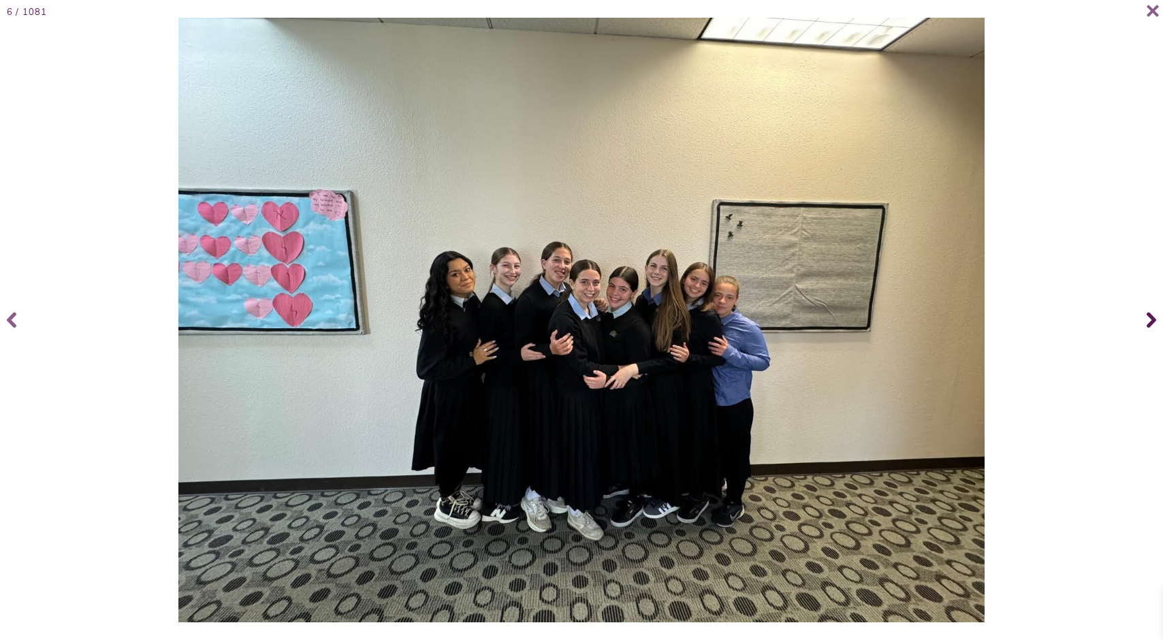
click at [1151, 315] on icon at bounding box center [1151, 320] width 10 height 16
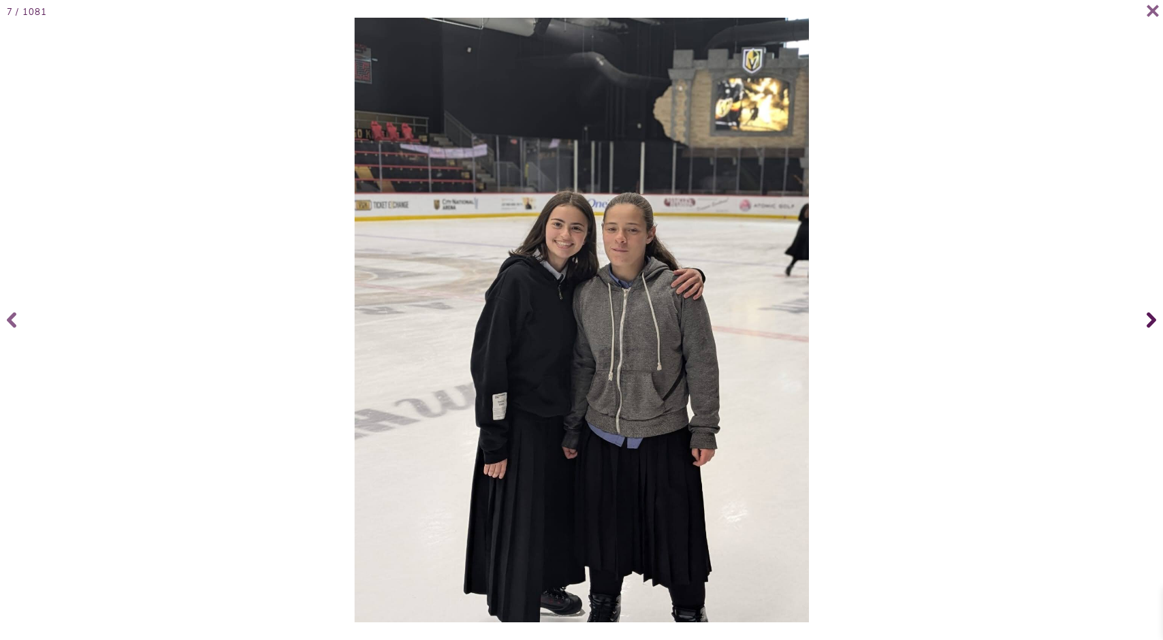
click at [1151, 315] on icon at bounding box center [1151, 320] width 10 height 16
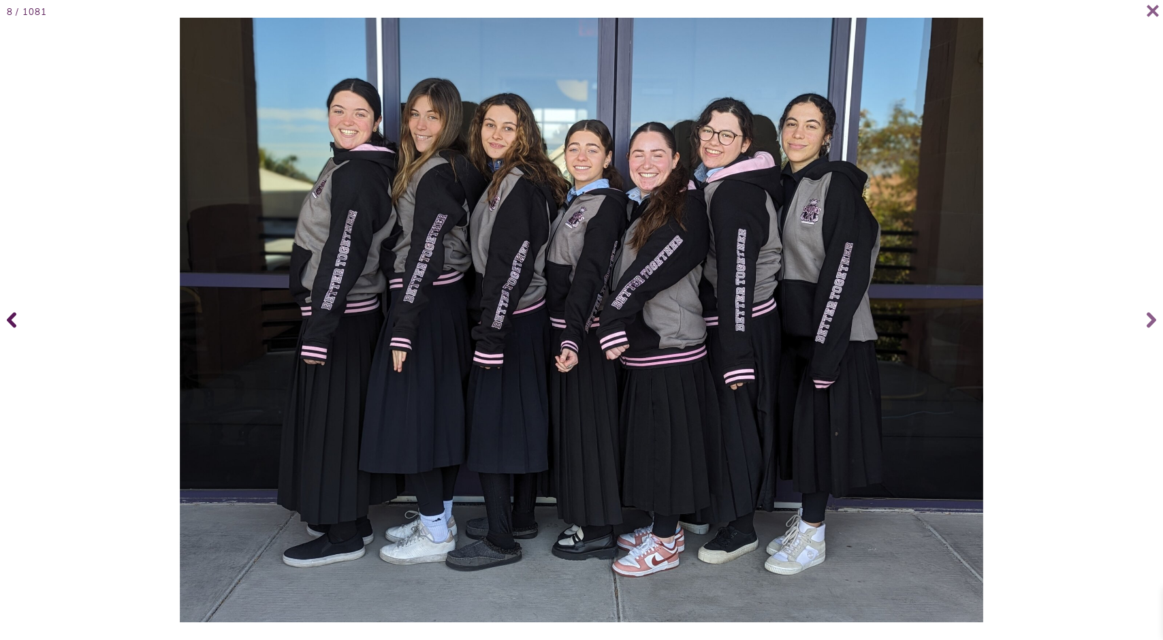
click at [12, 326] on icon at bounding box center [12, 320] width 10 height 16
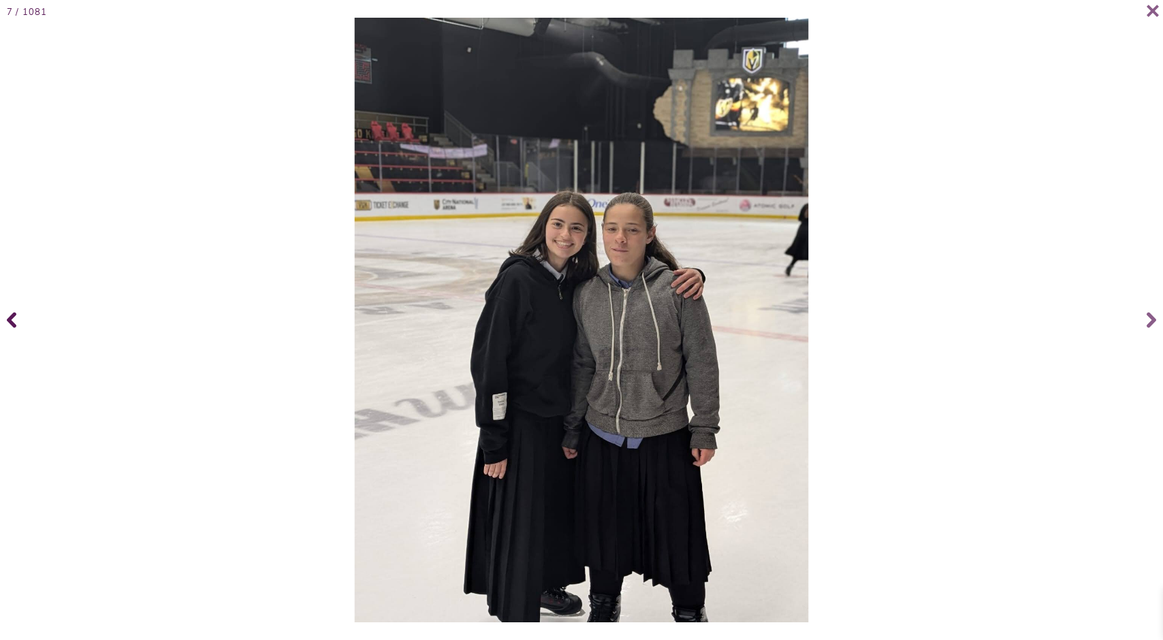
click at [12, 326] on icon at bounding box center [12, 320] width 10 height 16
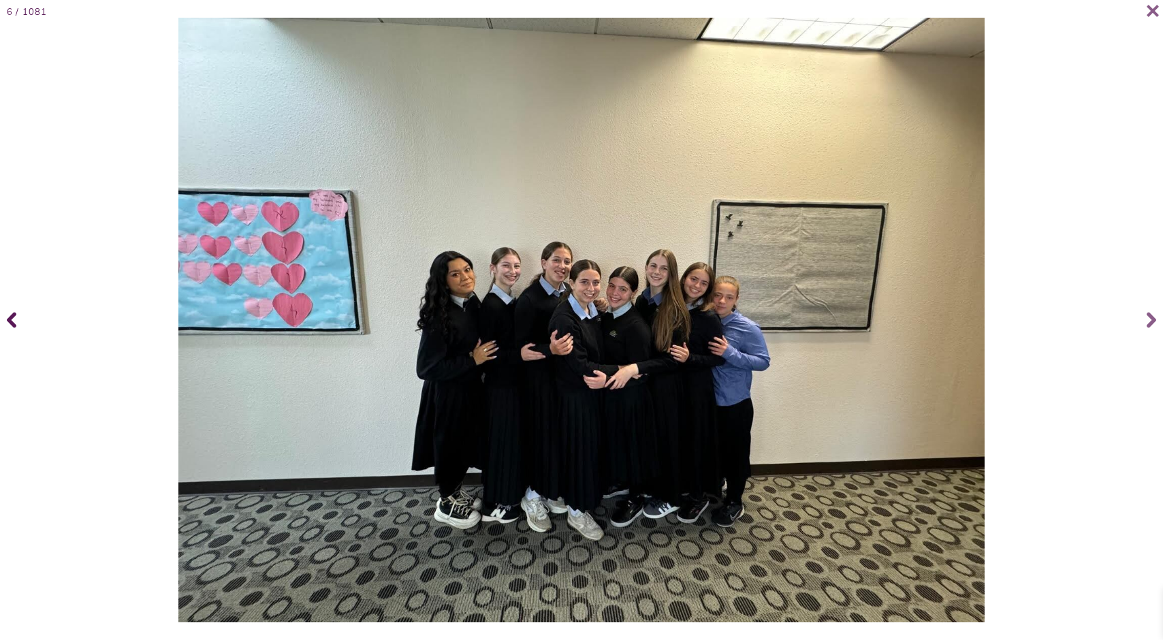
click at [12, 326] on icon at bounding box center [12, 320] width 10 height 16
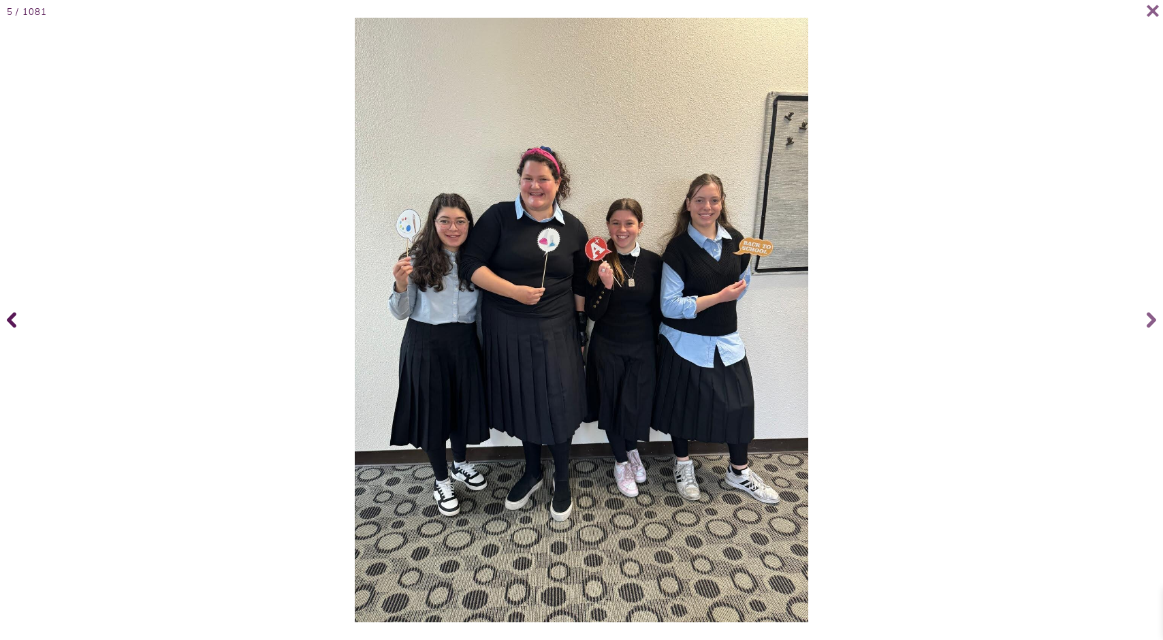
click at [12, 326] on icon at bounding box center [12, 320] width 10 height 16
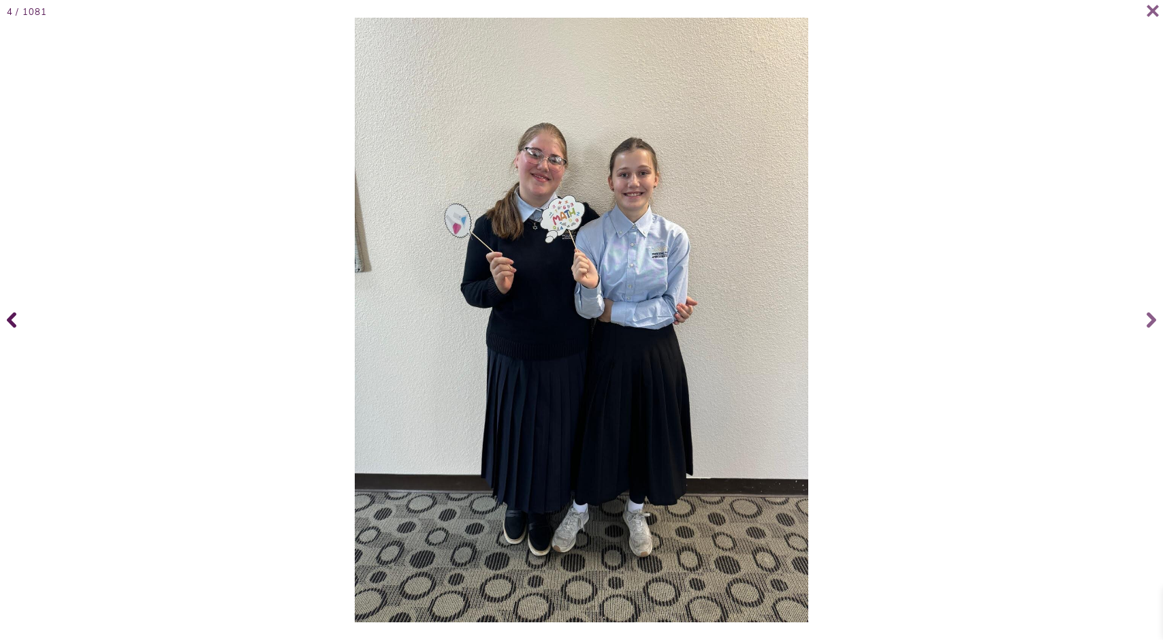
click at [12, 326] on icon at bounding box center [12, 320] width 10 height 16
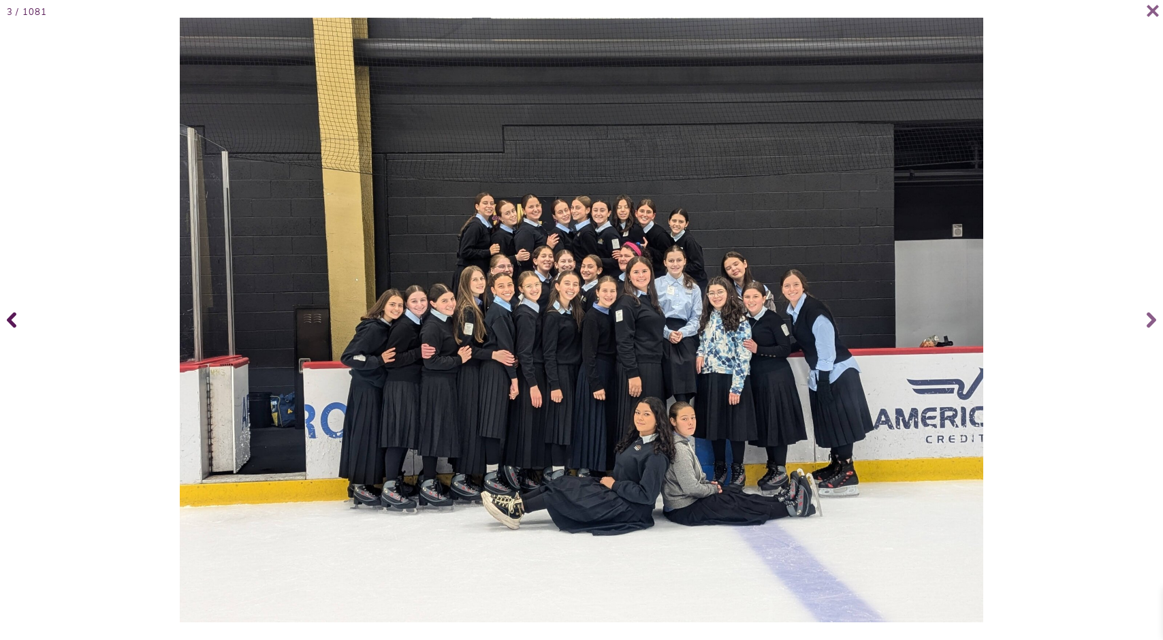
click at [12, 326] on icon at bounding box center [12, 320] width 10 height 16
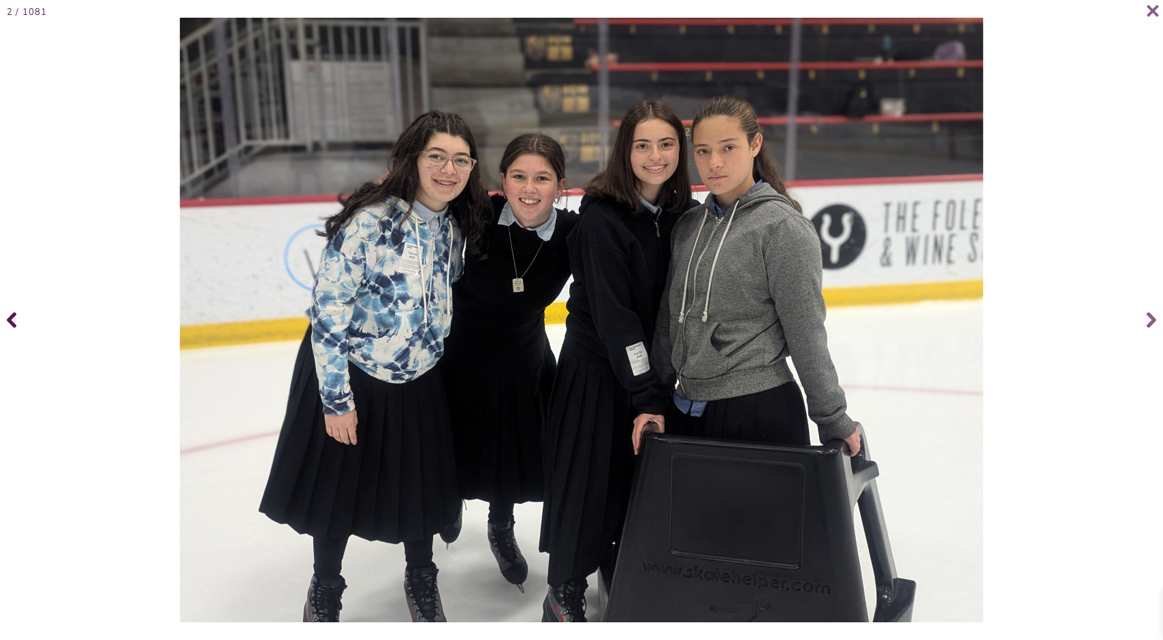
click at [12, 326] on icon at bounding box center [12, 320] width 10 height 16
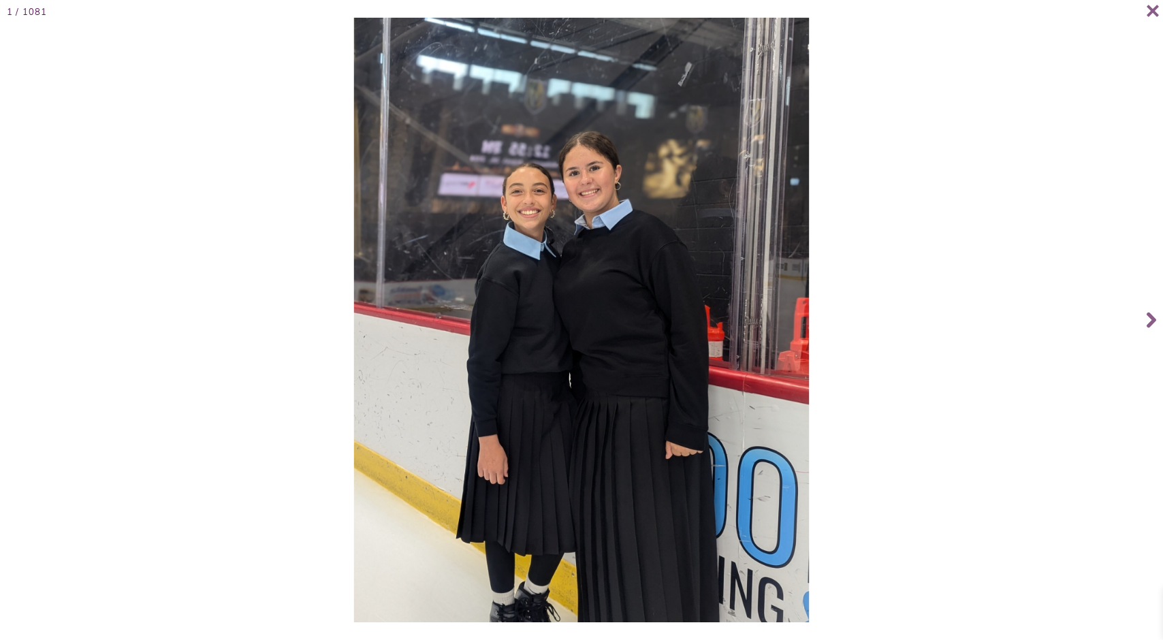
click at [12, 326] on div at bounding box center [581, 320] width 1154 height 604
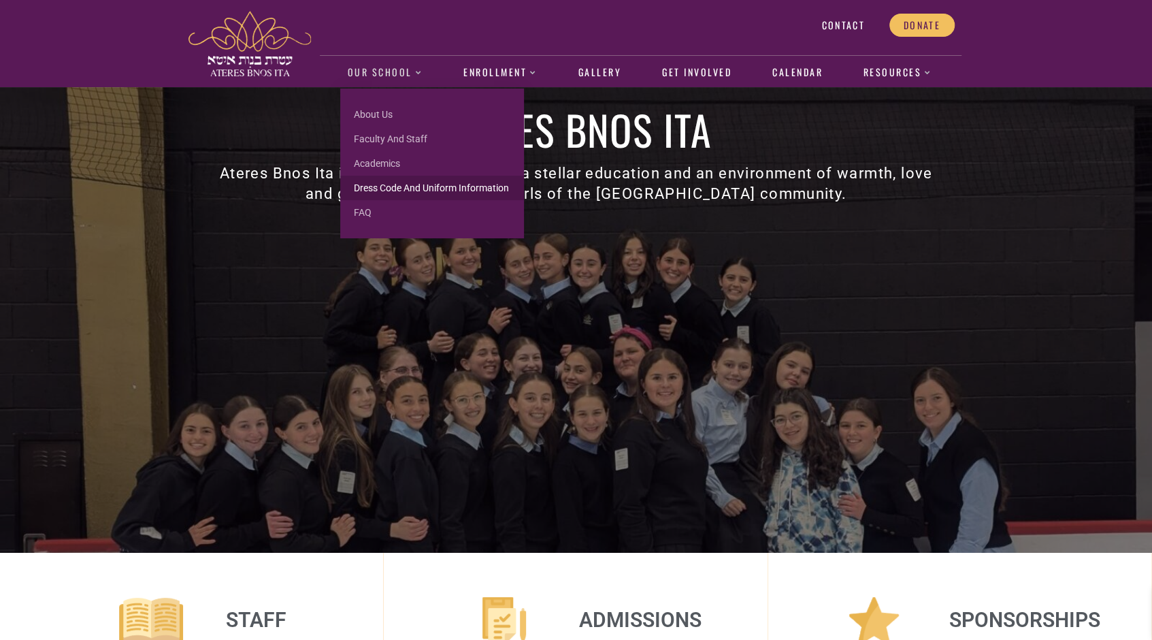
click at [407, 184] on link "Dress Code and Uniform Information" at bounding box center [432, 188] width 184 height 25
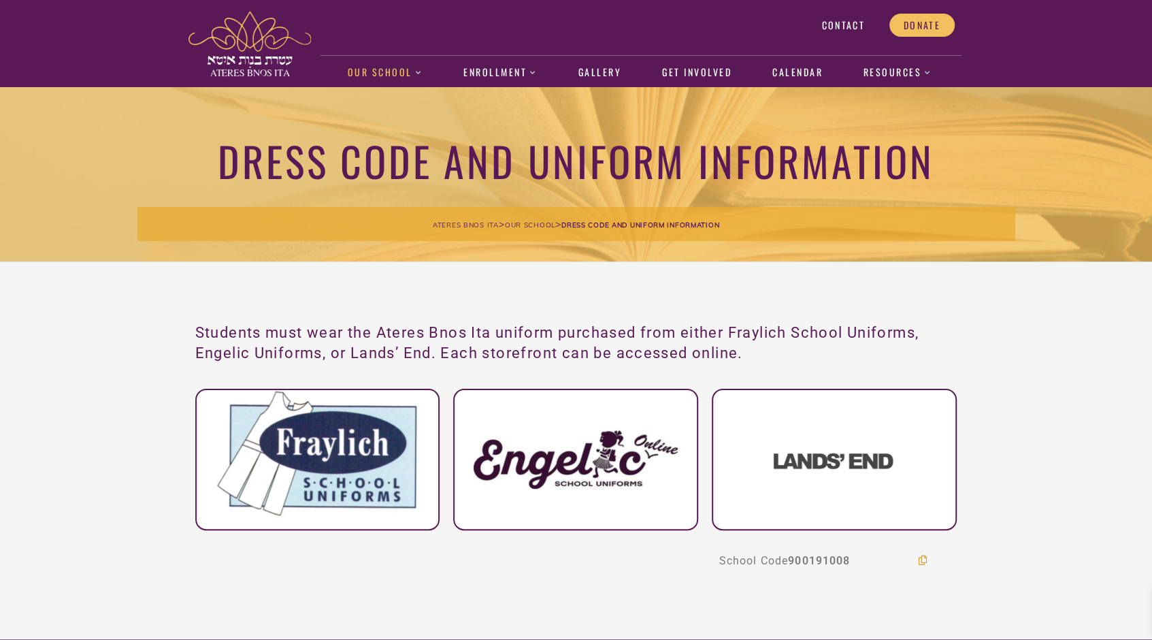
click at [643, 224] on span "Dress Code and Uniform Information" at bounding box center [641, 225] width 158 height 9
click at [604, 223] on span "Dress Code and Uniform Information" at bounding box center [641, 225] width 158 height 9
click at [788, 76] on link "Calendar" at bounding box center [797, 72] width 65 height 31
click at [607, 71] on link "Gallery" at bounding box center [599, 72] width 57 height 31
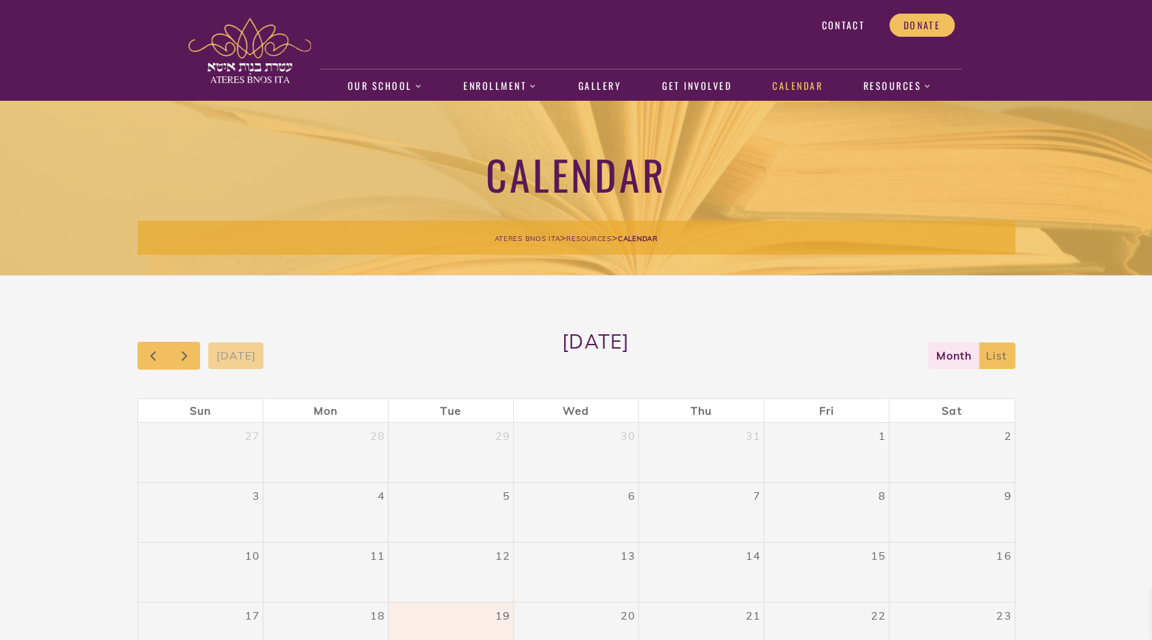
scroll to position [142, 0]
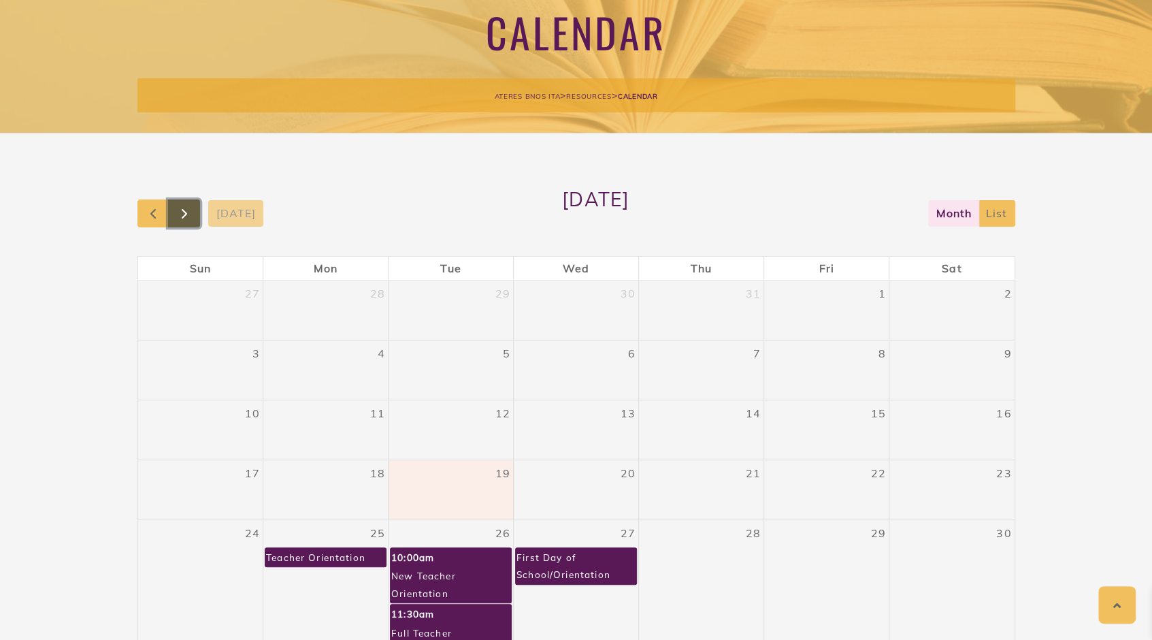
click at [184, 214] on span "button" at bounding box center [184, 214] width 16 height 16
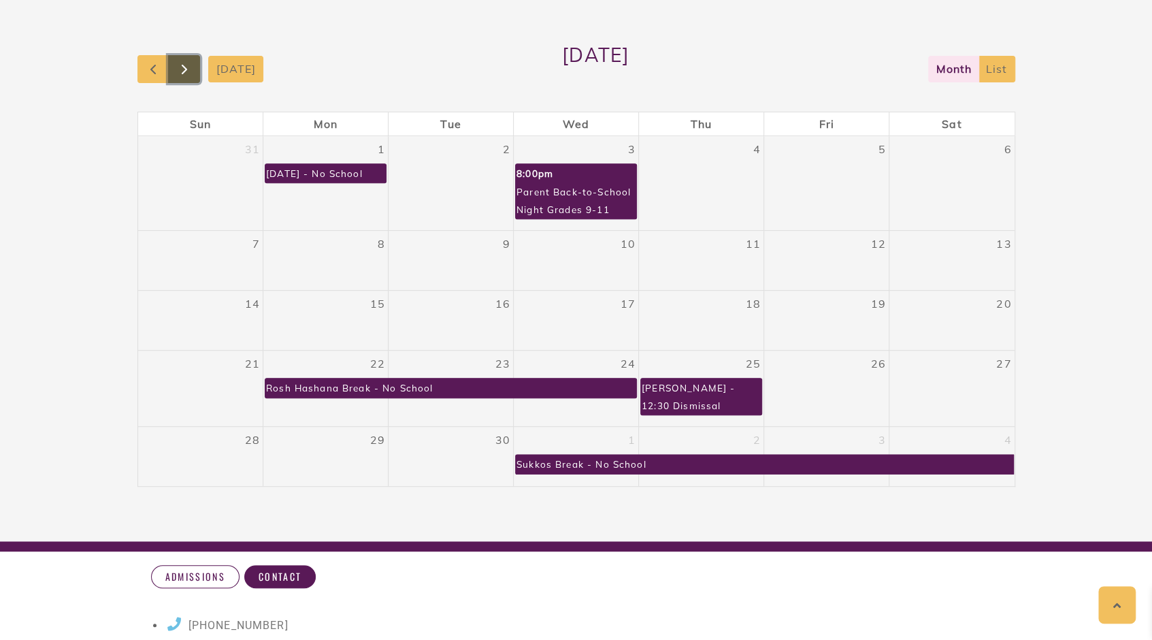
scroll to position [288, 0]
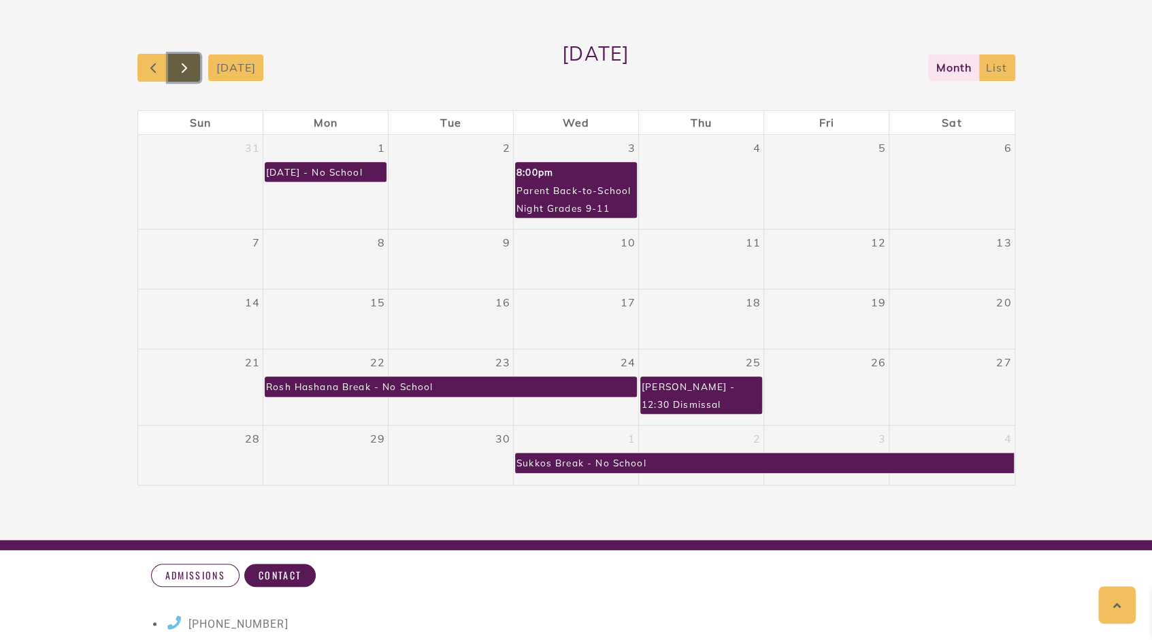
click at [187, 75] on span "button" at bounding box center [184, 68] width 16 height 16
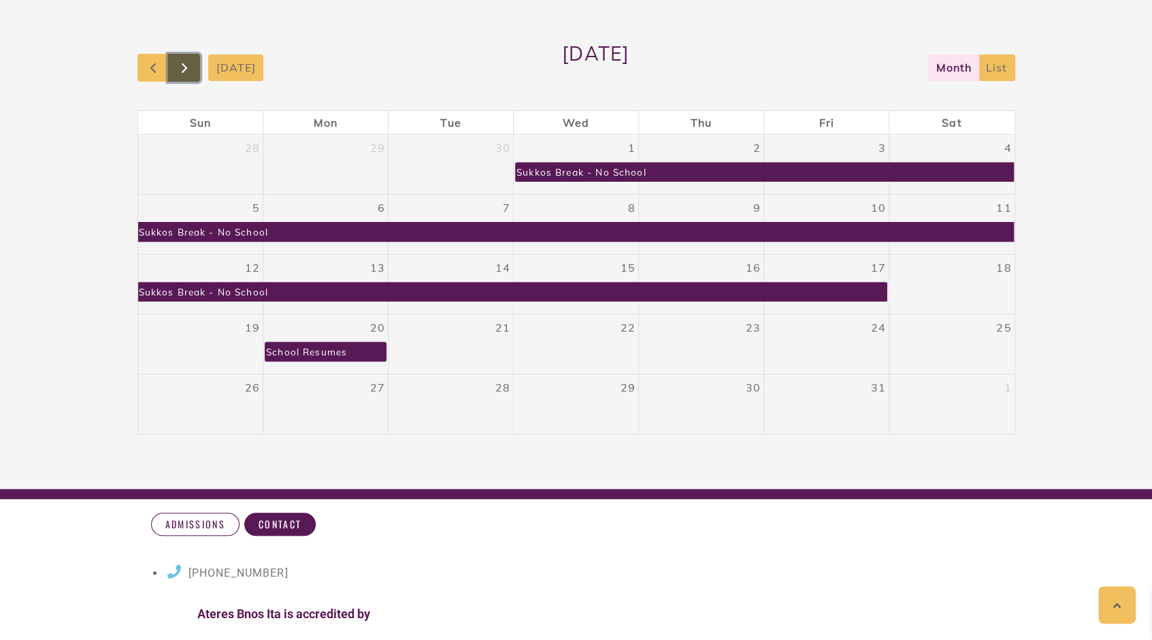
click at [186, 76] on span "button" at bounding box center [184, 68] width 16 height 16
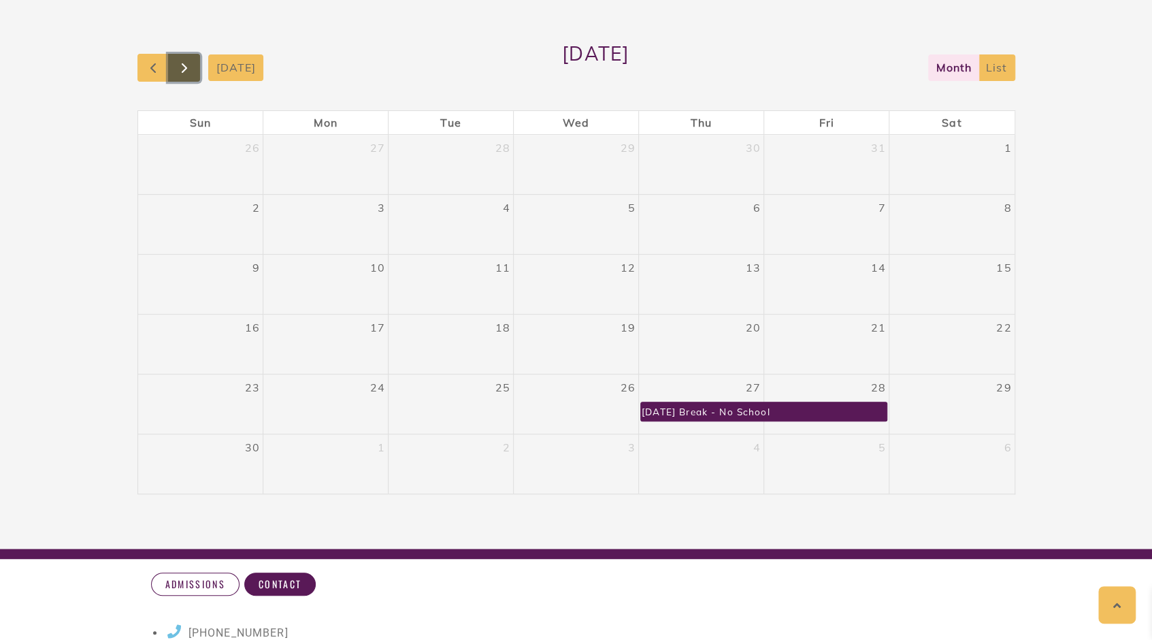
click at [184, 74] on span "button" at bounding box center [184, 68] width 16 height 16
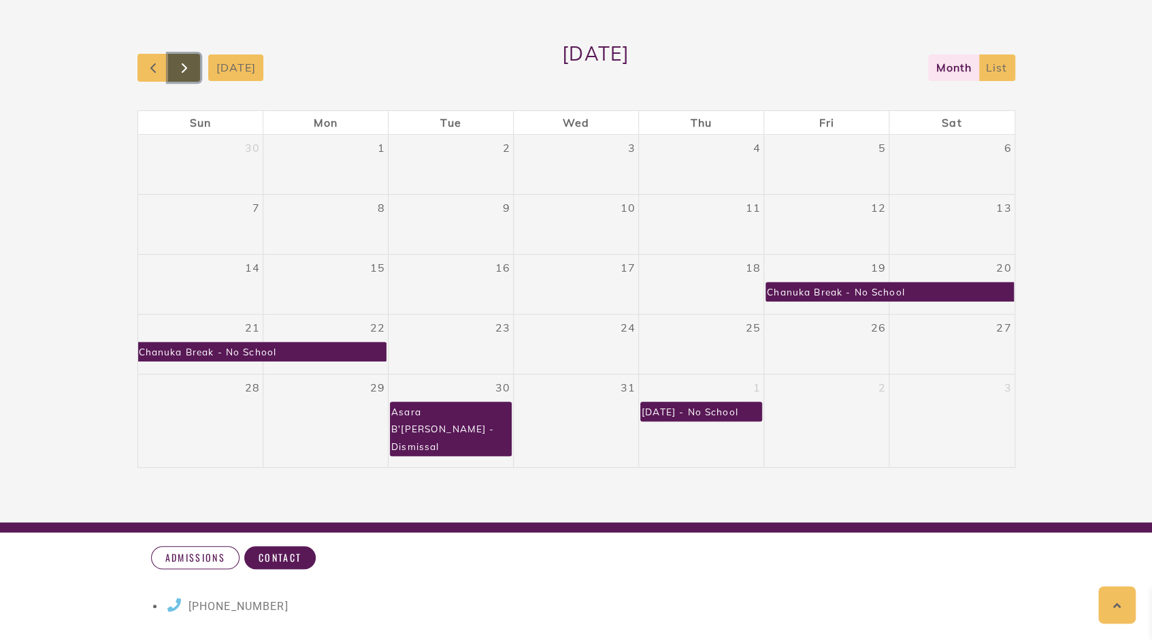
click at [184, 76] on button "button" at bounding box center [184, 68] width 32 height 28
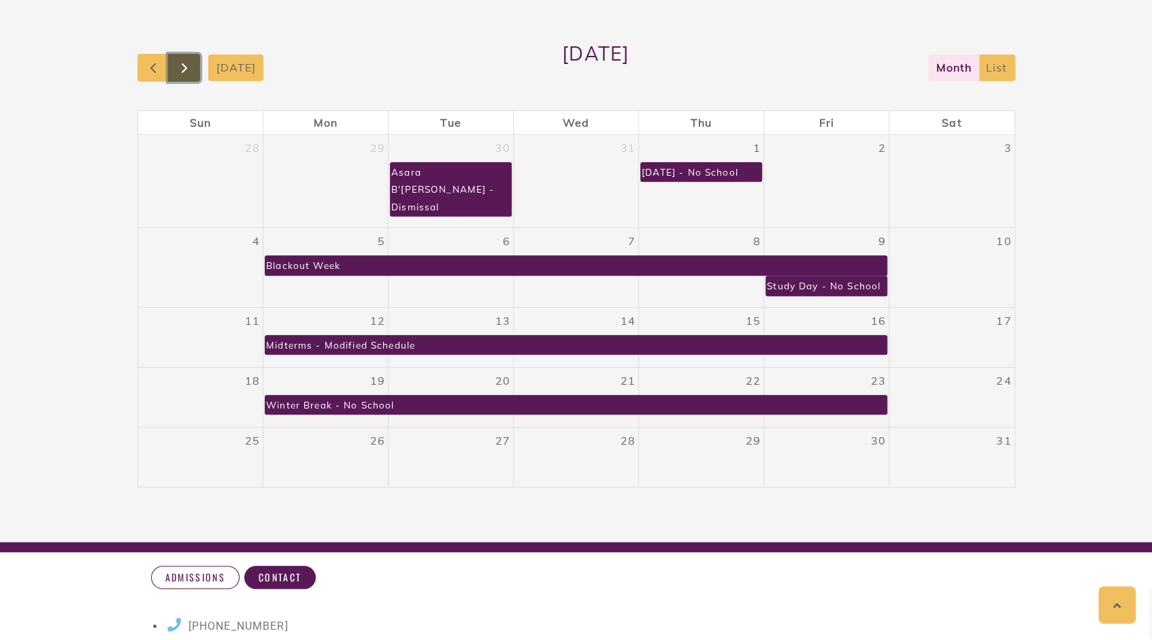
click at [181, 76] on button "button" at bounding box center [184, 68] width 32 height 28
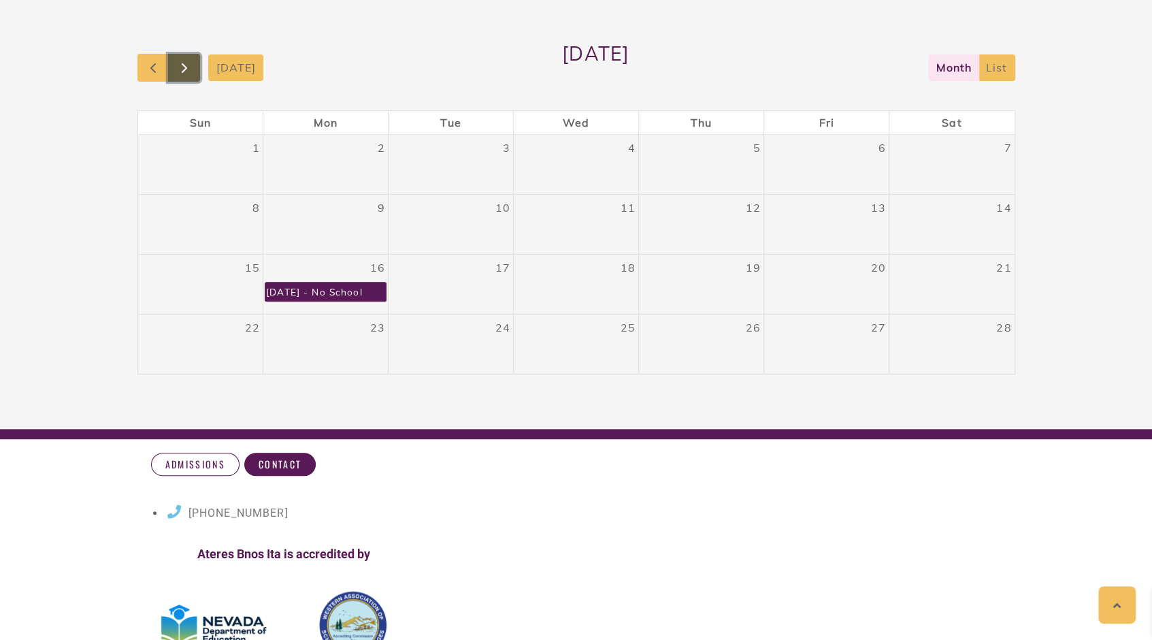
click at [180, 77] on button "button" at bounding box center [184, 68] width 32 height 28
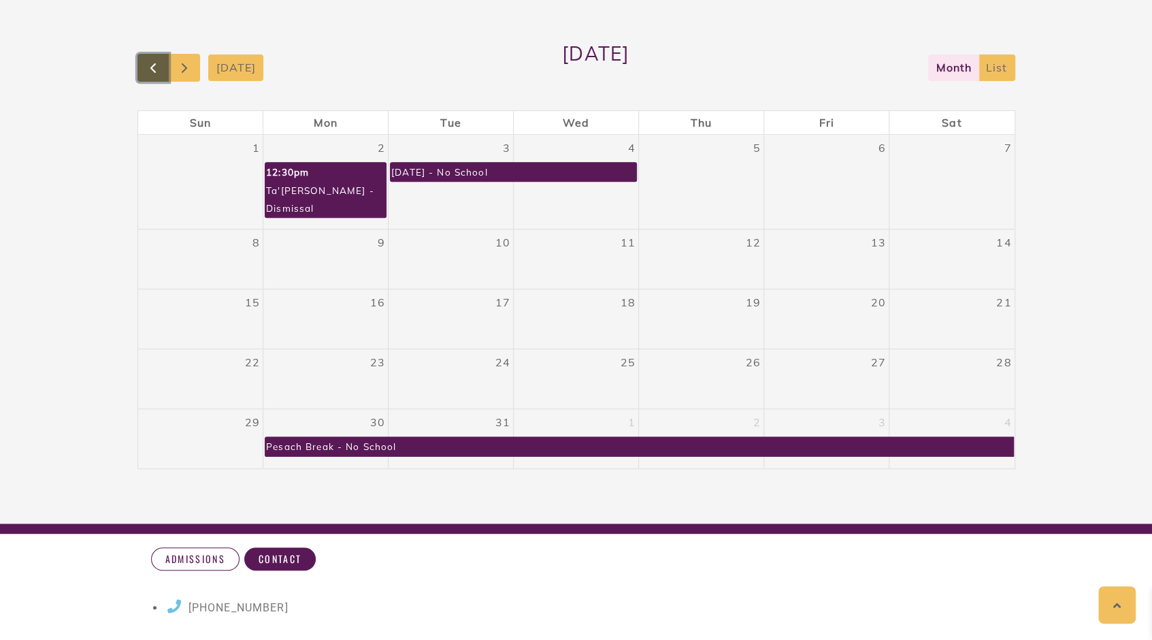
click at [145, 69] on span "button" at bounding box center [153, 68] width 16 height 16
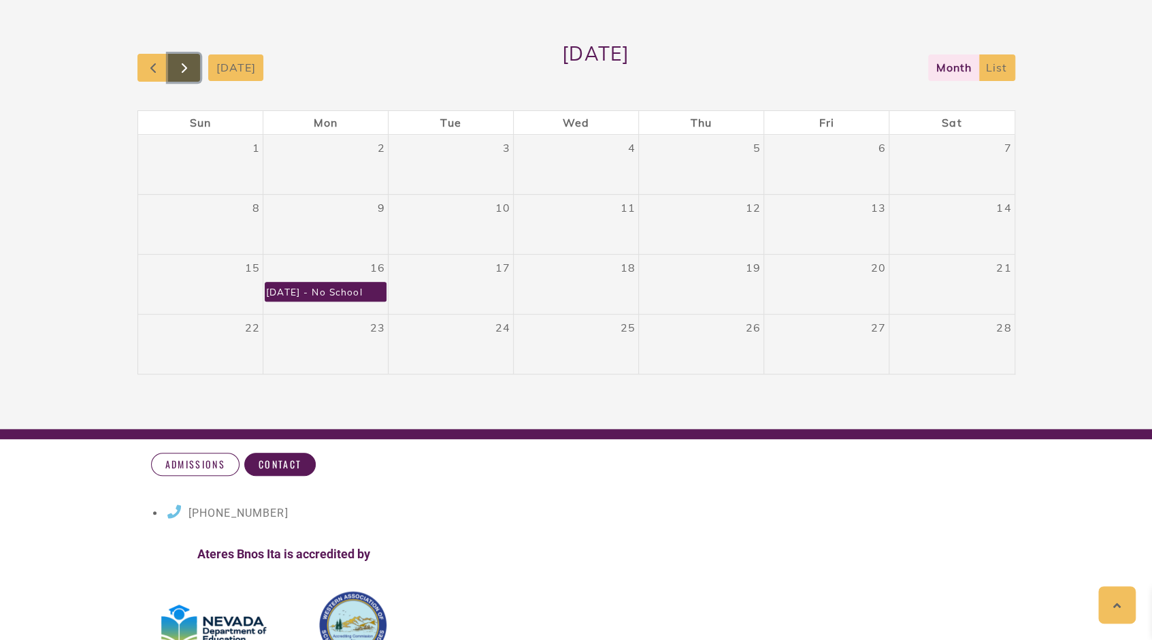
click at [188, 57] on button "button" at bounding box center [184, 68] width 32 height 28
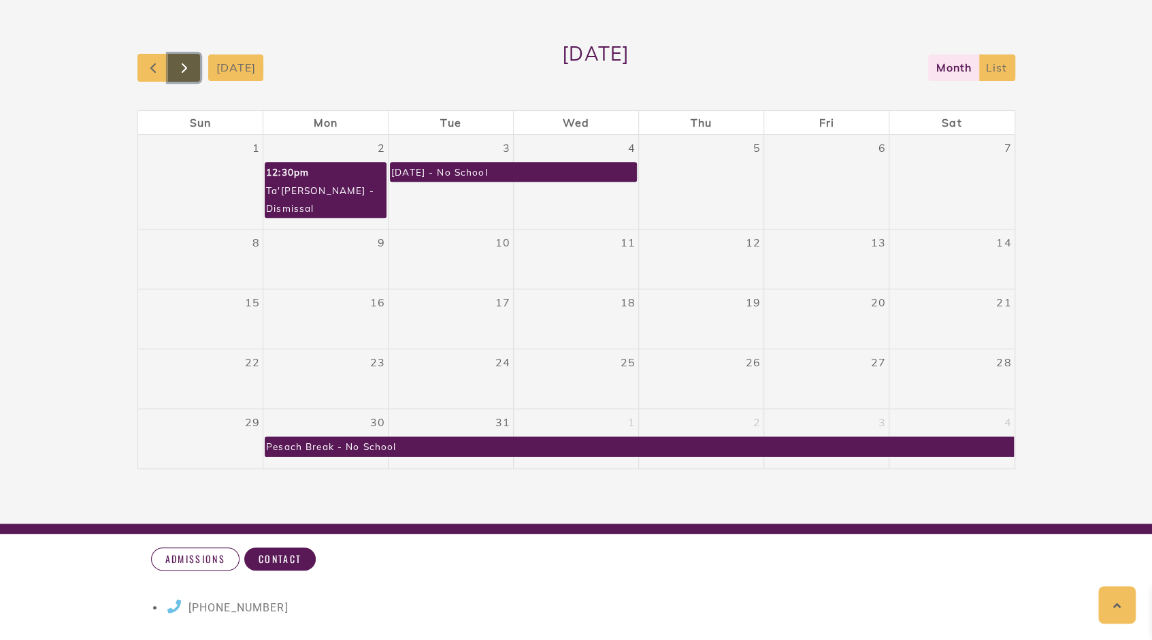
click at [186, 59] on button "button" at bounding box center [184, 68] width 32 height 28
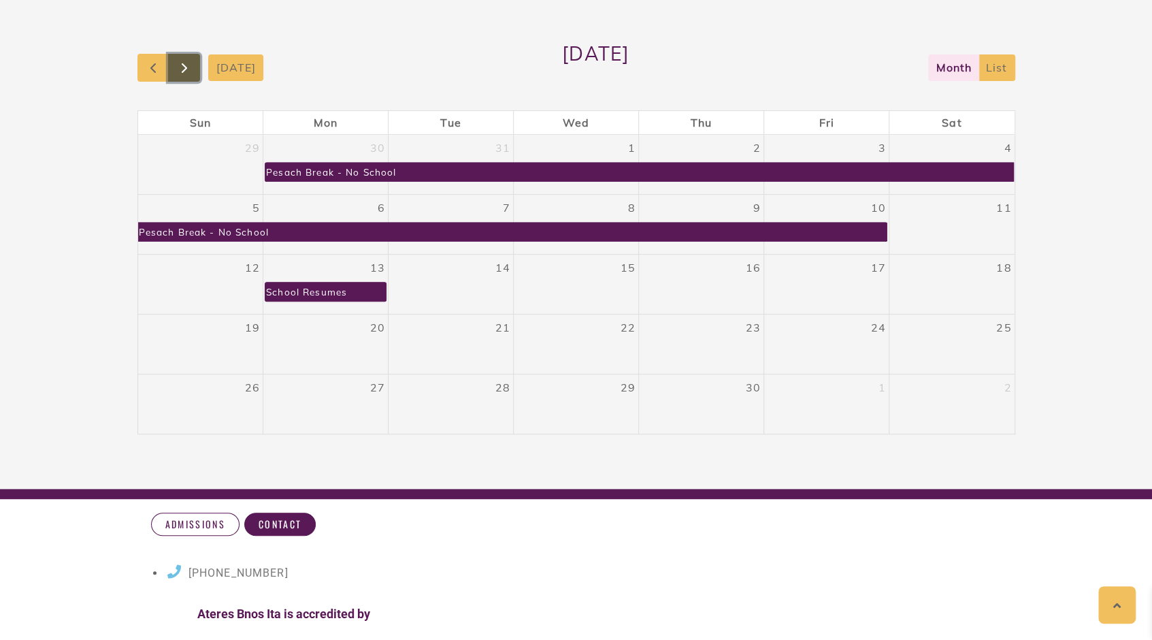
click at [187, 60] on span "button" at bounding box center [184, 68] width 16 height 16
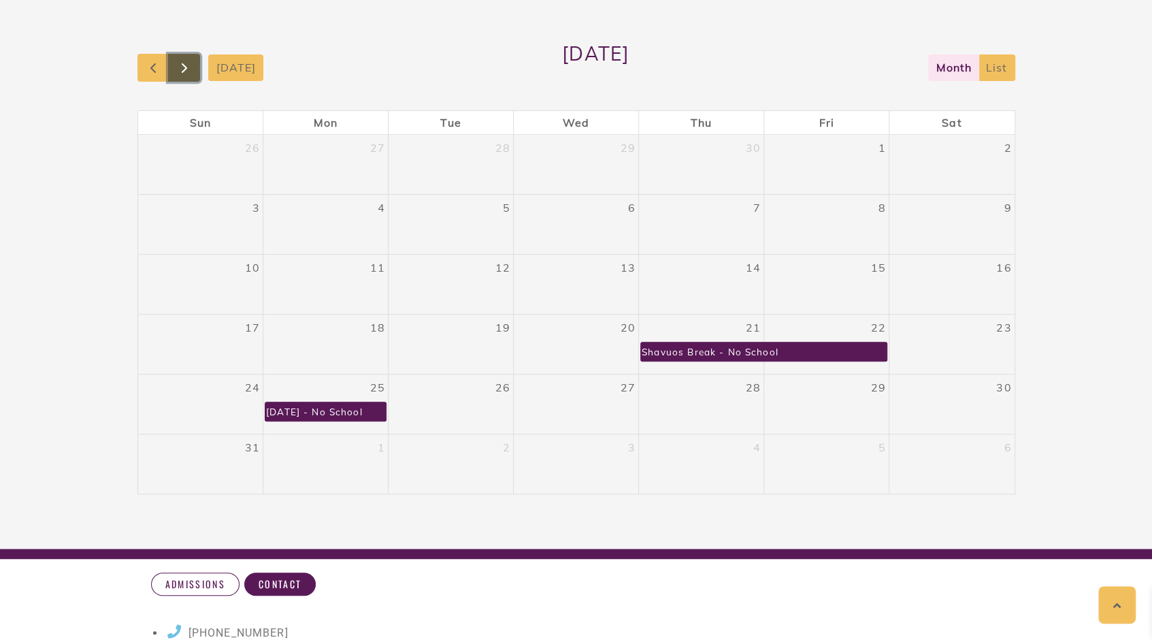
click at [189, 60] on span "button" at bounding box center [184, 68] width 16 height 16
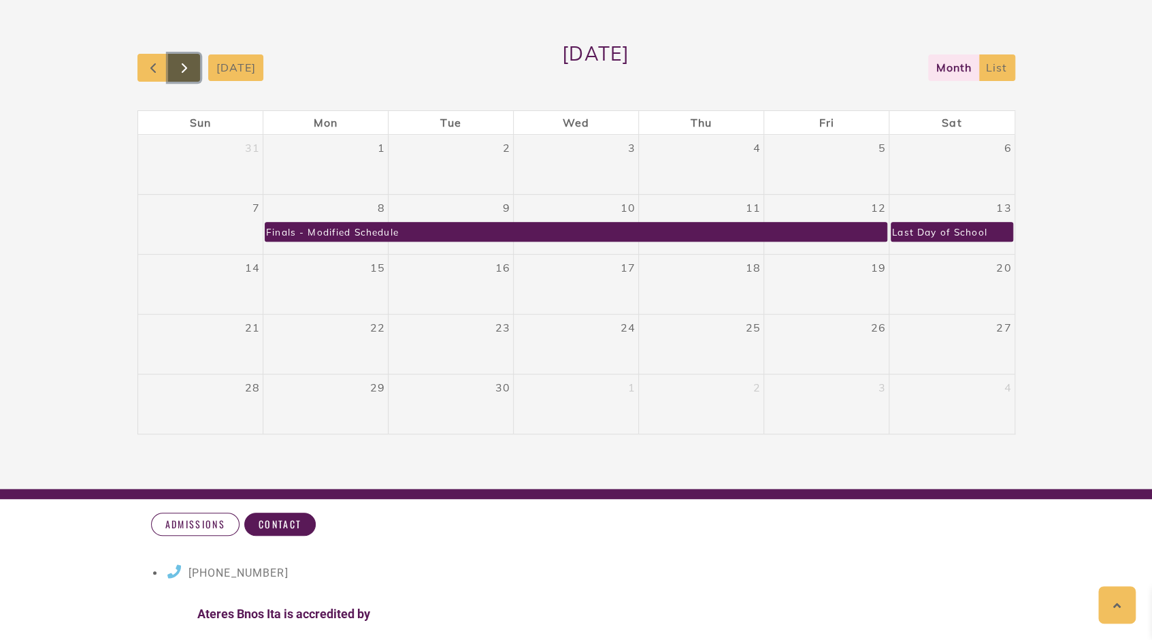
click at [189, 63] on span "button" at bounding box center [184, 68] width 16 height 16
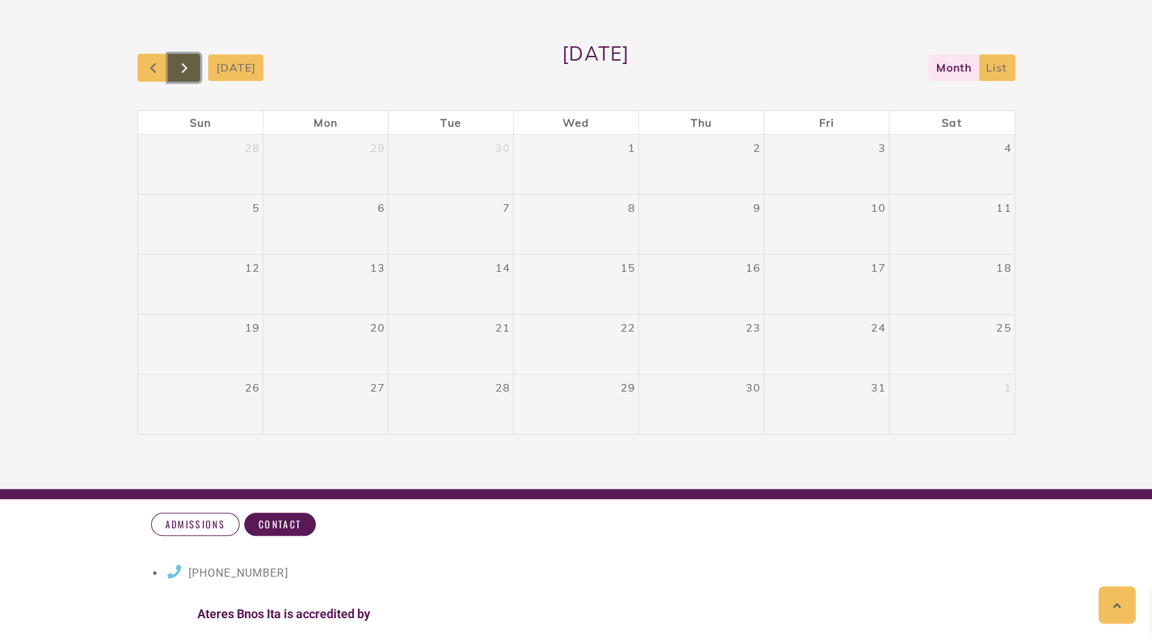
click at [189, 63] on span "button" at bounding box center [184, 68] width 16 height 16
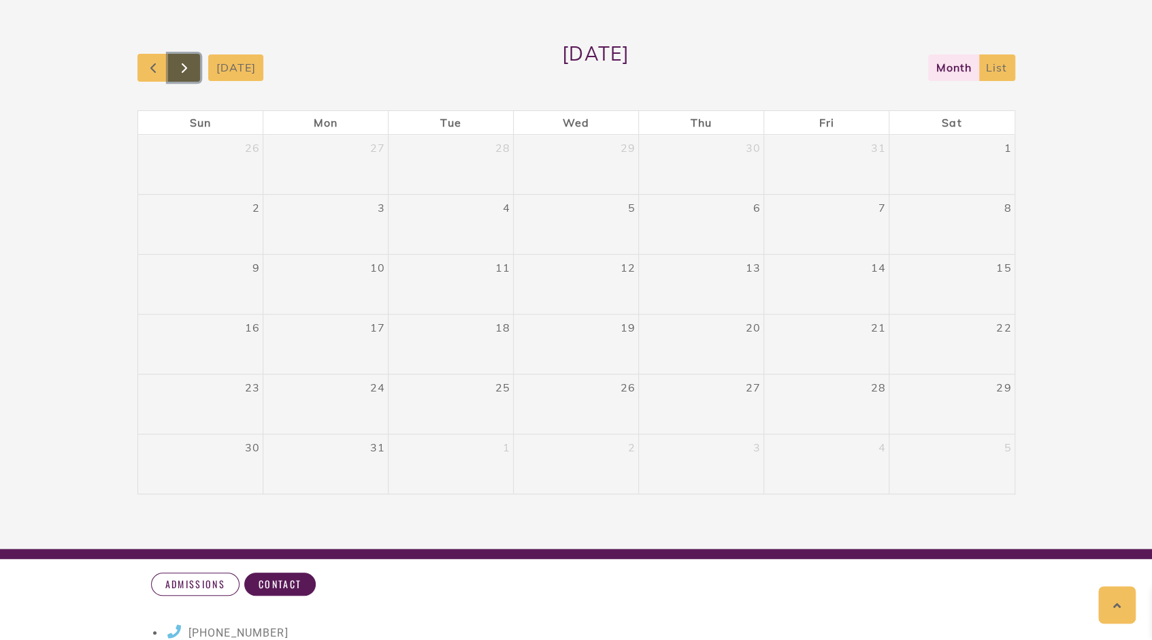
click at [189, 63] on span "button" at bounding box center [184, 68] width 16 height 16
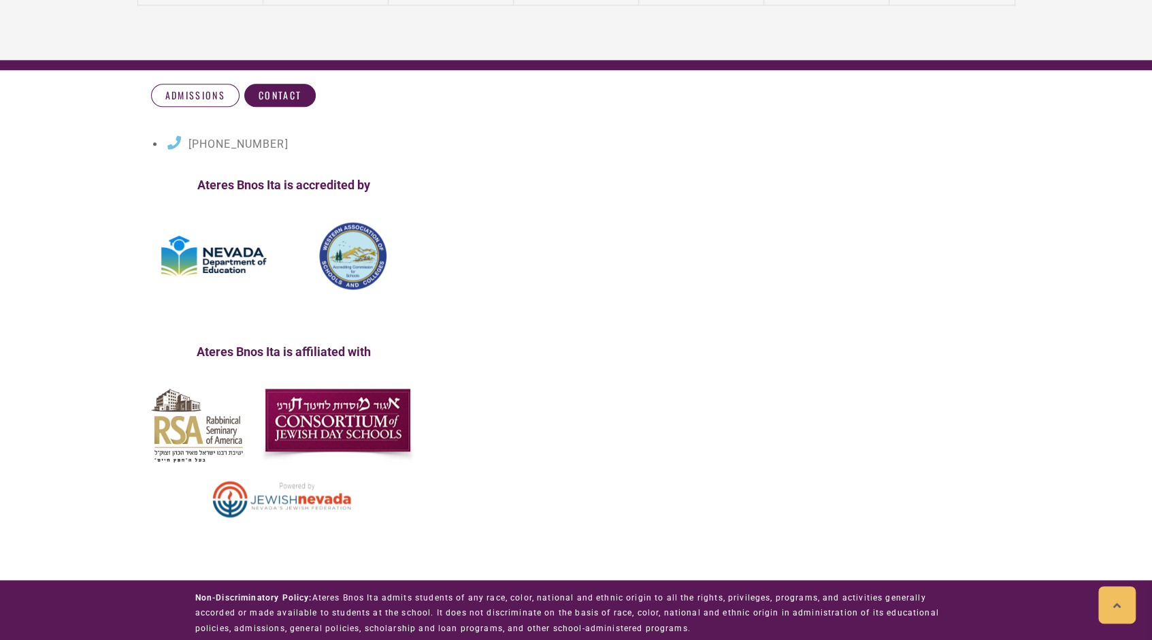
scroll to position [720, 0]
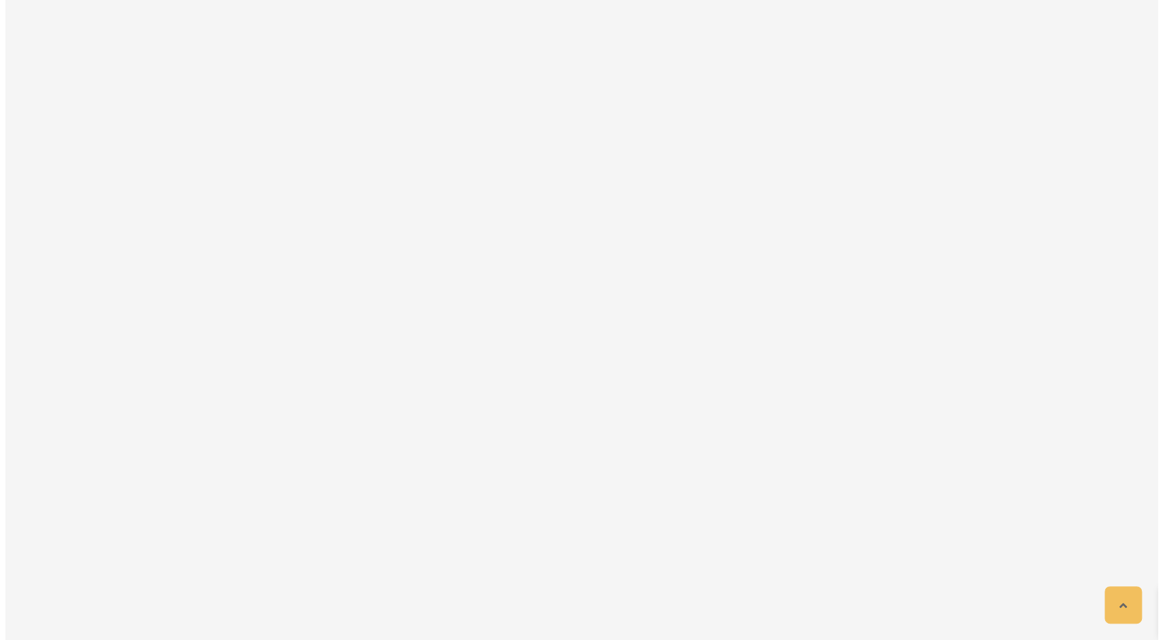
scroll to position [7667, 0]
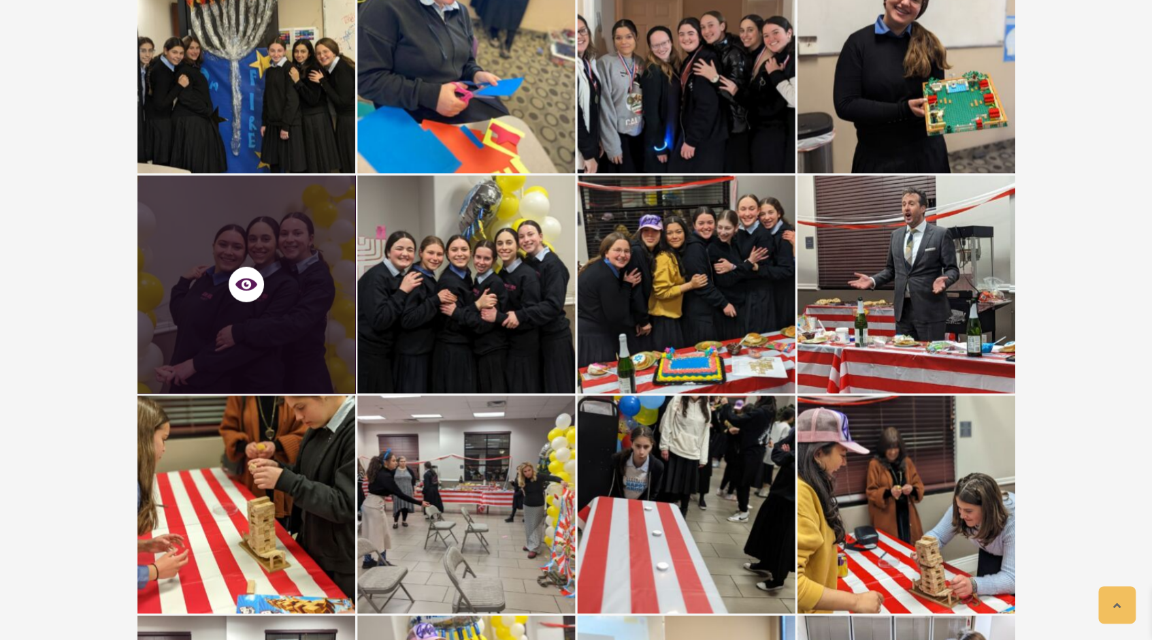
click at [312, 269] on div at bounding box center [246, 284] width 218 height 218
click at [246, 290] on icon at bounding box center [246, 285] width 22 height 22
